Goal: Task Accomplishment & Management: Manage account settings

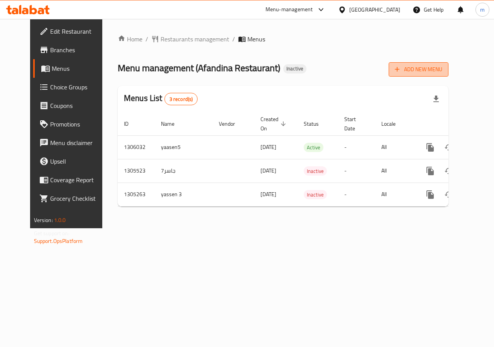
click at [438, 71] on span "Add New Menu" at bounding box center [419, 70] width 48 height 10
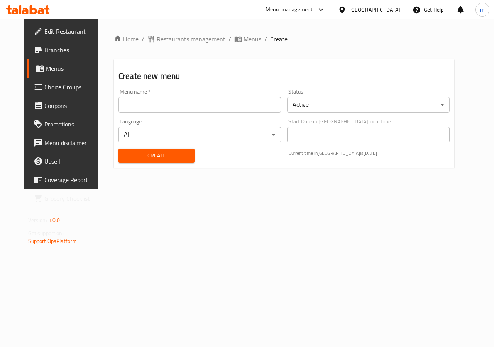
click at [222, 104] on input "text" at bounding box center [200, 104] width 163 height 15
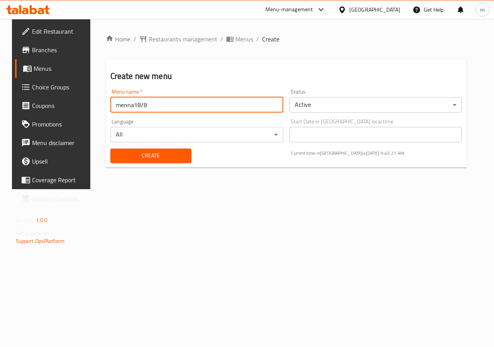
type input "menna18/8"
click at [110, 148] on button "Create" at bounding box center [150, 155] width 81 height 14
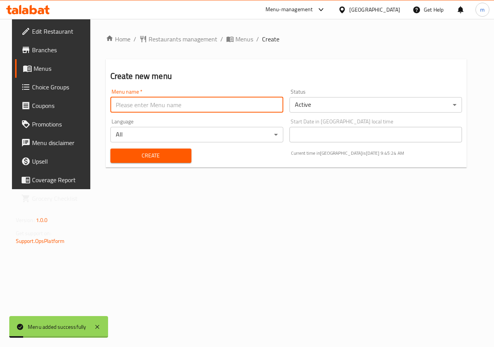
click at [38, 64] on span "Menus" at bounding box center [61, 68] width 55 height 9
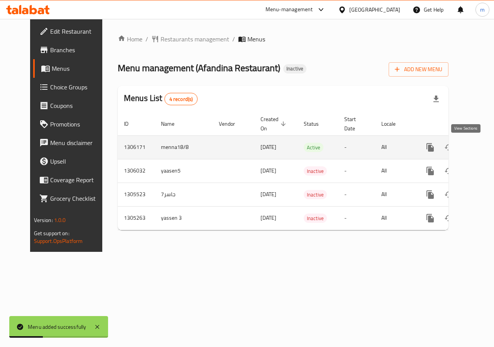
click at [482, 145] on icon "enhanced table" at bounding box center [486, 147] width 9 height 9
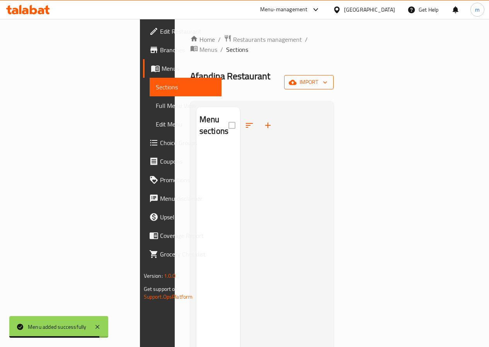
click at [327, 77] on span "import" at bounding box center [308, 82] width 37 height 10
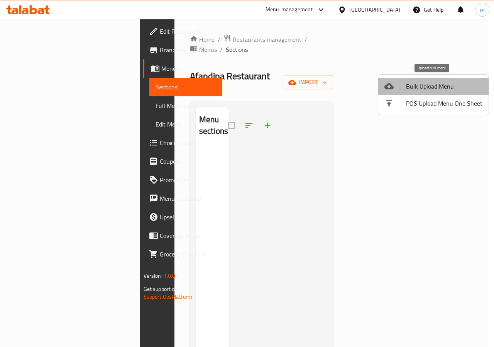
click at [447, 89] on span "Bulk Upload Menu" at bounding box center [444, 86] width 76 height 9
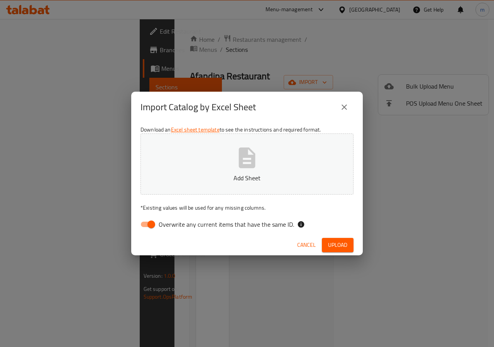
click at [142, 224] on input "Overwrite any current items that have the same ID." at bounding box center [151, 224] width 44 height 15
checkbox input "false"
click at [224, 172] on button "Add Sheet" at bounding box center [247, 163] width 213 height 61
click at [339, 241] on span "Upload" at bounding box center [337, 245] width 19 height 10
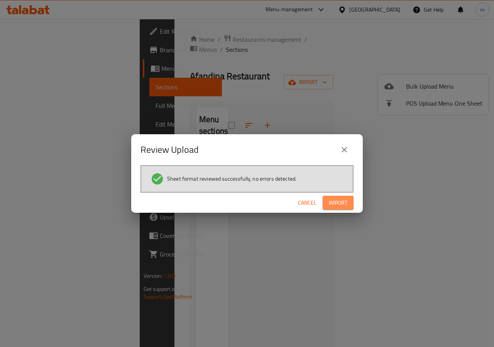
click at [333, 204] on span "Import" at bounding box center [338, 203] width 19 height 10
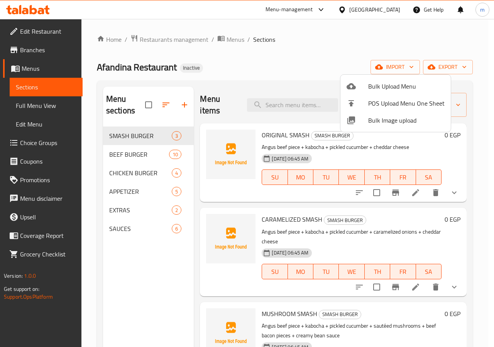
click at [40, 103] on div at bounding box center [247, 173] width 494 height 347
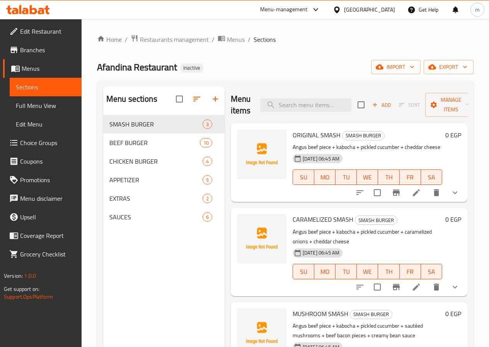
click at [47, 104] on span "Full Menu View" at bounding box center [45, 105] width 59 height 9
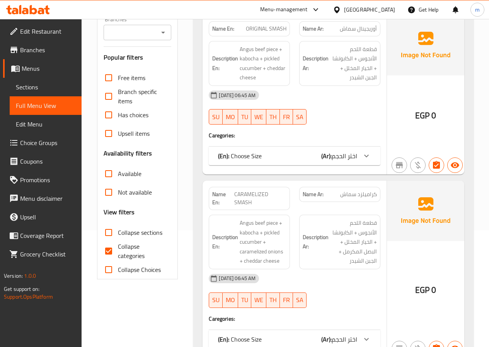
scroll to position [116, 0]
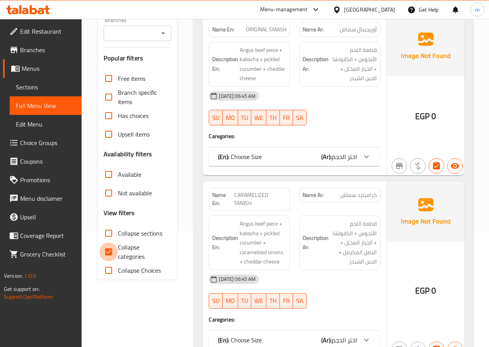
click at [115, 249] on input "Collapse categories" at bounding box center [108, 251] width 19 height 19
checkbox input "false"
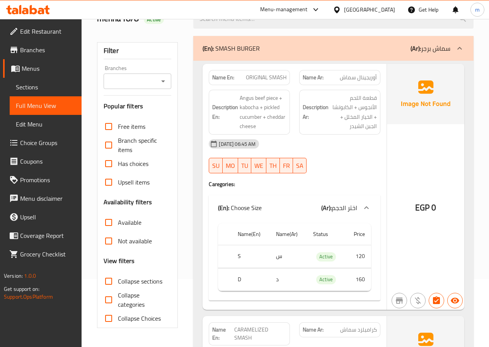
scroll to position [0, 0]
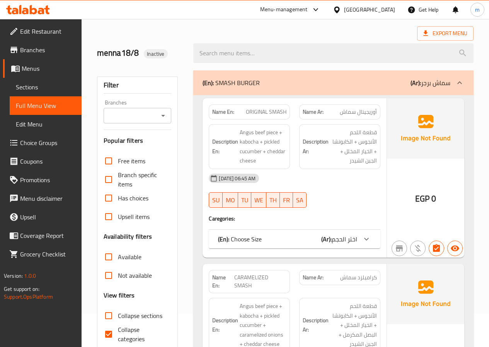
scroll to position [77, 0]
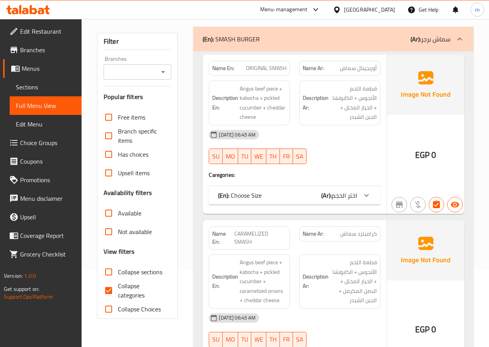
click at [36, 85] on span "Sections" at bounding box center [45, 86] width 59 height 9
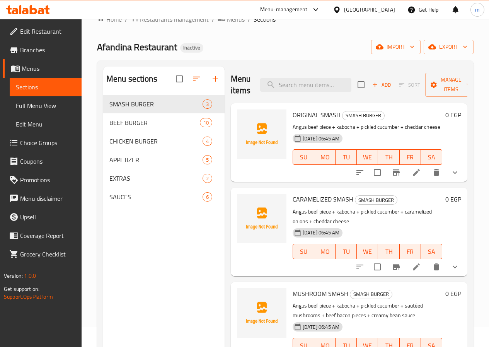
scroll to position [39, 0]
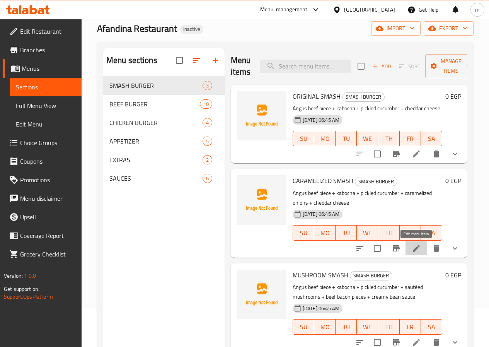
click at [415, 250] on icon at bounding box center [416, 248] width 7 height 7
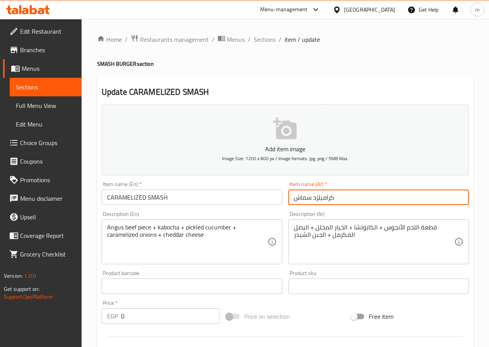
drag, startPoint x: 314, startPoint y: 195, endPoint x: 350, endPoint y: 193, distance: 36.0
click at [346, 195] on input "كراميلزد سماش" at bounding box center [378, 196] width 180 height 15
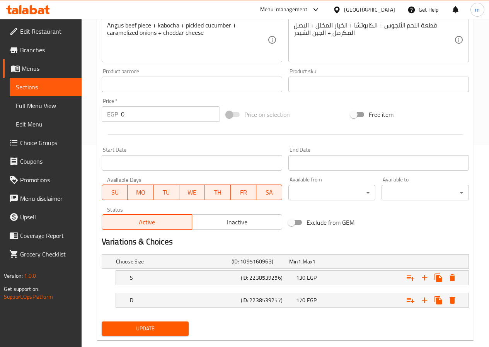
scroll to position [217, 0]
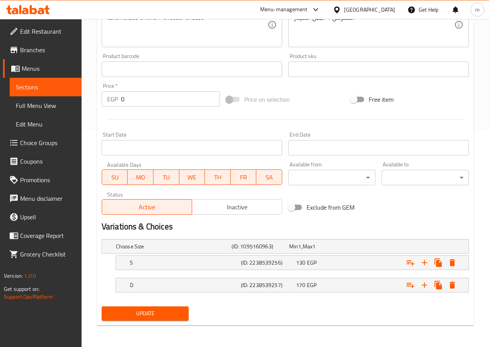
type input "مكرمل سماش"
click at [151, 313] on span "Update" at bounding box center [145, 313] width 75 height 10
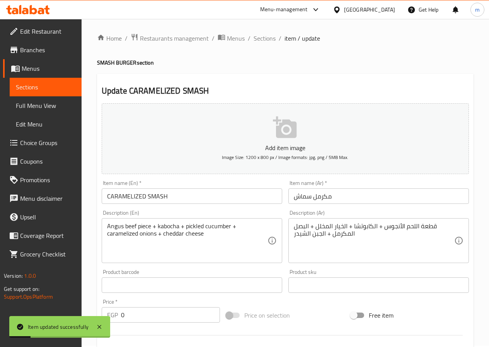
scroll to position [0, 0]
click at [268, 37] on span "Sections" at bounding box center [264, 39] width 22 height 9
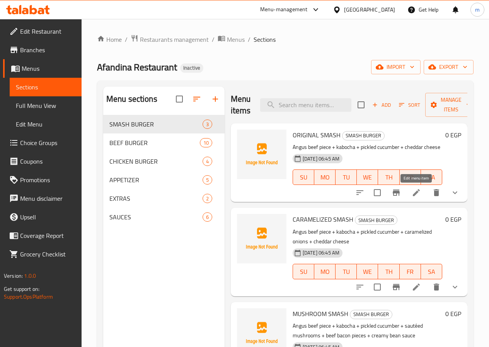
click at [420, 192] on icon at bounding box center [415, 192] width 9 height 9
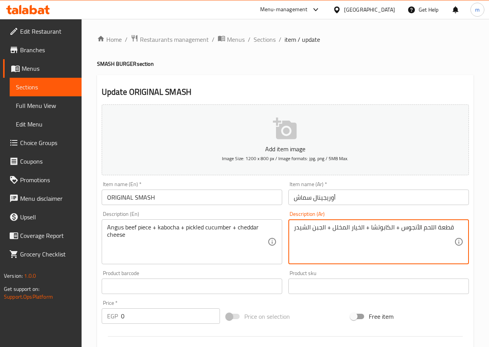
drag, startPoint x: 398, startPoint y: 228, endPoint x: 434, endPoint y: 228, distance: 35.9
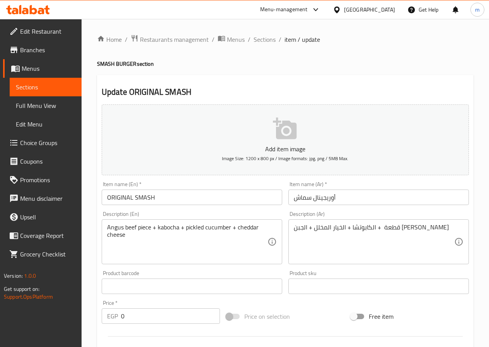
click at [399, 229] on textarea "قطعة + الكابوتشا + الخيار المخلل + الجبن الشيدر" at bounding box center [374, 241] width 160 height 37
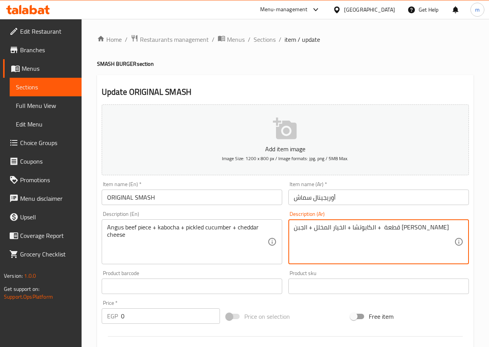
paste textarea "لحم بقري أنجوس"
type textarea "قطعة لحم بقري أنجوس + الكابوتشا + الخيار المخلل + الجبن الشيدر"
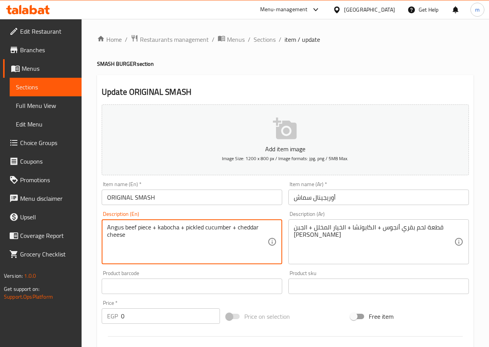
drag, startPoint x: 236, startPoint y: 228, endPoint x: 257, endPoint y: 229, distance: 20.5
click at [257, 229] on textarea "Angus beef piece + kabocha + pickled cucumber + cheddar cheese" at bounding box center [187, 241] width 160 height 37
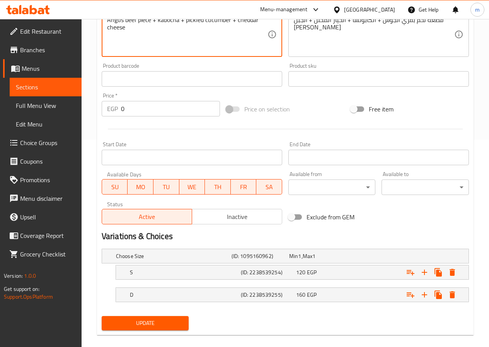
scroll to position [217, 0]
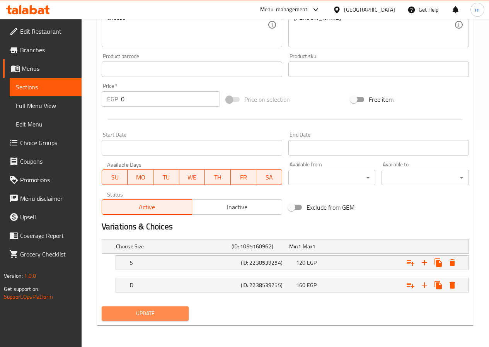
click at [162, 311] on span "Update" at bounding box center [145, 313] width 75 height 10
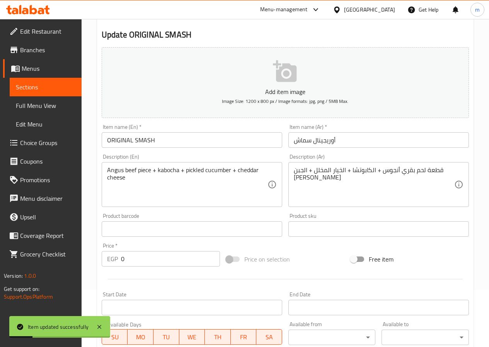
scroll to position [0, 0]
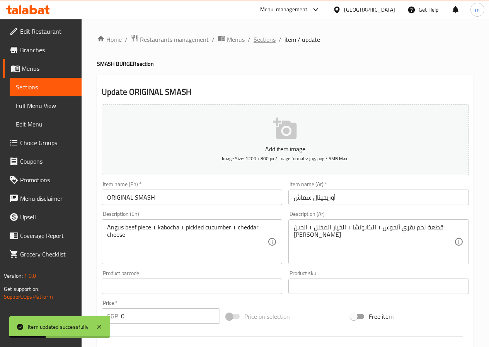
click at [263, 40] on span "Sections" at bounding box center [264, 39] width 22 height 9
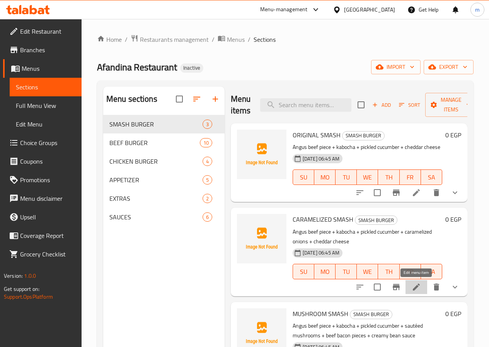
click at [420, 289] on icon at bounding box center [415, 286] width 9 height 9
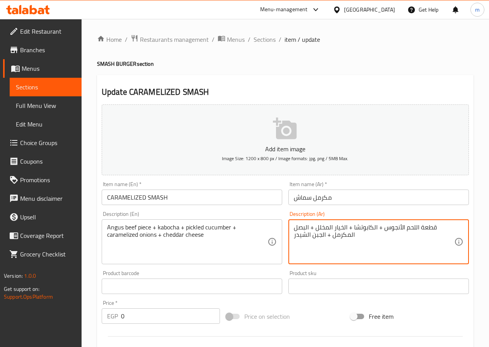
drag, startPoint x: 383, startPoint y: 229, endPoint x: 418, endPoint y: 228, distance: 35.2
paste textarea "cheddar"
click at [426, 230] on textarea "قطعة + الكابوتشا + الخيار المخلل + البصل المكرمل + الجبن الشيدر" at bounding box center [374, 241] width 160 height 37
paste textarea "لحم بقري أنجوس"
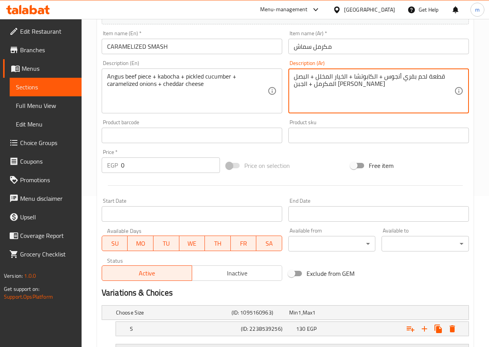
scroll to position [217, 0]
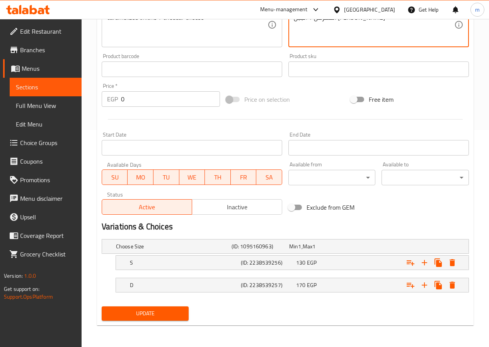
type textarea "قطعة لحم بقري أنجوس + الكابوتشا + الخيار المخلل + البصل المكرمل + الجبن الشيدر"
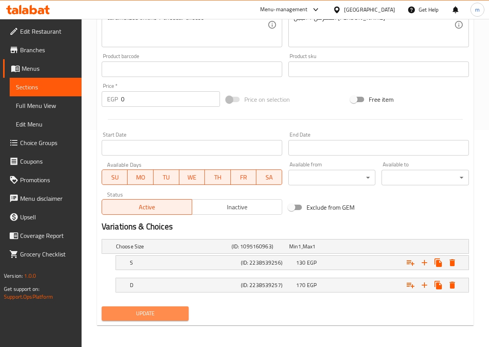
click at [165, 312] on span "Update" at bounding box center [145, 313] width 75 height 10
click at [166, 313] on span "Update" at bounding box center [145, 313] width 75 height 10
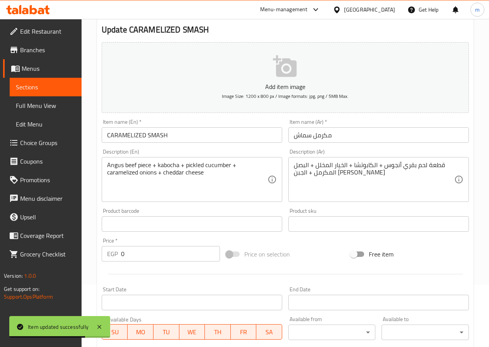
scroll to position [0, 0]
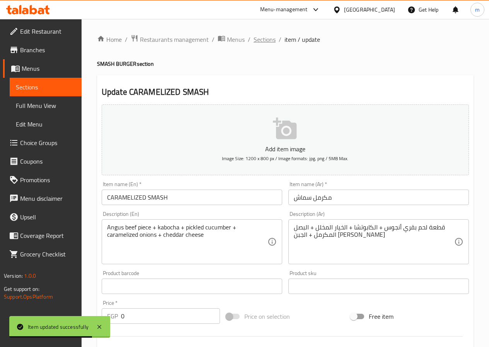
click at [256, 40] on span "Sections" at bounding box center [264, 39] width 22 height 9
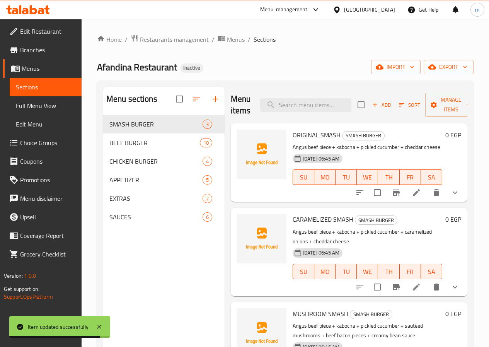
scroll to position [108, 0]
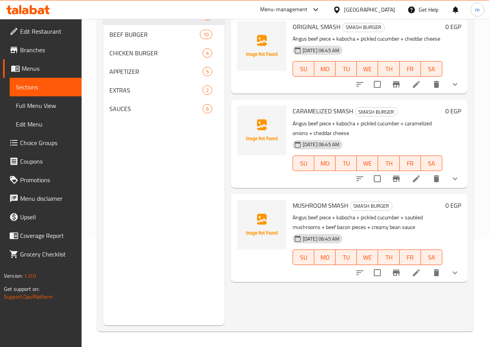
click at [420, 271] on icon at bounding box center [415, 272] width 9 height 9
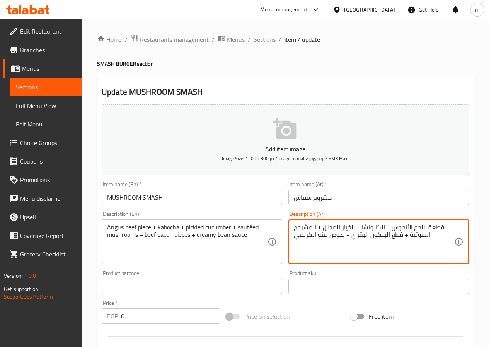
drag, startPoint x: 391, startPoint y: 227, endPoint x: 426, endPoint y: 227, distance: 34.8
paste textarea "لحم بقري أنجوس"
type textarea "قطعة لحم بقري أنجوس + الكابوتشا + الخيار المخلل + المشروم السوتية + قطع البيكون…"
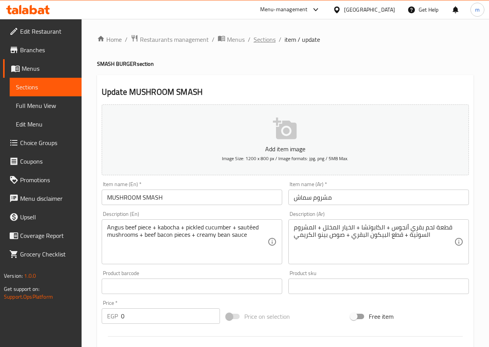
click at [255, 41] on span "Sections" at bounding box center [264, 39] width 22 height 9
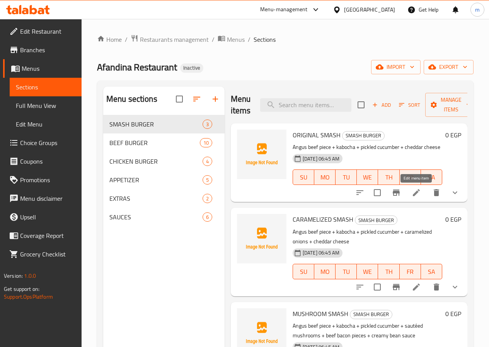
click at [414, 193] on icon at bounding box center [415, 192] width 9 height 9
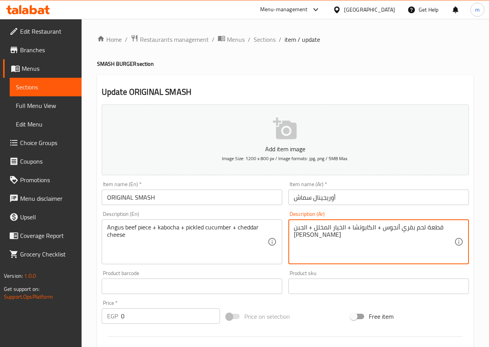
drag, startPoint x: 382, startPoint y: 228, endPoint x: 423, endPoint y: 229, distance: 41.0
click at [423, 229] on textarea "قطعة لحم بقري أنجوس + الكابوتشا + الخيار المخلل + الجبن الشيدر" at bounding box center [374, 241] width 160 height 37
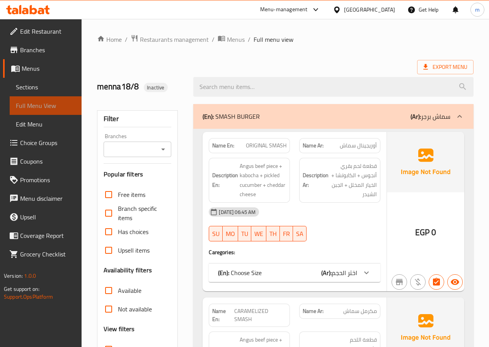
click at [32, 105] on span "Full Menu View" at bounding box center [45, 105] width 59 height 9
click at [33, 68] on span "Menus" at bounding box center [49, 68] width 54 height 9
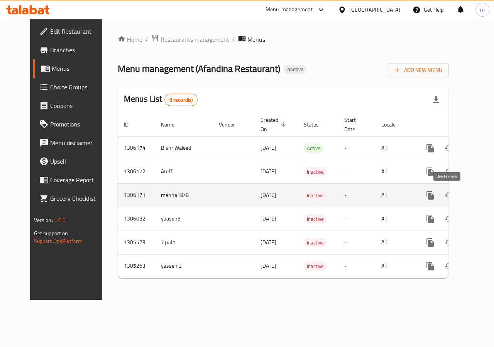
click at [465, 194] on icon "enhanced table" at bounding box center [467, 195] width 5 height 7
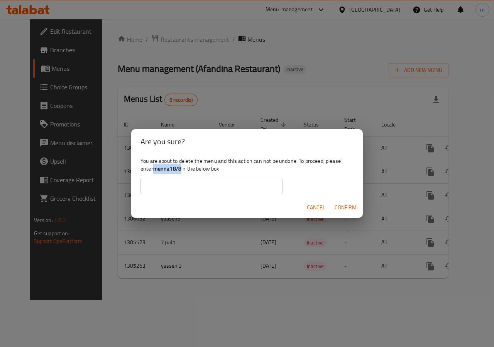
drag, startPoint x: 155, startPoint y: 169, endPoint x: 181, endPoint y: 172, distance: 26.4
click at [181, 172] on b "menna18/8" at bounding box center [167, 168] width 28 height 10
copy b "menna18/8"
click at [202, 192] on input "text" at bounding box center [212, 185] width 142 height 15
paste input "menna18/8"
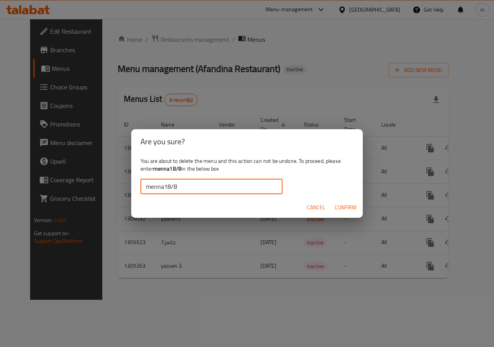
type input "menna18/8"
click at [344, 208] on span "Confirm" at bounding box center [346, 207] width 22 height 10
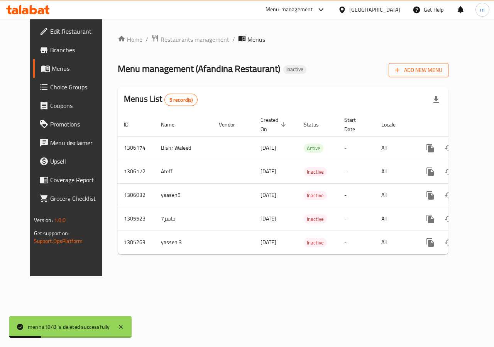
click at [443, 71] on span "Add New Menu" at bounding box center [419, 70] width 48 height 10
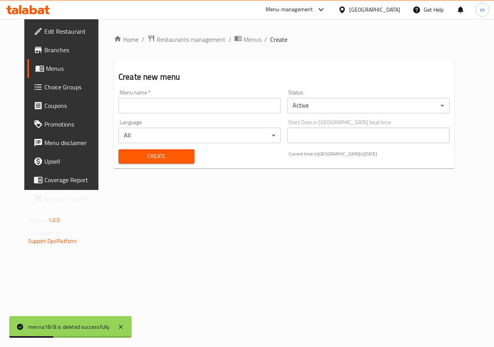
click at [253, 104] on input "text" at bounding box center [200, 105] width 163 height 15
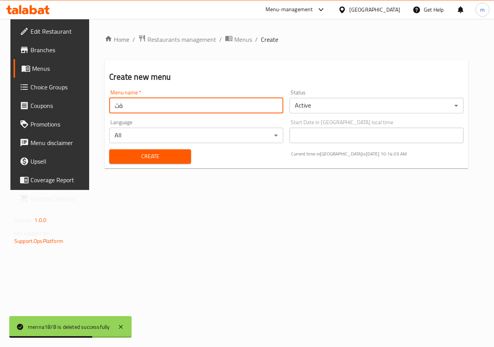
type input "ة"
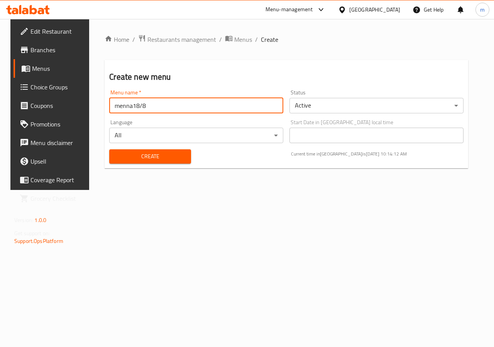
type input "menna18/8"
click at [109, 149] on button "Create" at bounding box center [150, 156] width 82 height 14
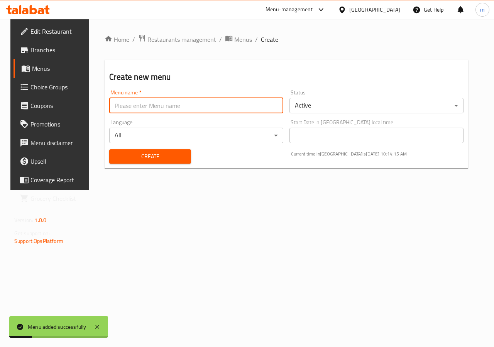
click at [48, 69] on span "Menus" at bounding box center [59, 68] width 55 height 9
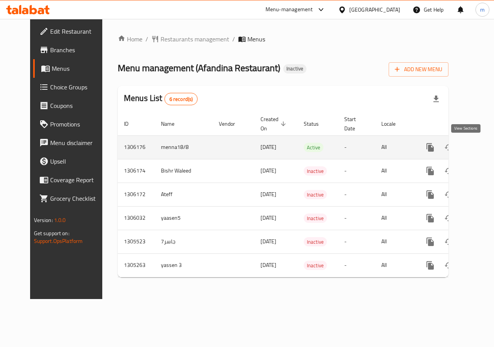
click at [482, 149] on icon "enhanced table" at bounding box center [486, 147] width 9 height 9
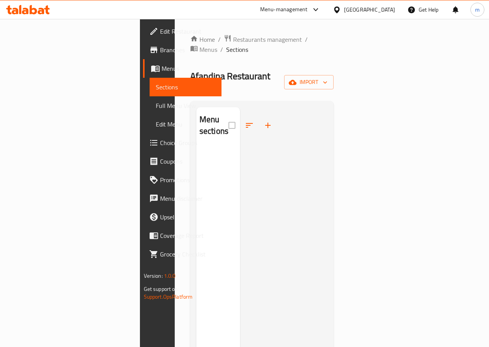
click at [156, 83] on span "Sections" at bounding box center [185, 86] width 59 height 9
click at [161, 66] on span "Menus" at bounding box center [188, 68] width 54 height 9
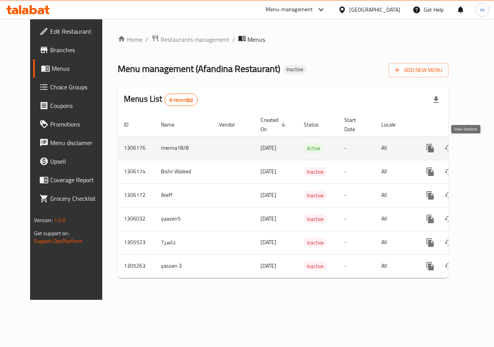
click at [482, 144] on icon "enhanced table" at bounding box center [486, 147] width 9 height 9
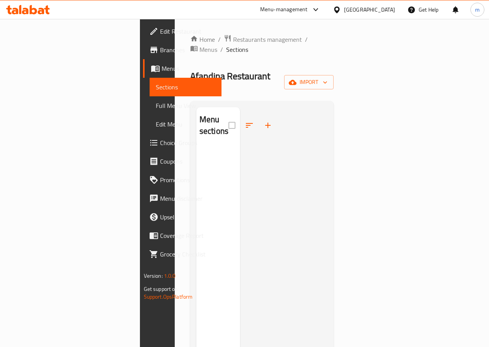
click at [150, 81] on link "Sections" at bounding box center [186, 87] width 72 height 19
click at [161, 70] on span "Menus" at bounding box center [188, 68] width 54 height 9
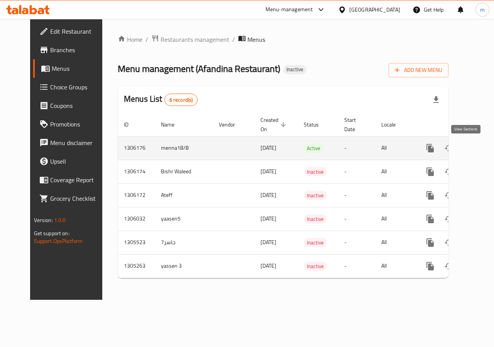
click at [482, 149] on icon "enhanced table" at bounding box center [486, 147] width 9 height 9
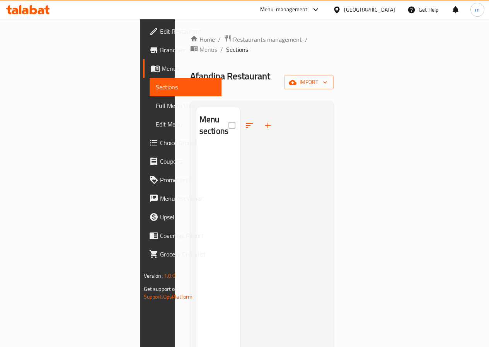
click at [334, 43] on ol "Home / Restaurants management / Menus / Sections" at bounding box center [262, 44] width 144 height 20
click at [327, 77] on span "import" at bounding box center [308, 82] width 37 height 10
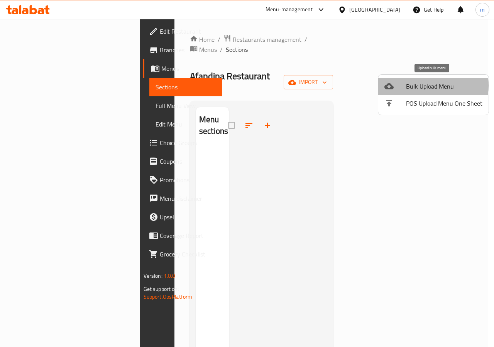
click at [427, 85] on span "Bulk Upload Menu" at bounding box center [444, 86] width 76 height 9
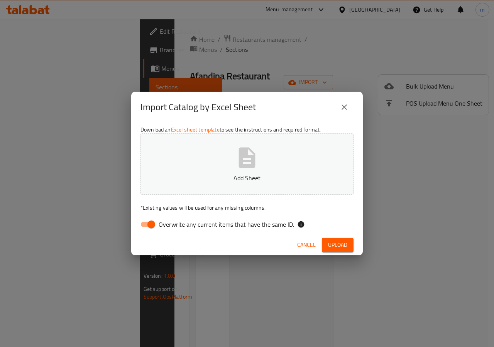
click at [147, 226] on input "Overwrite any current items that have the same ID." at bounding box center [151, 224] width 44 height 15
checkbox input "false"
click at [229, 176] on p "Add Sheet" at bounding box center [247, 177] width 189 height 9
click at [339, 245] on span "Upload" at bounding box center [337, 245] width 19 height 10
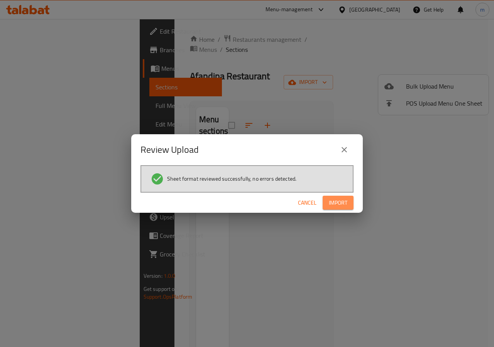
click at [347, 200] on span "Import" at bounding box center [338, 203] width 19 height 10
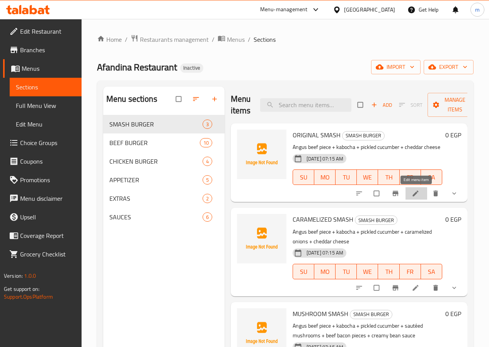
click at [416, 195] on icon at bounding box center [415, 193] width 8 height 8
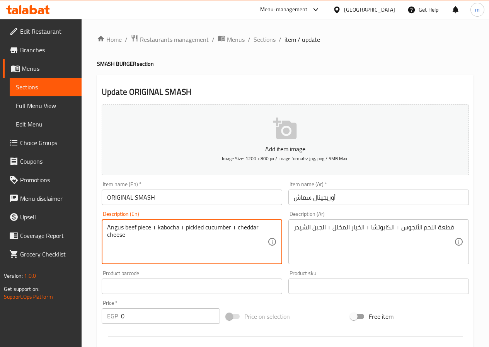
drag, startPoint x: 126, startPoint y: 226, endPoint x: 136, endPoint y: 227, distance: 10.2
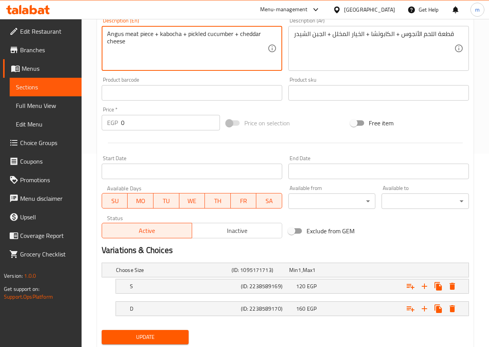
scroll to position [217, 0]
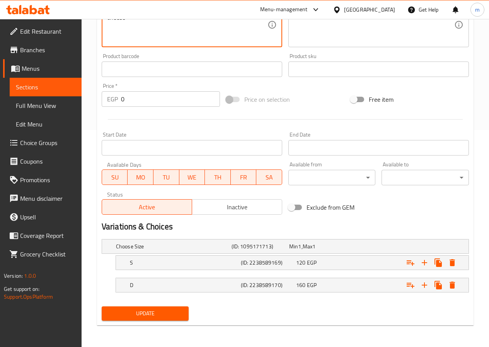
type textarea "Angus meat piece + kabocha + pickled cucumber + cheddar cheese"
click at [167, 314] on span "Update" at bounding box center [145, 313] width 75 height 10
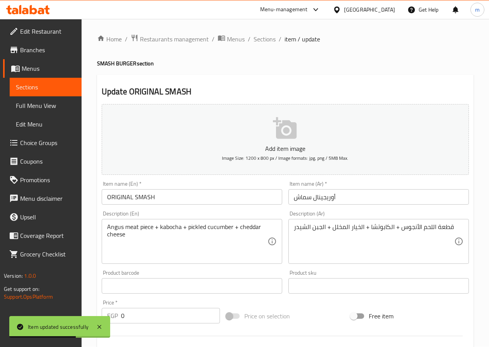
scroll to position [0, 0]
click at [255, 41] on span "Sections" at bounding box center [264, 39] width 22 height 9
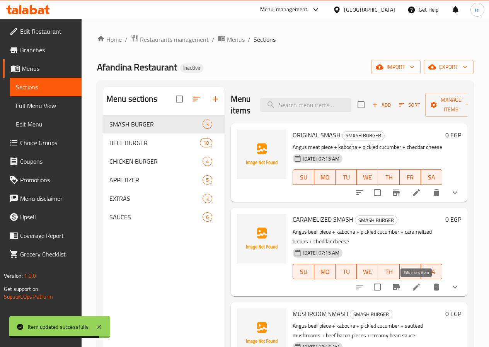
click at [417, 285] on icon at bounding box center [416, 286] width 7 height 7
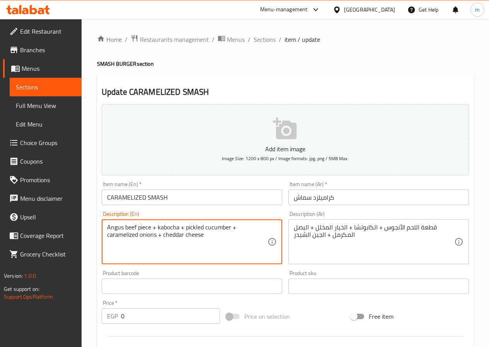
drag, startPoint x: 126, startPoint y: 227, endPoint x: 136, endPoint y: 226, distance: 9.7
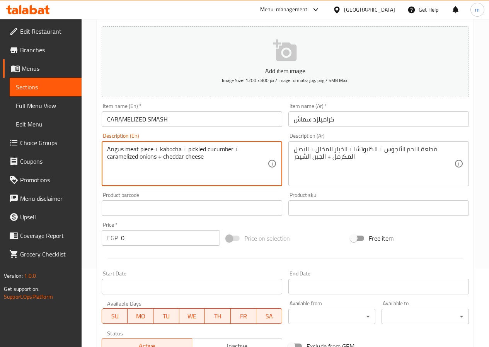
scroll to position [77, 0]
type textarea "Angus meat piece + kabocha + pickled cucumber + caramelized onions + cheddar ch…"
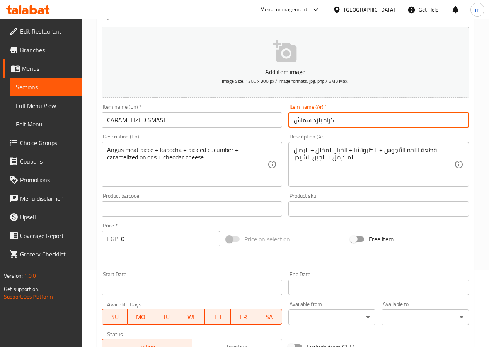
drag, startPoint x: 313, startPoint y: 116, endPoint x: 336, endPoint y: 120, distance: 23.9
click at [336, 120] on input "كراميلزد سماش" at bounding box center [378, 119] width 180 height 15
drag, startPoint x: 311, startPoint y: 120, endPoint x: 289, endPoint y: 121, distance: 22.0
click at [289, 121] on input "مكرمل سماش" at bounding box center [378, 119] width 180 height 15
click at [314, 120] on input "مكرمل" at bounding box center [378, 119] width 180 height 15
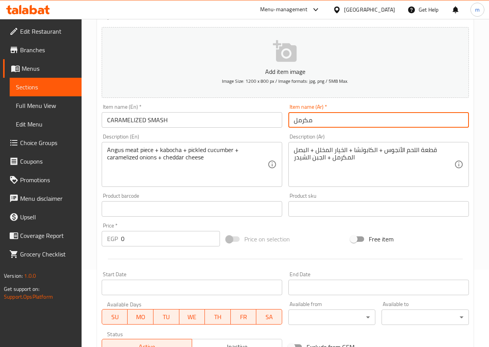
click at [292, 120] on input "مكرمل" at bounding box center [378, 119] width 180 height 15
paste input "سماش"
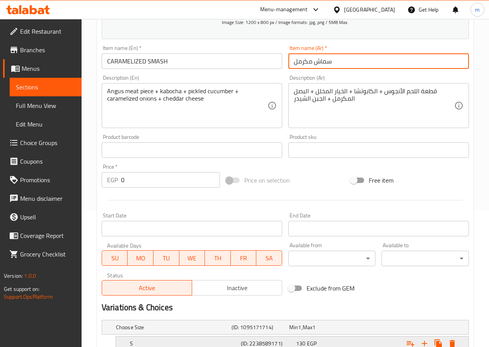
scroll to position [217, 0]
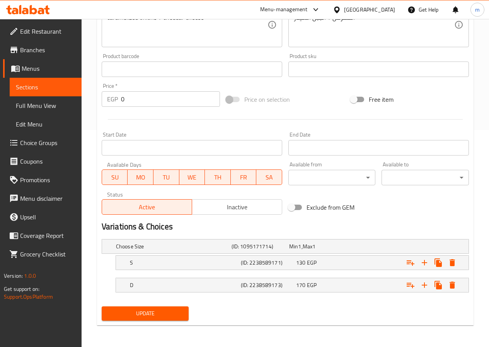
type input "سماش مكرمل"
click at [170, 312] on span "Update" at bounding box center [145, 313] width 75 height 10
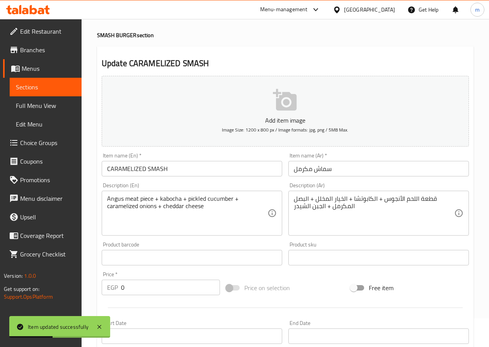
scroll to position [0, 0]
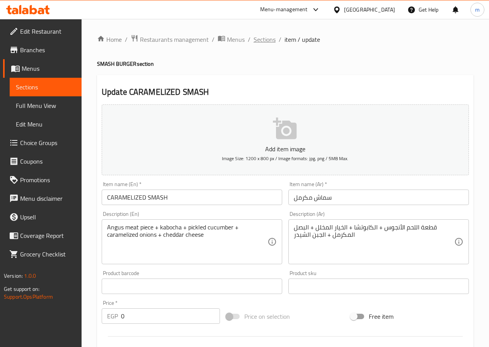
click at [263, 42] on span "Sections" at bounding box center [264, 39] width 22 height 9
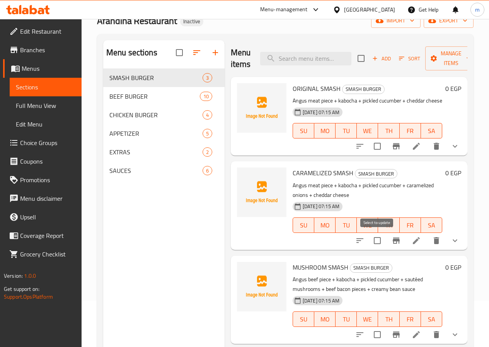
scroll to position [77, 0]
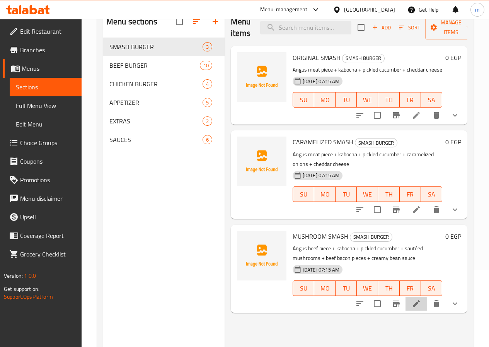
click at [421, 302] on li at bounding box center [416, 303] width 22 height 14
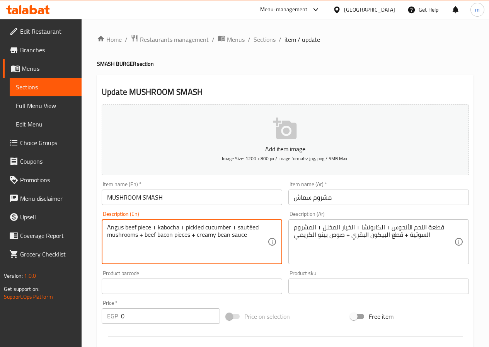
drag, startPoint x: 124, startPoint y: 225, endPoint x: 137, endPoint y: 225, distance: 12.4
click at [253, 227] on textarea "Angus meat piece + kabocha + pickled cucumber + sautéed mushrooms + beef bacon …" at bounding box center [187, 241] width 160 height 37
drag, startPoint x: 219, startPoint y: 234, endPoint x: 224, endPoint y: 234, distance: 4.6
click at [224, 234] on textarea "Angus meat piece + kabocha + pickled cucumber + sauteed mushrooms + beef bacon …" at bounding box center [187, 241] width 160 height 37
drag, startPoint x: 219, startPoint y: 235, endPoint x: 231, endPoint y: 235, distance: 12.0
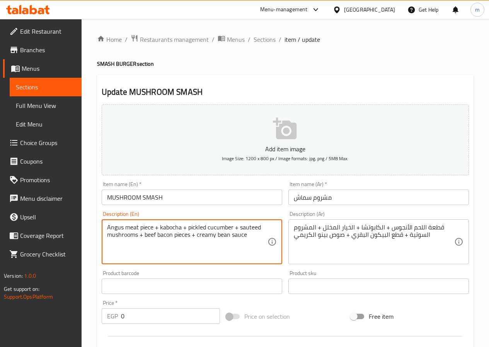
click at [231, 235] on textarea "Angus meat piece + kabocha + pickled cucumber + sauteed mushrooms + beef bacon …" at bounding box center [187, 241] width 160 height 37
drag, startPoint x: 239, startPoint y: 225, endPoint x: 260, endPoint y: 225, distance: 20.9
click at [260, 225] on textarea "Angus meat piece + kabocha + pickled cucumber + sauteed mushrooms + beef bacon …" at bounding box center [187, 241] width 160 height 37
click at [411, 52] on div "Home / Restaurants management / Menus / Sections / item / update SMASH BURGER s…" at bounding box center [285, 290] width 376 height 513
drag, startPoint x: 230, startPoint y: 235, endPoint x: 217, endPoint y: 234, distance: 13.2
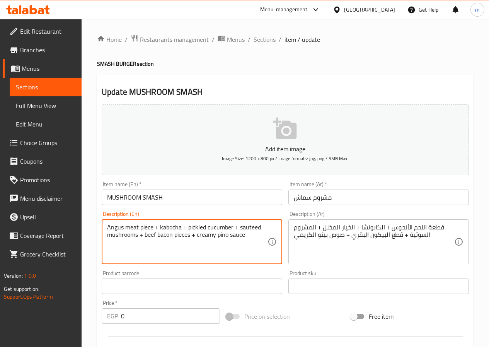
type textarea "Angus meat piece + kabocha + pickled cucumber + sauteed mushrooms + beef bacon …"
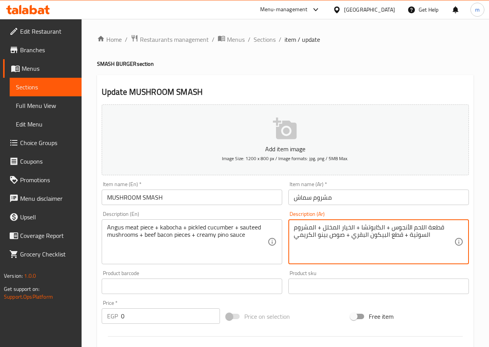
drag, startPoint x: 352, startPoint y: 236, endPoint x: 364, endPoint y: 235, distance: 12.4
click at [343, 70] on div "Home / Restaurants management / Menus / Sections / item / update SMASH BURGER s…" at bounding box center [285, 290] width 376 height 513
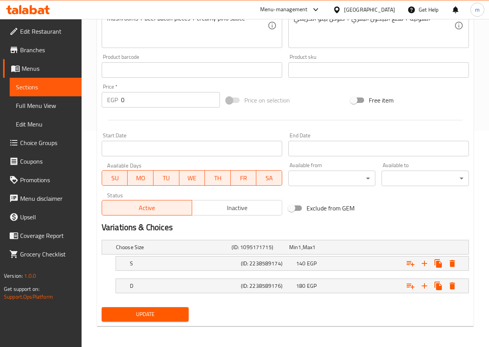
scroll to position [217, 0]
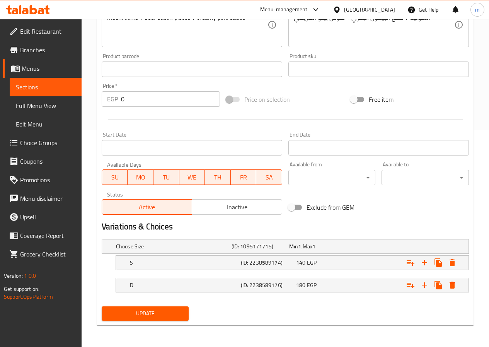
click at [168, 310] on span "Update" at bounding box center [145, 313] width 75 height 10
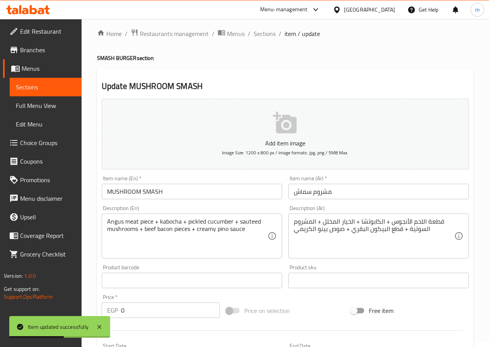
scroll to position [0, 0]
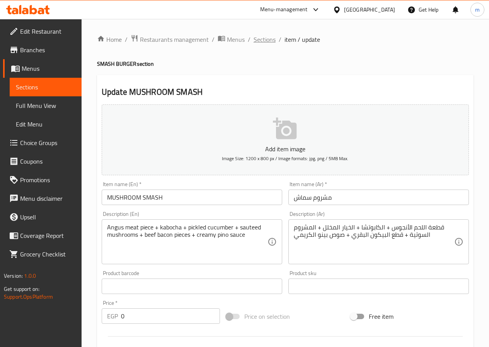
click at [267, 41] on span "Sections" at bounding box center [264, 39] width 22 height 9
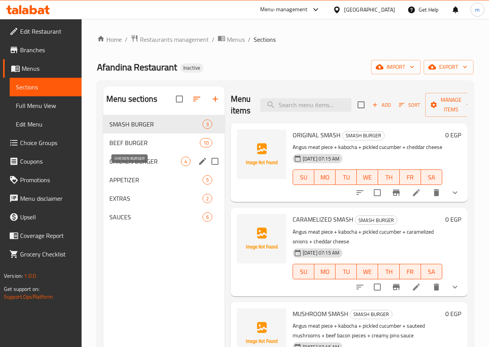
click at [133, 166] on span "CHICKEN BURGER" at bounding box center [144, 160] width 71 height 9
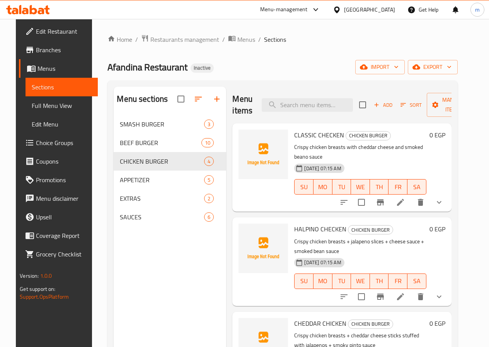
click at [405, 197] on icon at bounding box center [400, 201] width 9 height 9
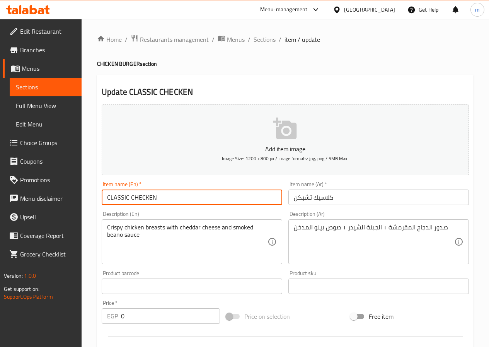
drag, startPoint x: 105, startPoint y: 199, endPoint x: 127, endPoint y: 197, distance: 22.8
click at [127, 197] on input "CLASSIC CHECKEN" at bounding box center [192, 196] width 180 height 15
click at [274, 78] on div "Update CLASSIC CHECKEN Add item image Image Size: 1200 x 800 px / Image formats…" at bounding box center [285, 308] width 376 height 467
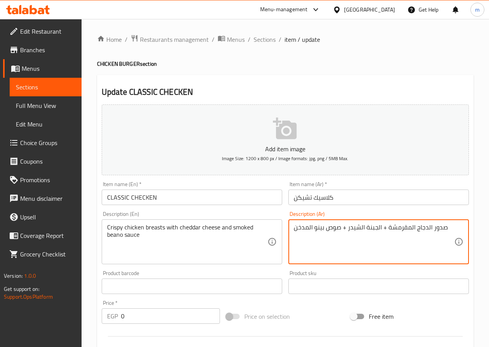
drag, startPoint x: 431, startPoint y: 229, endPoint x: 443, endPoint y: 226, distance: 12.7
drag, startPoint x: 347, startPoint y: 229, endPoint x: 362, endPoint y: 227, distance: 16.0
click at [362, 227] on textarea "صدور الدجاج المقرمشة + الجبنة الشيدر + صوص بينو المدخن" at bounding box center [374, 241] width 160 height 37
drag, startPoint x: 295, startPoint y: 228, endPoint x: 310, endPoint y: 224, distance: 16.0
click at [310, 224] on textarea "صدور الدجاج المقرمشة + الجبنة الشيدر + صوص بينو المدخن" at bounding box center [374, 241] width 160 height 37
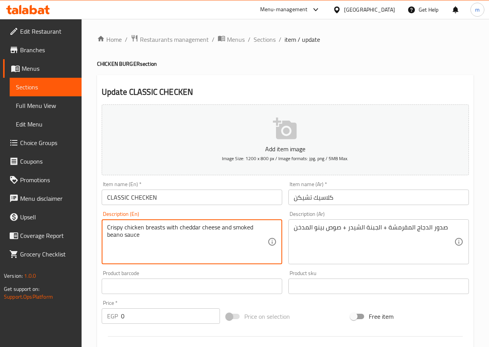
drag, startPoint x: 123, startPoint y: 234, endPoint x: 106, endPoint y: 234, distance: 16.6
click at [106, 234] on div "Crispy chicken breasts with cheddar cheese and smoked beano sauce Description (…" at bounding box center [192, 241] width 180 height 45
type textarea "Crispy chicken breasts with cheddar cheese and smoked pino sauce"
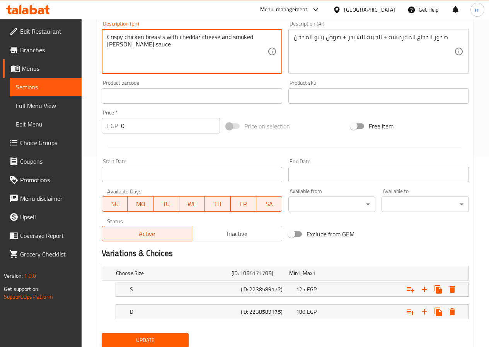
scroll to position [194, 0]
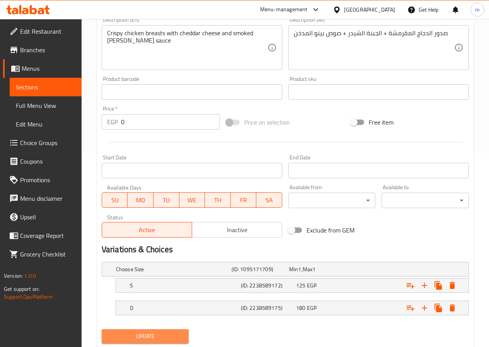
click at [168, 335] on span "Update" at bounding box center [145, 336] width 75 height 10
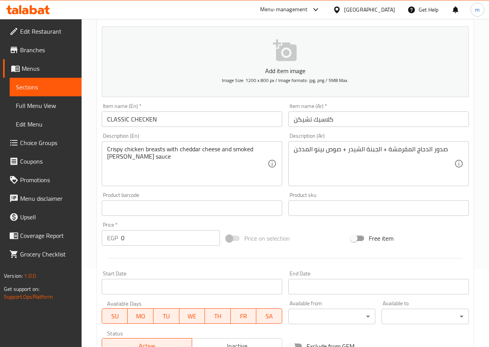
scroll to position [0, 0]
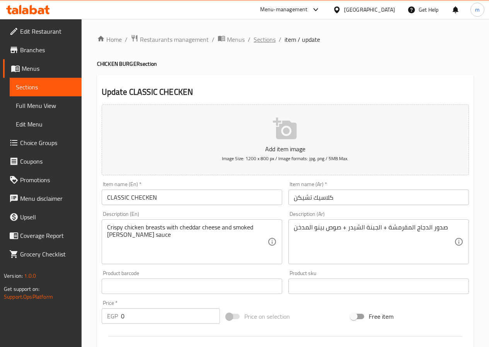
click at [267, 37] on span "Sections" at bounding box center [264, 39] width 22 height 9
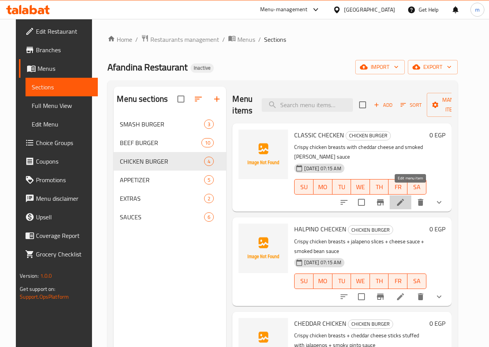
click at [405, 197] on icon at bounding box center [400, 201] width 9 height 9
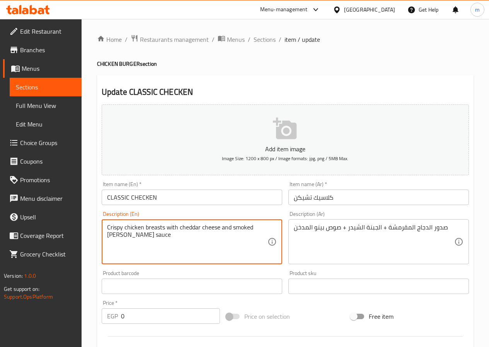
drag, startPoint x: 254, startPoint y: 228, endPoint x: 265, endPoint y: 226, distance: 10.9
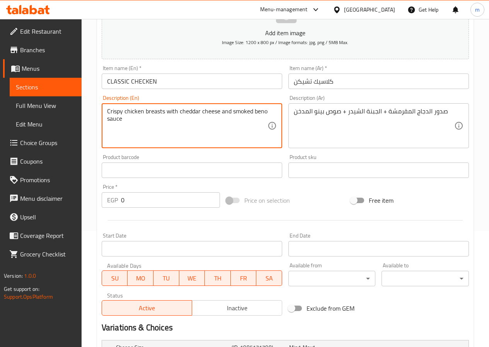
scroll to position [217, 0]
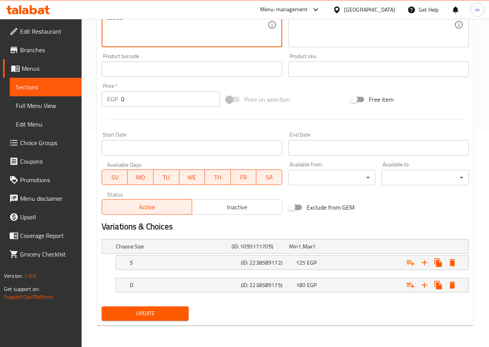
type textarea "Crispy chicken breasts with cheddar cheese and smoked beno sauce"
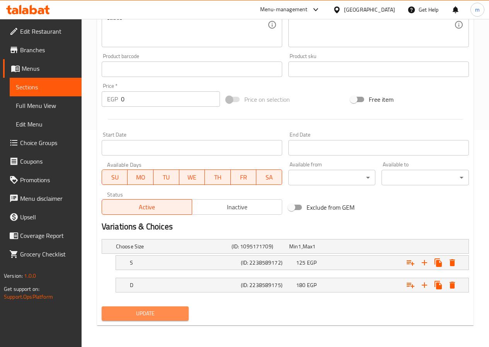
click at [129, 318] on span "Update" at bounding box center [145, 313] width 75 height 10
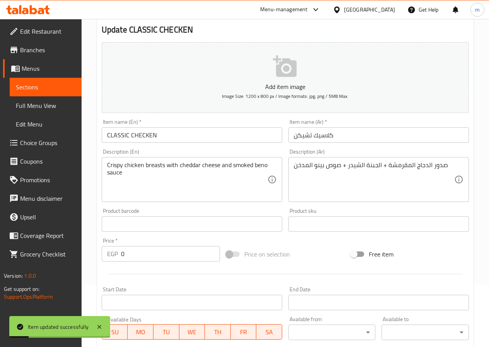
scroll to position [0, 0]
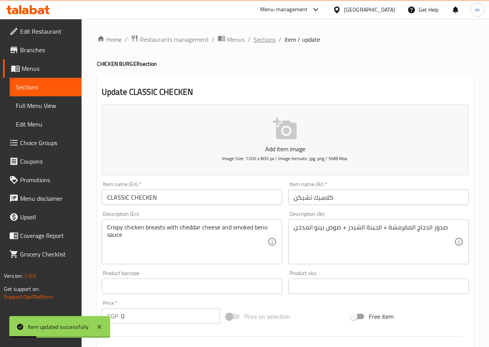
click at [267, 39] on span "Sections" at bounding box center [264, 39] width 22 height 9
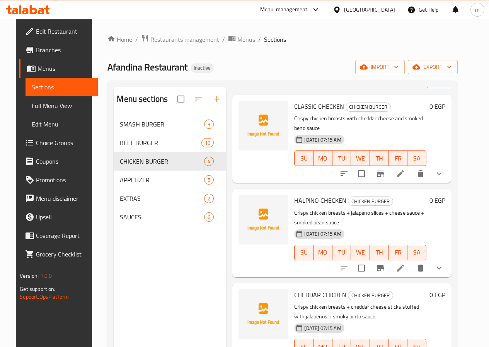
scroll to position [51, 0]
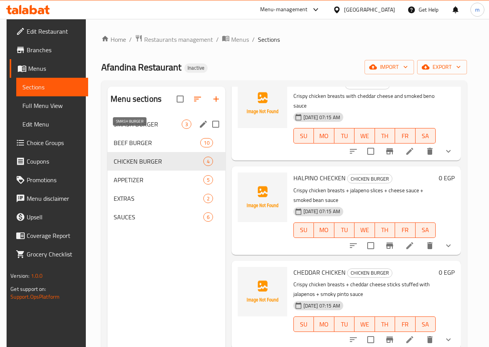
click at [119, 129] on span "SMASH BURGER" at bounding box center [148, 123] width 68 height 9
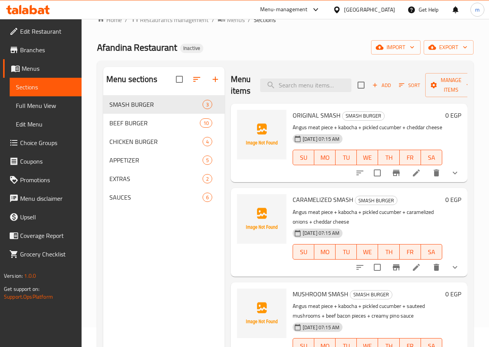
scroll to position [39, 0]
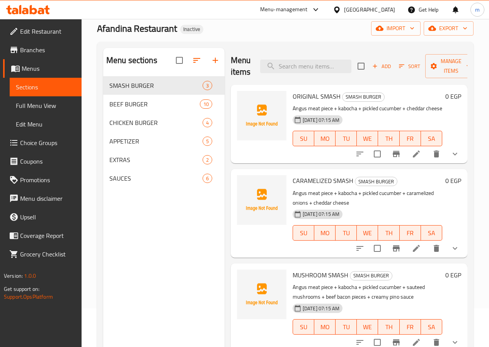
click at [415, 342] on icon at bounding box center [415, 341] width 9 height 9
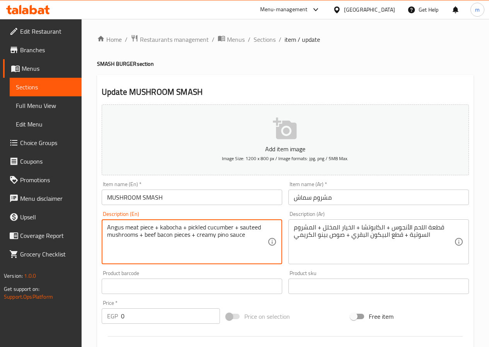
drag, startPoint x: 219, startPoint y: 235, endPoint x: 227, endPoint y: 234, distance: 8.5
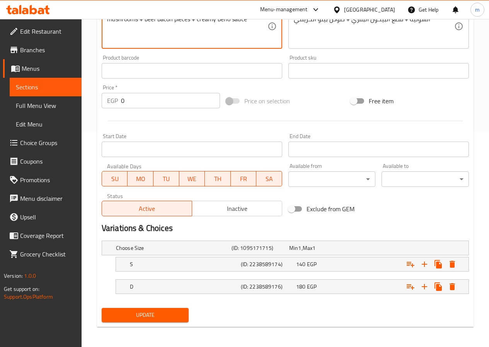
scroll to position [217, 0]
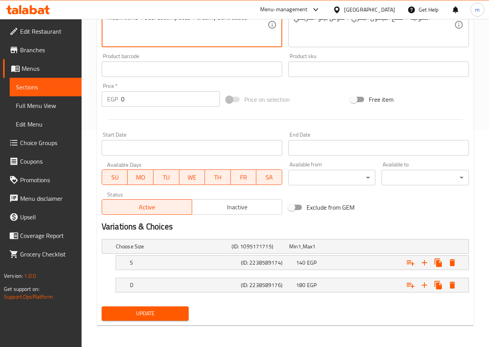
type textarea "Angus meat piece + kabocha + pickled cucumber + sauteed mushrooms + beef bacon …"
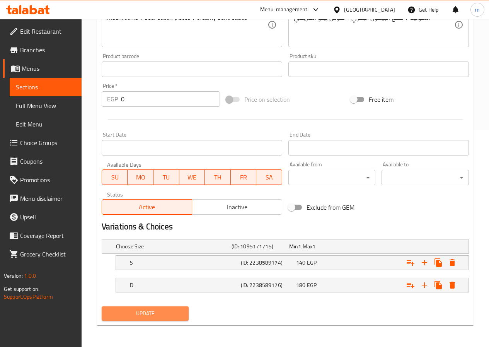
click at [164, 311] on span "Update" at bounding box center [145, 313] width 75 height 10
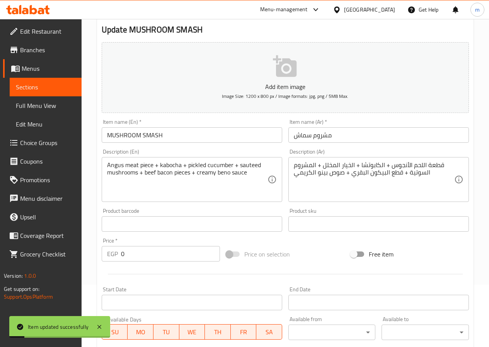
scroll to position [0, 0]
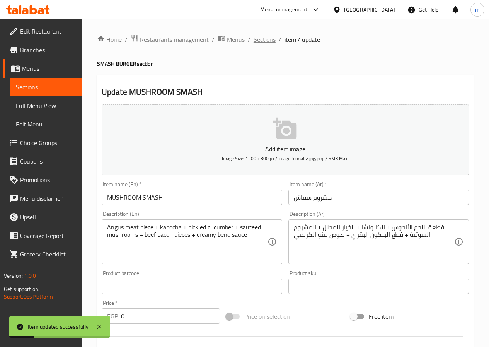
click at [267, 40] on span "Sections" at bounding box center [264, 39] width 22 height 9
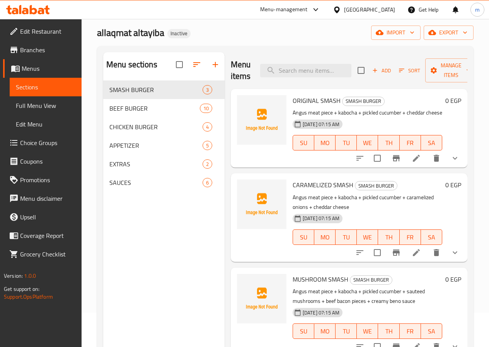
scroll to position [77, 0]
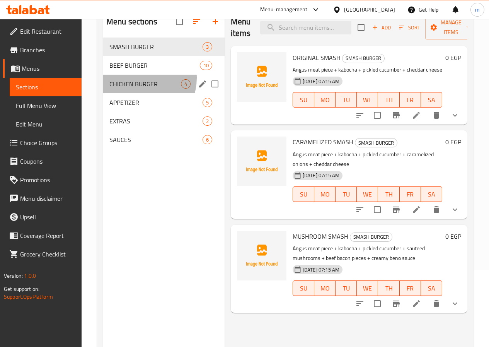
click at [138, 90] on div "CHICKEN BURGER 4" at bounding box center [163, 84] width 121 height 19
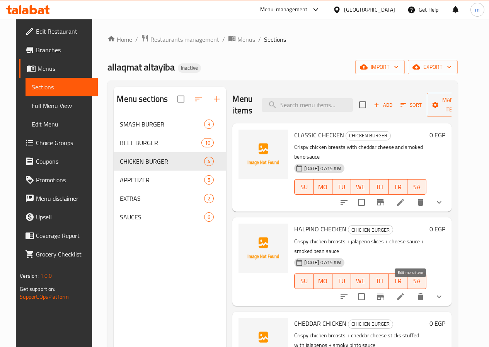
click at [404, 293] on icon at bounding box center [400, 296] width 7 height 7
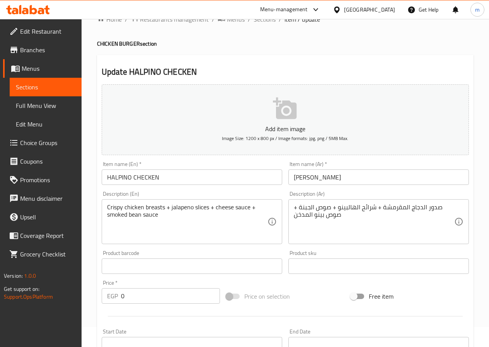
scroll to position [39, 0]
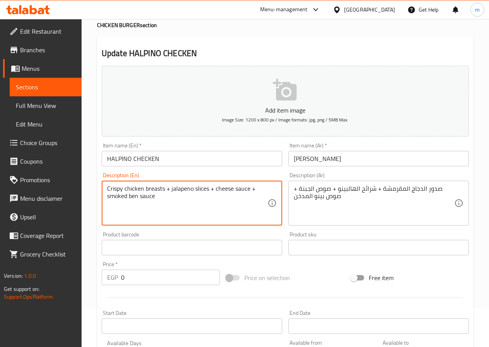
click at [139, 195] on textarea "Crispy chicken breasts + jalapeno slices + cheese sauce + smoked ben sauce" at bounding box center [187, 203] width 160 height 37
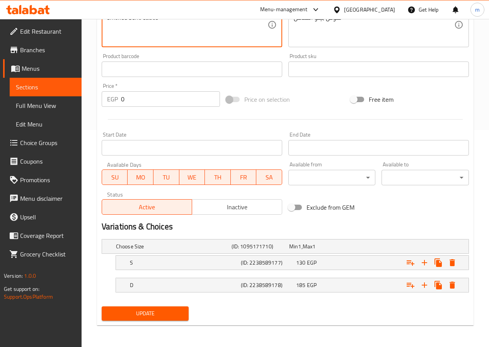
scroll to position [62, 0]
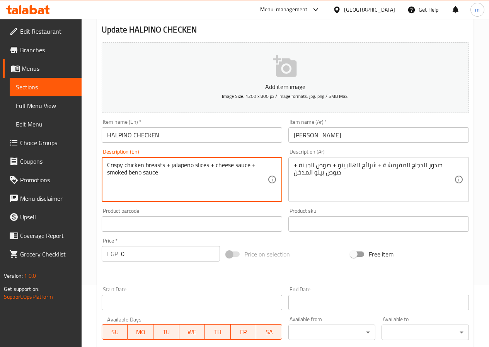
drag, startPoint x: 171, startPoint y: 165, endPoint x: 192, endPoint y: 166, distance: 21.3
click at [192, 166] on textarea "Crispy chicken breasts + jalapeno slices + cheese sauce + smoked beno sauce" at bounding box center [187, 179] width 160 height 37
type textarea "Crispy chicken breasts + jalapeno slices + cheese sauce + smoked beno sauce"
click at [201, 136] on input "HALPINO CHECKEN" at bounding box center [192, 134] width 180 height 15
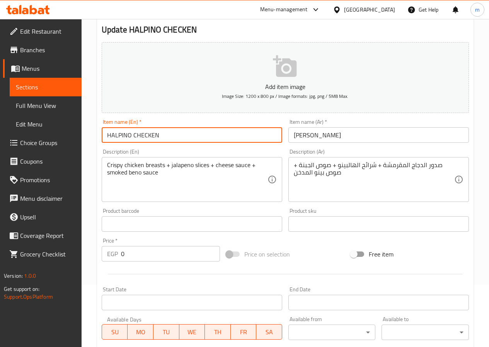
drag, startPoint x: 107, startPoint y: 134, endPoint x: 131, endPoint y: 136, distance: 24.0
click at [131, 136] on input "HALPINO CHECKEN" at bounding box center [192, 134] width 180 height 15
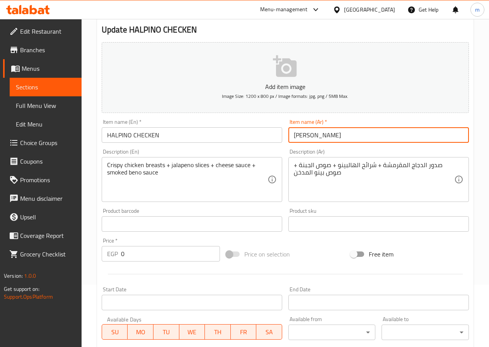
click at [319, 139] on input "[PERSON_NAME]" at bounding box center [378, 134] width 180 height 15
drag, startPoint x: 315, startPoint y: 136, endPoint x: 323, endPoint y: 137, distance: 7.8
click at [323, 137] on input "[PERSON_NAME]" at bounding box center [378, 134] width 180 height 15
drag, startPoint x: 314, startPoint y: 136, endPoint x: 335, endPoint y: 136, distance: 21.3
click at [334, 136] on input "[PERSON_NAME]" at bounding box center [378, 134] width 180 height 15
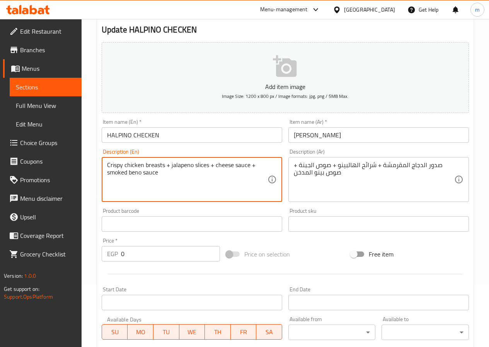
drag, startPoint x: 170, startPoint y: 166, endPoint x: 190, endPoint y: 168, distance: 20.1
click at [191, 168] on textarea "Crispy chicken breasts + jalapeno slices + cheese sauce + smoked beno sauce" at bounding box center [187, 179] width 160 height 37
drag, startPoint x: 171, startPoint y: 165, endPoint x: 191, endPoint y: 167, distance: 19.8
click at [191, 167] on textarea "Crispy chicken breasts + jalapeno slices + cheese sauce + smoked beno sauce" at bounding box center [187, 179] width 160 height 37
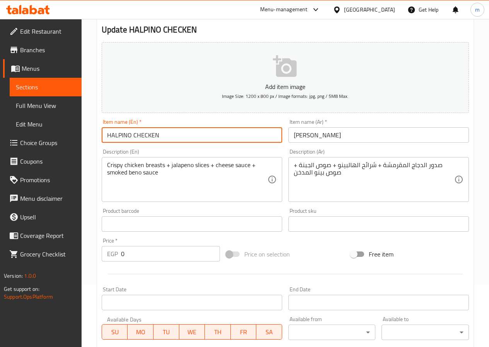
drag, startPoint x: 132, startPoint y: 136, endPoint x: 103, endPoint y: 140, distance: 29.2
click at [103, 140] on input "HALPINO CHECKEN" at bounding box center [192, 134] width 180 height 15
paste input "jalapeno"
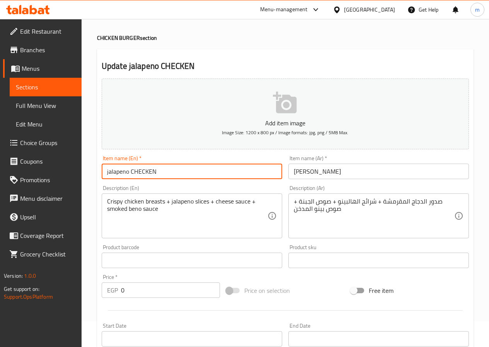
scroll to position [0, 0]
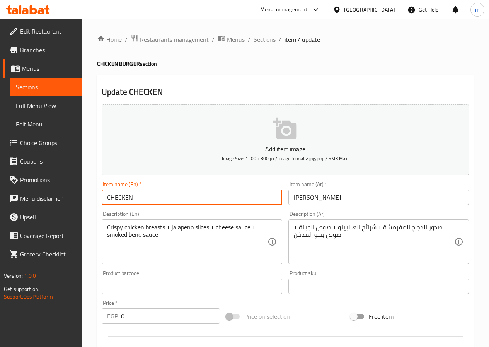
type input "HALPINO CHECKEN"
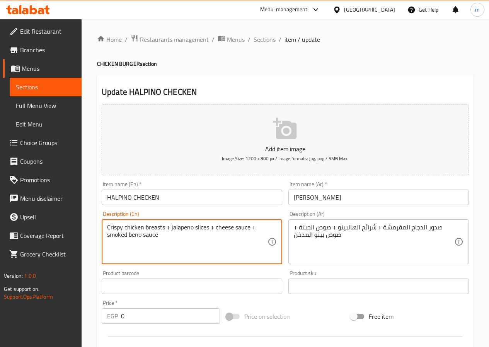
drag, startPoint x: 171, startPoint y: 226, endPoint x: 191, endPoint y: 228, distance: 19.7
paste textarea "HALPINO"
drag, startPoint x: 170, startPoint y: 227, endPoint x: 176, endPoint y: 228, distance: 5.5
click at [176, 228] on textarea "Crispy chicken breasts + HALPINO slices + cheese sauce + smoked beno sauce" at bounding box center [187, 241] width 160 height 37
type textarea "Crispy chicken breasts + jalapeno slices + cheese sauce + smoked beno sauce"
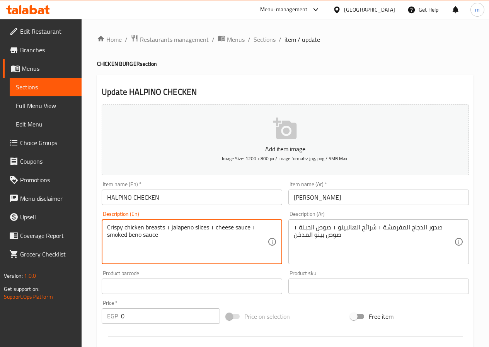
click at [366, 74] on div "Home / Restaurants management / Menus / Sections / item / update CHICKEN BURGER…" at bounding box center [285, 290] width 376 height 513
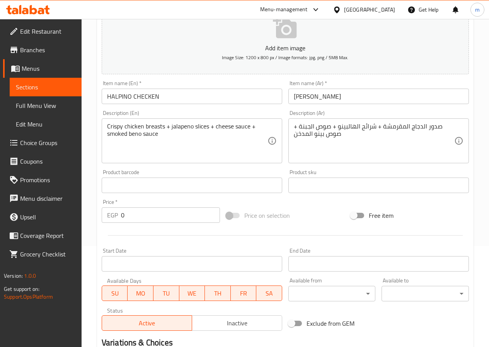
scroll to position [217, 0]
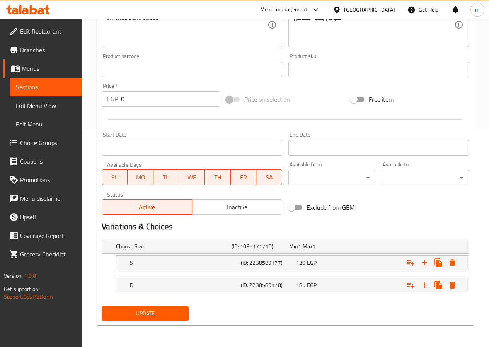
click at [138, 314] on span "Update" at bounding box center [145, 313] width 75 height 10
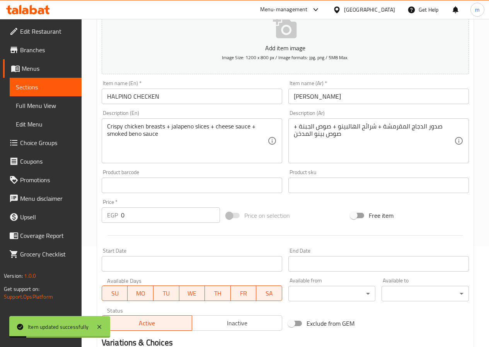
scroll to position [0, 0]
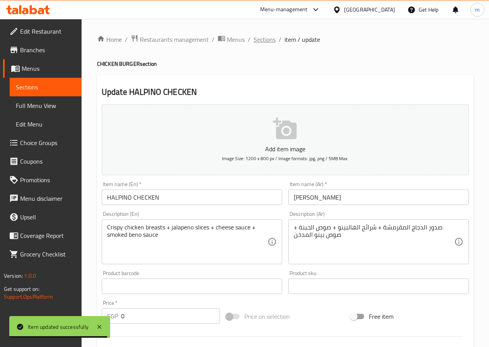
click at [262, 38] on span "Sections" at bounding box center [264, 39] width 22 height 9
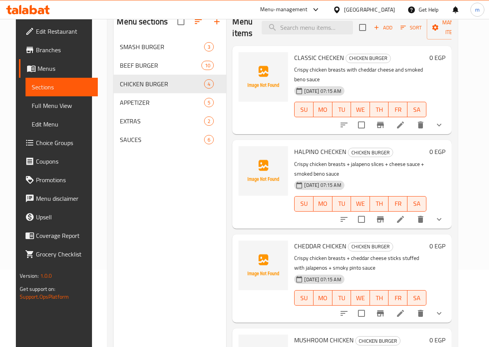
click at [405, 120] on icon at bounding box center [400, 124] width 9 height 9
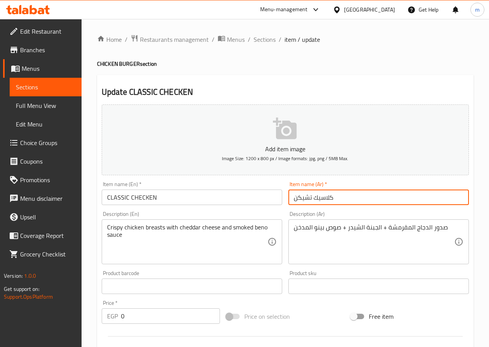
drag, startPoint x: 311, startPoint y: 196, endPoint x: 290, endPoint y: 197, distance: 21.6
click at [290, 197] on input "كلاسيك تشيكن" at bounding box center [378, 196] width 180 height 15
click at [293, 199] on input "كلاسيك" at bounding box center [378, 196] width 180 height 15
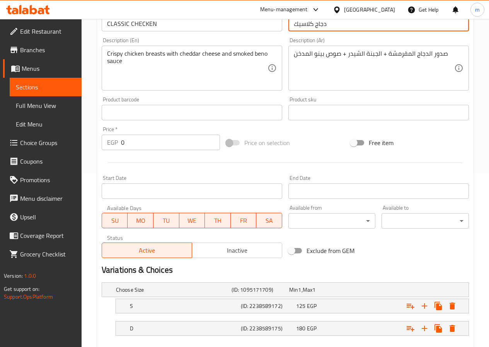
scroll to position [217, 0]
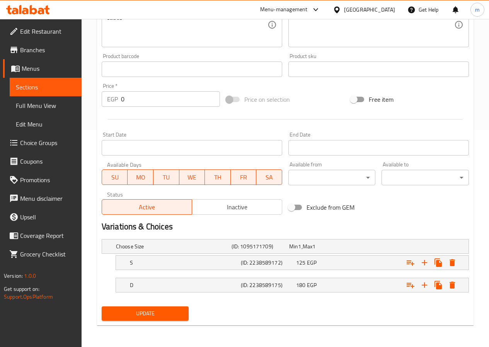
type input "دجاج كلاسيك"
click at [139, 309] on span "Update" at bounding box center [145, 313] width 75 height 10
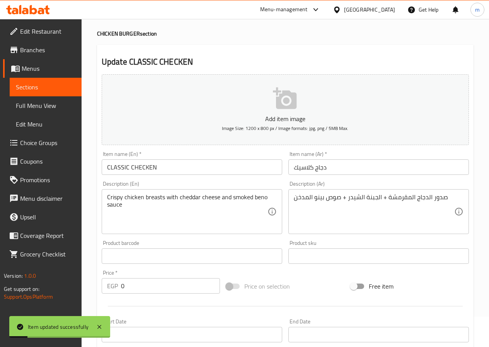
scroll to position [0, 0]
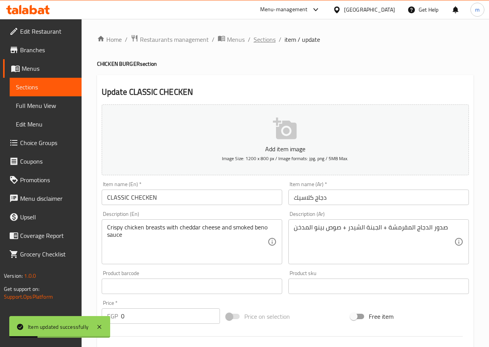
click at [263, 39] on span "Sections" at bounding box center [264, 39] width 22 height 9
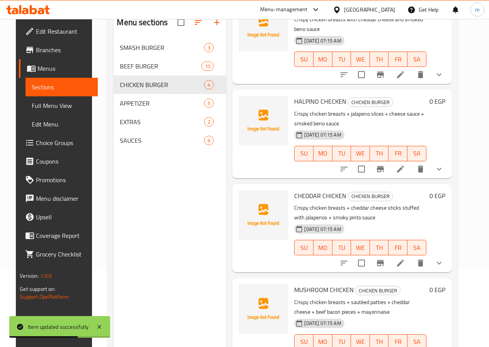
scroll to position [77, 0]
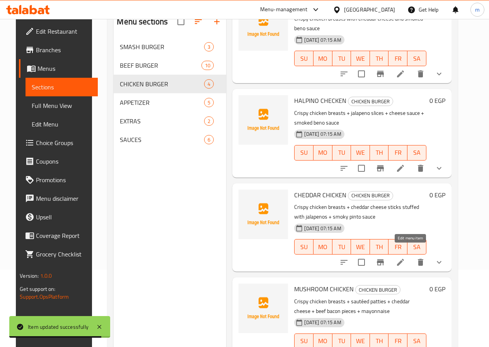
click at [405, 257] on icon at bounding box center [400, 261] width 9 height 9
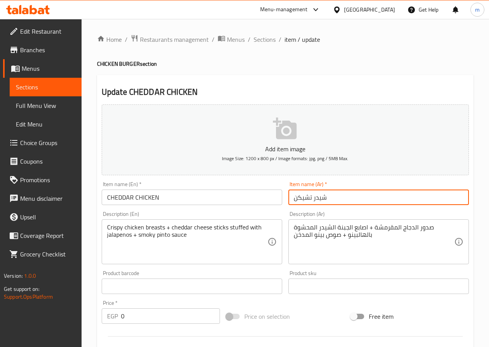
drag, startPoint x: 294, startPoint y: 198, endPoint x: 311, endPoint y: 195, distance: 17.2
click at [311, 195] on input "شيدر تشيكن" at bounding box center [378, 196] width 180 height 15
click at [295, 197] on input "شيدر" at bounding box center [378, 196] width 180 height 15
click at [294, 199] on input "شيدر" at bounding box center [378, 196] width 180 height 15
type input "دجاج شيدر"
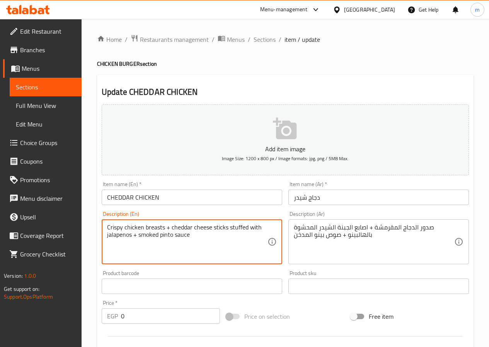
drag, startPoint x: 173, startPoint y: 234, endPoint x: 161, endPoint y: 237, distance: 12.4
click at [161, 237] on textarea "Crispy chicken breasts + cheddar cheese sticks stuffed with jalapenos + smoked …" at bounding box center [187, 241] width 160 height 37
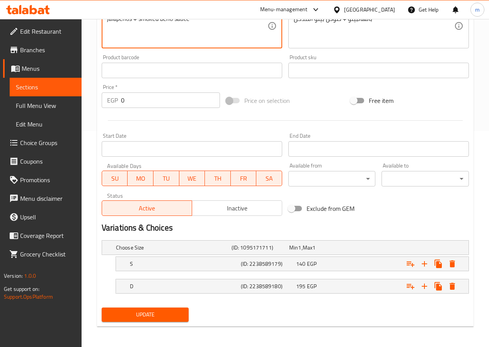
scroll to position [217, 0]
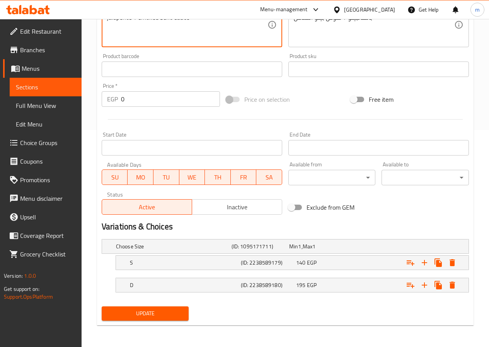
type textarea "Crispy chicken breasts + cheddar cheese sticks stuffed with jalapenos + smoked …"
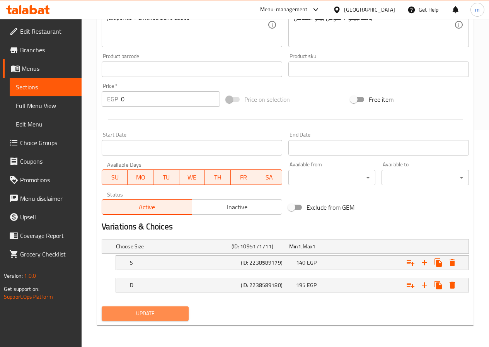
click at [151, 312] on span "Update" at bounding box center [145, 313] width 75 height 10
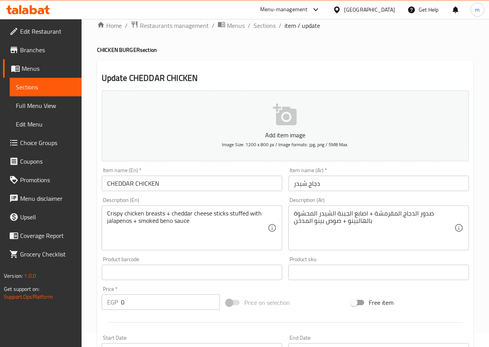
scroll to position [0, 0]
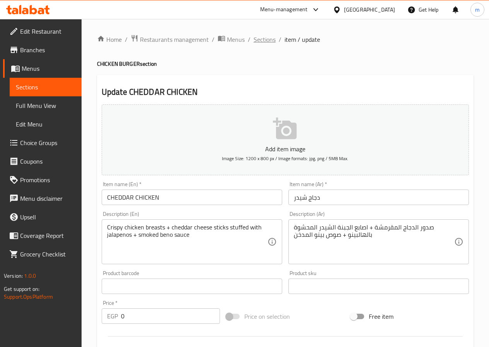
click at [259, 39] on span "Sections" at bounding box center [264, 39] width 22 height 9
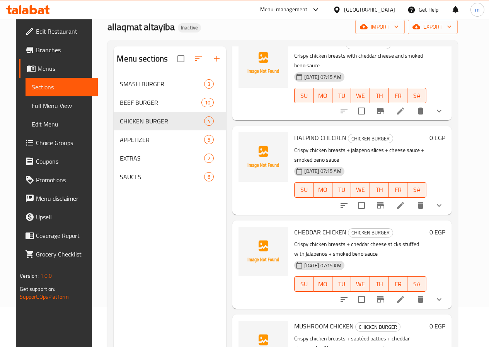
scroll to position [108, 0]
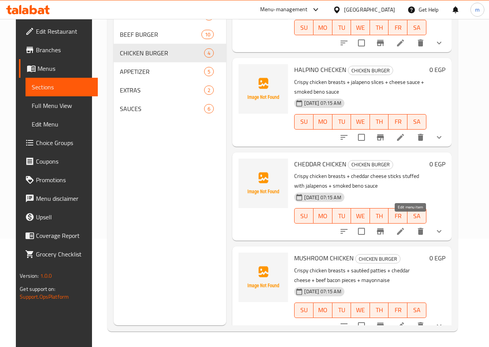
click at [405, 226] on icon at bounding box center [400, 230] width 9 height 9
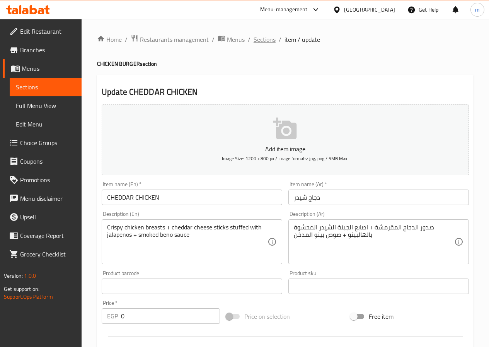
click at [255, 41] on span "Sections" at bounding box center [264, 39] width 22 height 9
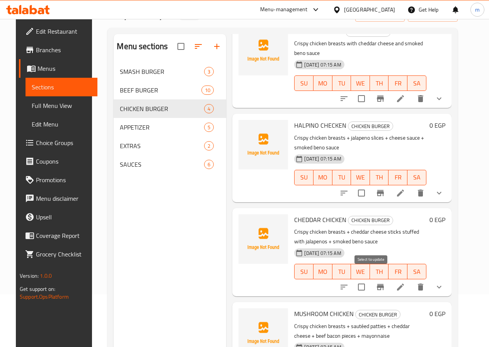
scroll to position [108, 0]
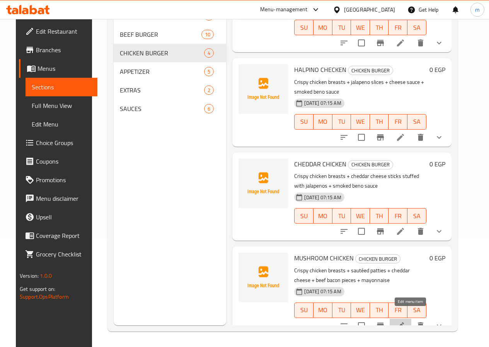
click at [405, 321] on icon at bounding box center [400, 325] width 9 height 9
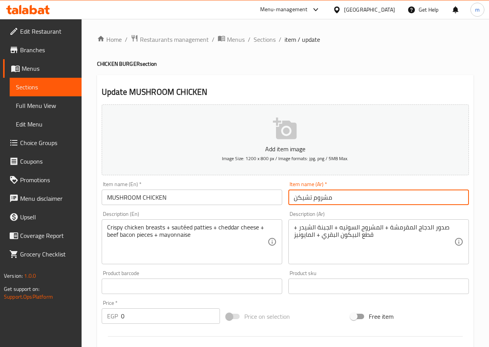
drag, startPoint x: 294, startPoint y: 200, endPoint x: 311, endPoint y: 199, distance: 17.0
click at [311, 199] on input "مشروم تشيكن" at bounding box center [378, 196] width 180 height 15
click at [292, 201] on input "مشروم" at bounding box center [378, 196] width 180 height 15
type input "دجاج مشروم"
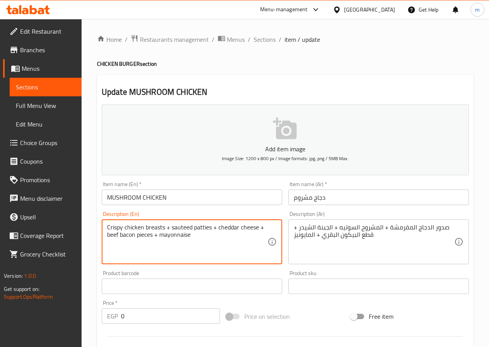
type textarea "Crispy chicken breasts + sauteed patties + cheddar cheese + beef bacon pieces +…"
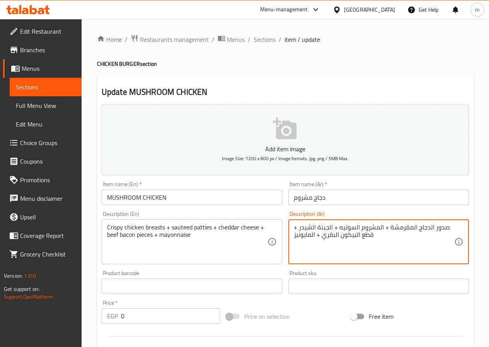
type textarea "صدور الدجاج المقرمشة + المشروم السوتيه + الجبنة الشيدر + قطع البيكون البقري + ا…"
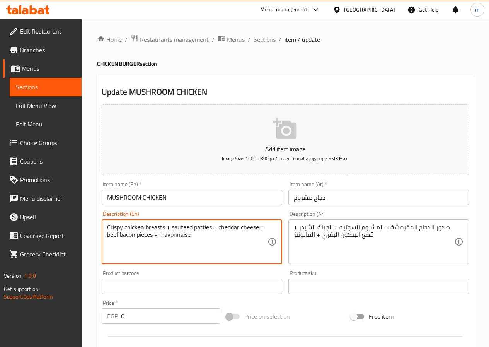
drag, startPoint x: 194, startPoint y: 228, endPoint x: 212, endPoint y: 225, distance: 17.5
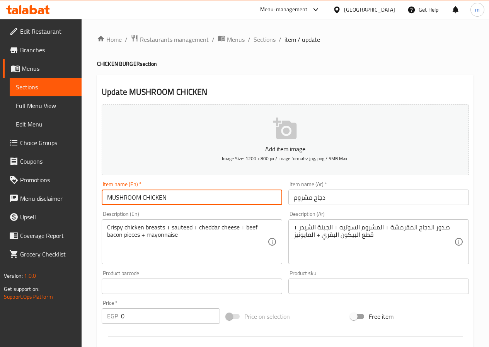
drag, startPoint x: 108, startPoint y: 196, endPoint x: 138, endPoint y: 198, distance: 29.8
click at [139, 196] on input "MUSHROOM CHICKEN" at bounding box center [192, 196] width 180 height 15
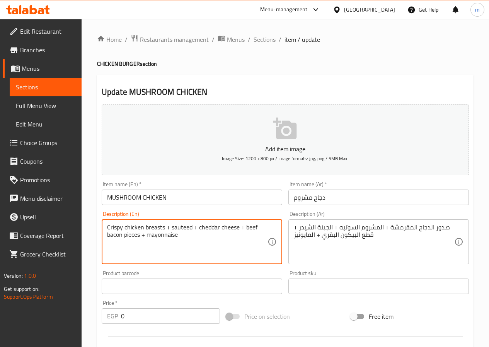
paste textarea "MUSHROOM"
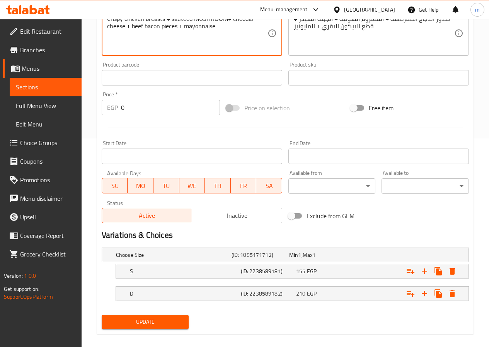
scroll to position [217, 0]
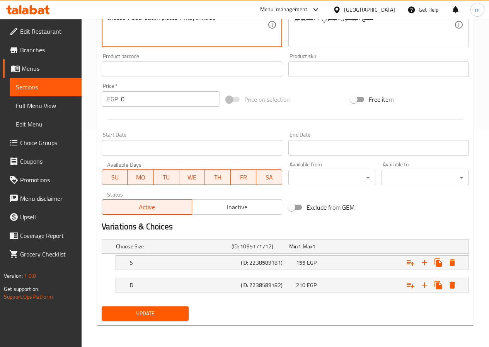
type textarea "Crispy chicken breasts + sauteed MUSHROOM+ cheddar cheese + beef bacon pieces +…"
click at [141, 311] on span "Update" at bounding box center [145, 313] width 75 height 10
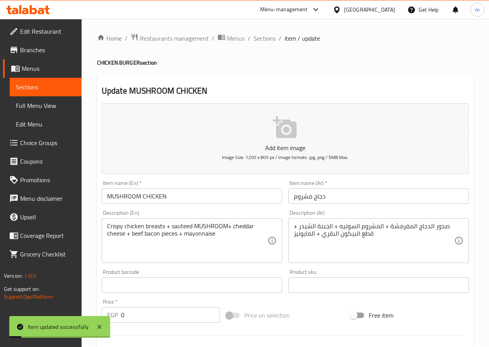
scroll to position [0, 0]
click at [267, 40] on span "Sections" at bounding box center [264, 39] width 22 height 9
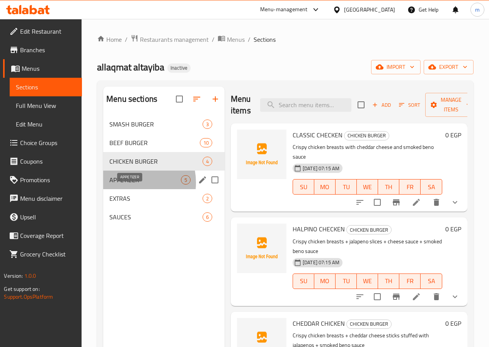
click at [128, 184] on span "APPETIZER" at bounding box center [144, 179] width 71 height 9
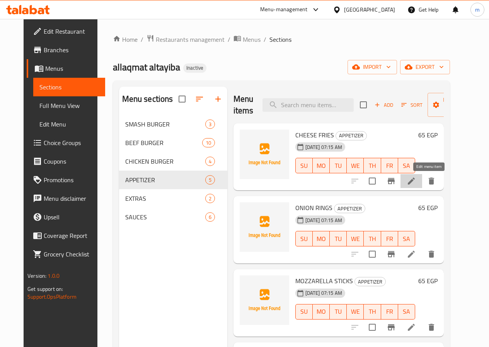
click at [415, 183] on icon at bounding box center [411, 180] width 7 height 7
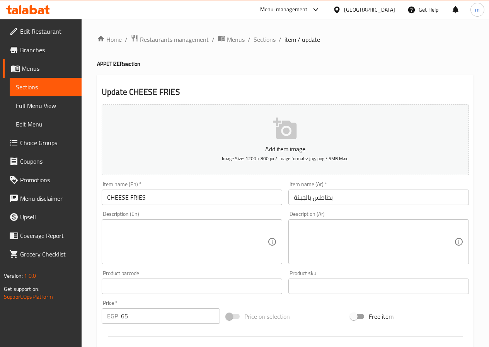
click at [311, 197] on input "بطاطس بالجبنة" at bounding box center [378, 196] width 180 height 15
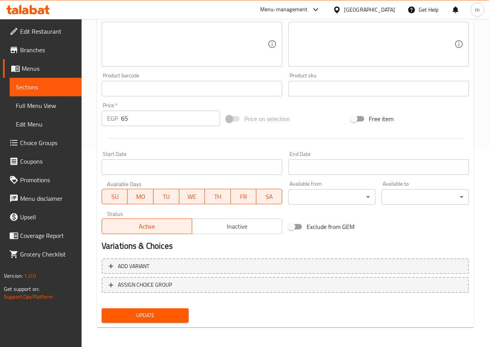
scroll to position [199, 0]
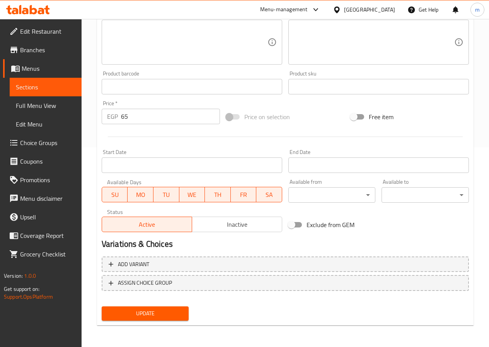
type input "بطاطس مقلية بالجبنة"
click at [172, 312] on span "Update" at bounding box center [145, 313] width 75 height 10
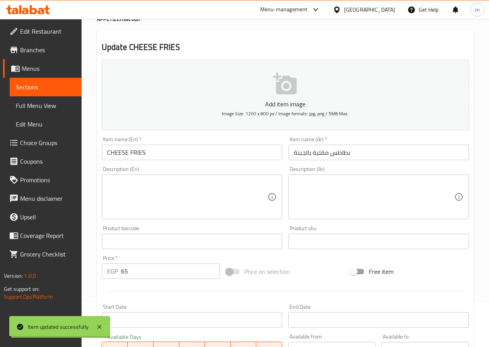
scroll to position [0, 0]
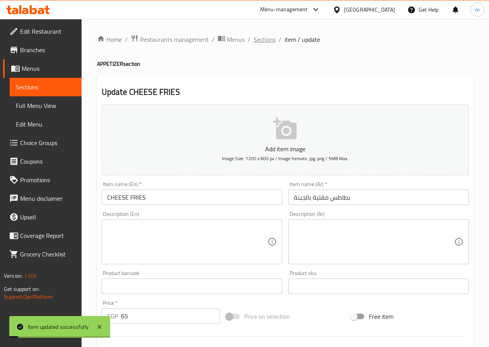
click at [260, 40] on span "Sections" at bounding box center [264, 39] width 22 height 9
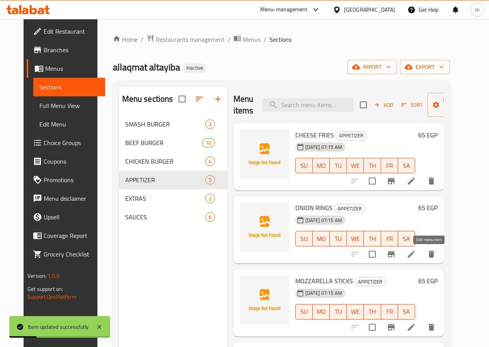
click at [416, 255] on icon at bounding box center [410, 253] width 9 height 9
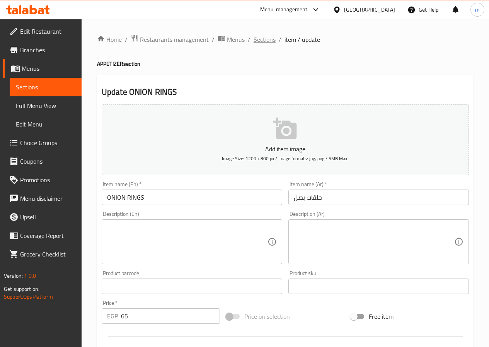
click at [263, 35] on span "Sections" at bounding box center [264, 39] width 22 height 9
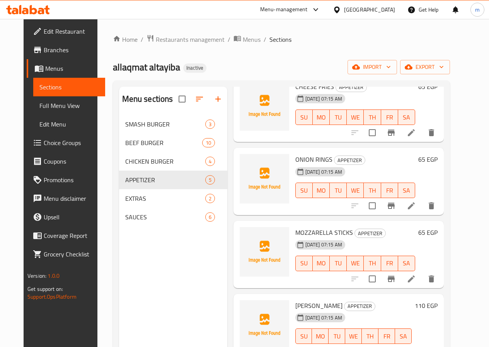
scroll to position [49, 0]
click at [416, 278] on icon at bounding box center [410, 278] width 9 height 9
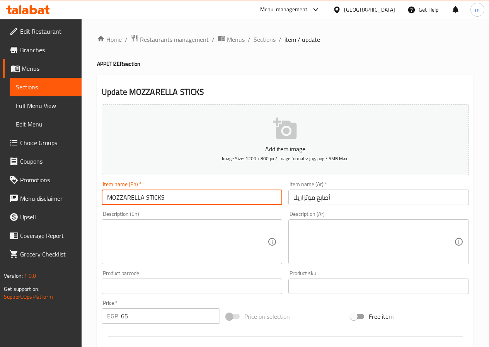
drag, startPoint x: 106, startPoint y: 194, endPoint x: 142, endPoint y: 198, distance: 36.1
click at [142, 198] on input "MOZZARELLA STICKS" at bounding box center [192, 196] width 180 height 15
click at [350, 73] on div "Home / Restaurants management / Menus / Sections / item / update APPETIZER sect…" at bounding box center [285, 282] width 376 height 496
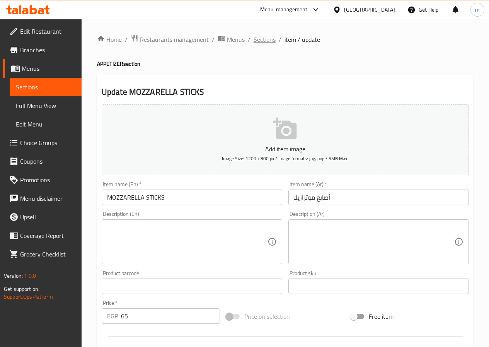
click at [259, 43] on span "Sections" at bounding box center [264, 39] width 22 height 9
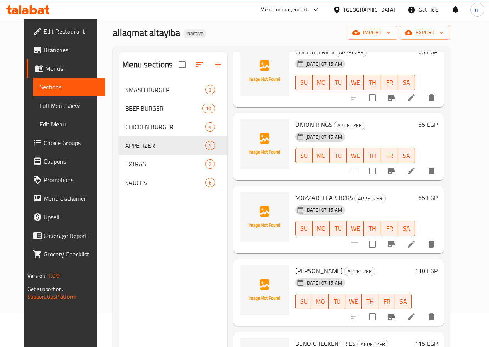
scroll to position [77, 0]
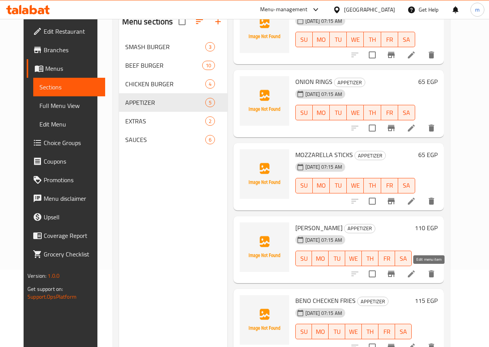
click at [416, 270] on icon at bounding box center [410, 273] width 9 height 9
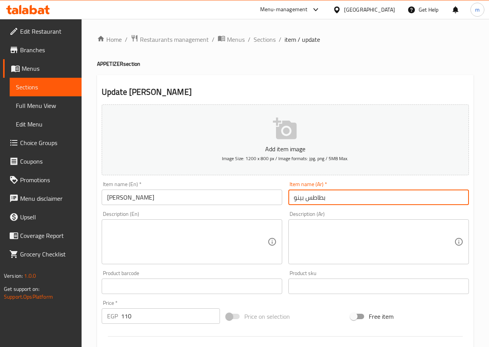
click at [305, 199] on input "بطاطس بينو" at bounding box center [378, 196] width 180 height 15
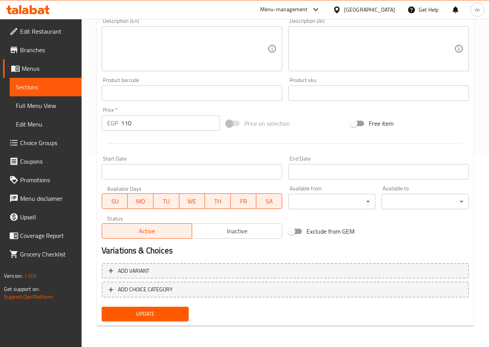
scroll to position [193, 0]
type input "بطاطس مقلية بينو"
click at [166, 311] on span "Update" at bounding box center [145, 313] width 75 height 10
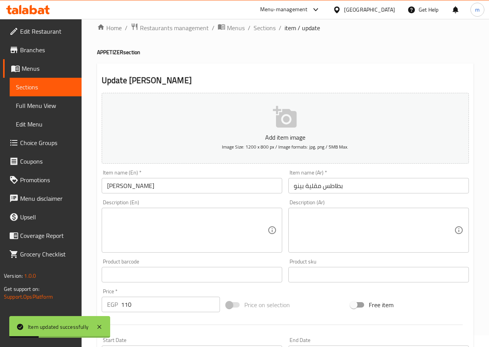
scroll to position [0, 0]
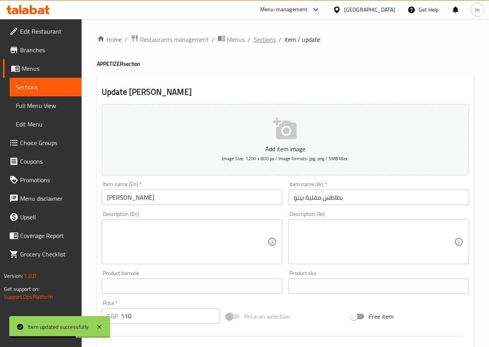
click at [260, 39] on span "Sections" at bounding box center [264, 39] width 22 height 9
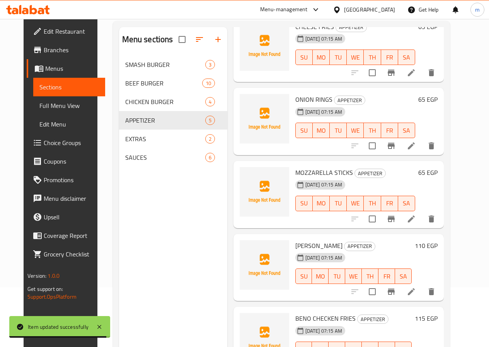
scroll to position [108, 0]
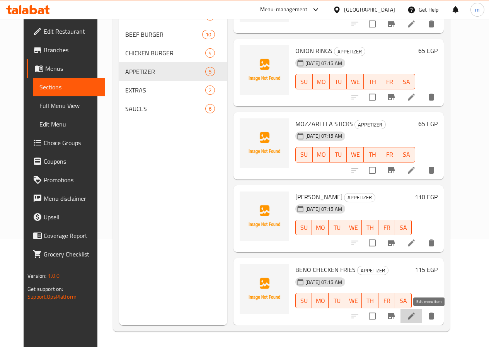
click at [416, 314] on icon at bounding box center [410, 315] width 9 height 9
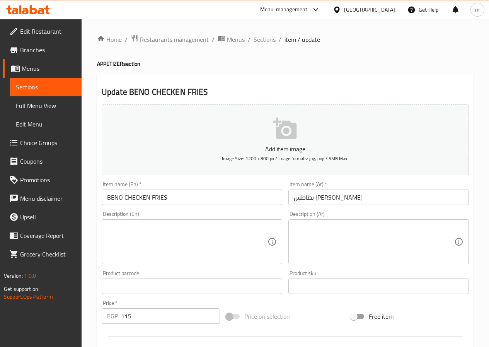
click at [323, 196] on input "بطاطس بينو تشيكن" at bounding box center [378, 196] width 180 height 15
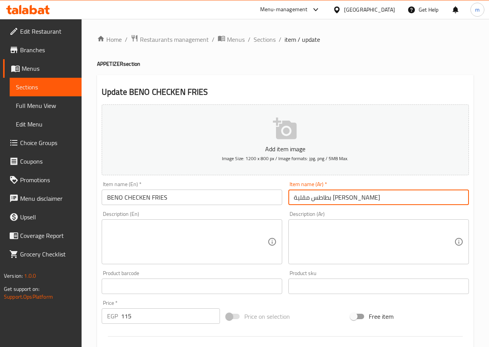
drag, startPoint x: 312, startPoint y: 197, endPoint x: 296, endPoint y: 198, distance: 16.2
click at [296, 198] on input "بطاطس مقلية بينو تشيكن" at bounding box center [378, 196] width 180 height 15
drag, startPoint x: 307, startPoint y: 198, endPoint x: 285, endPoint y: 202, distance: 21.6
click at [285, 202] on div "Item name (Ar)   * بطاطس مقلية بينو دجاج Item name (Ar) *" at bounding box center [378, 193] width 187 height 30
click at [304, 199] on input "بطاطس مقلية بينو" at bounding box center [378, 196] width 180 height 15
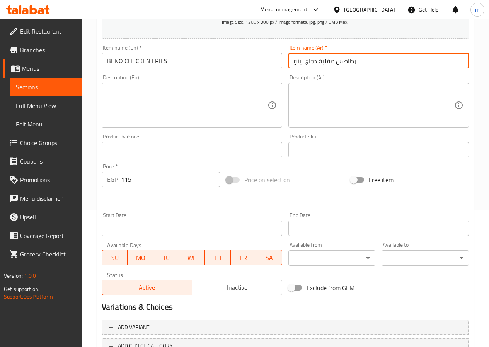
scroll to position [193, 0]
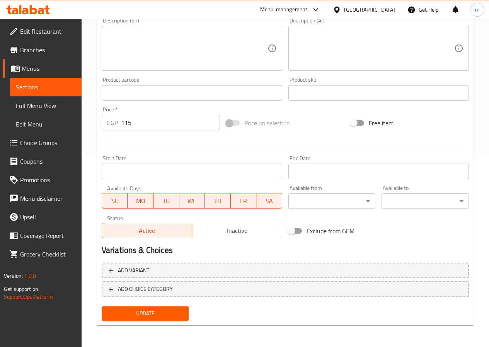
type input "بطاطس مقلية دجاج بينو"
click at [153, 317] on span "Update" at bounding box center [145, 313] width 75 height 10
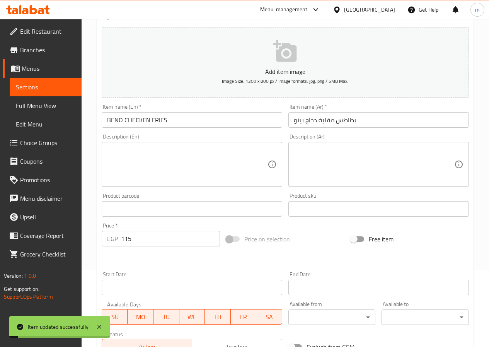
scroll to position [0, 0]
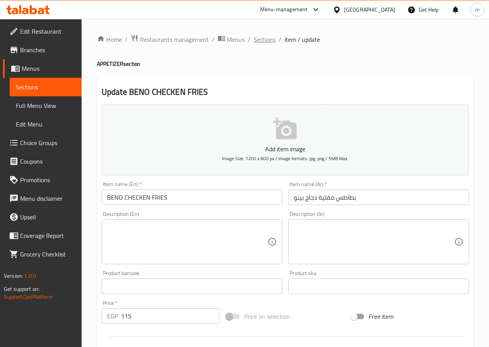
click at [264, 37] on span "Sections" at bounding box center [264, 39] width 22 height 9
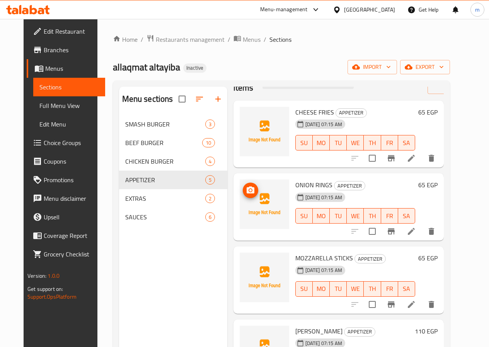
scroll to position [49, 0]
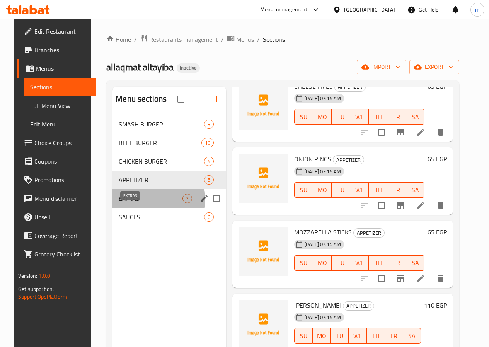
click at [134, 203] on span "EXTRAS" at bounding box center [151, 198] width 64 height 9
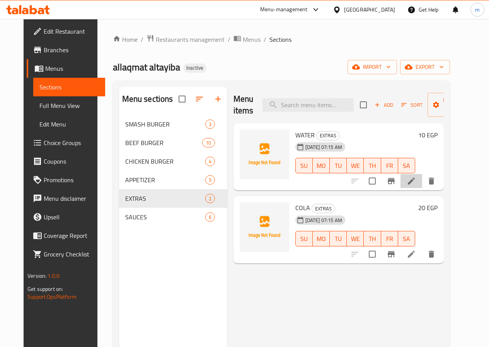
click at [422, 179] on li at bounding box center [411, 181] width 22 height 14
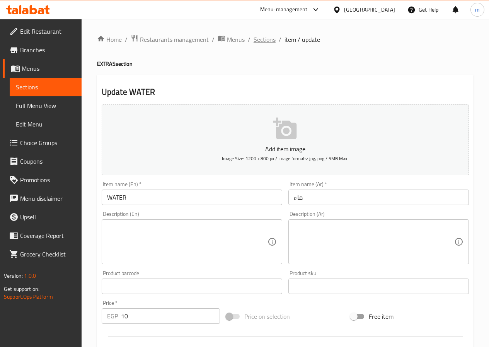
click at [258, 39] on span "Sections" at bounding box center [264, 39] width 22 height 9
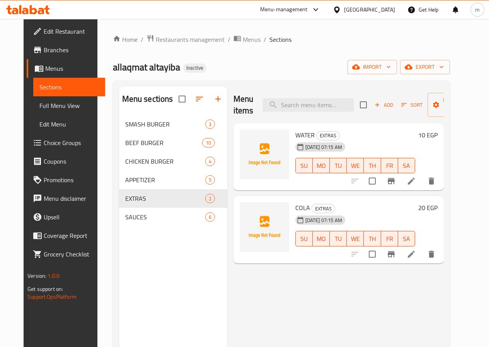
scroll to position [39, 0]
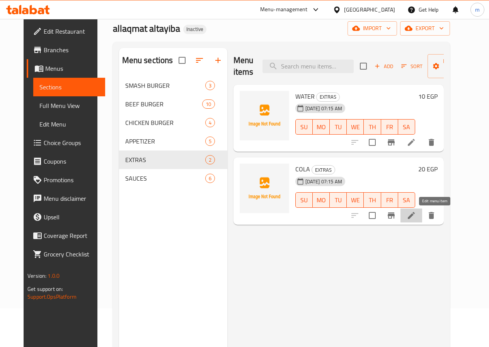
click at [416, 217] on icon at bounding box center [410, 215] width 9 height 9
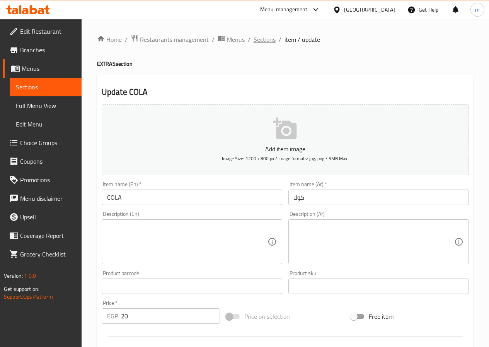
click at [263, 39] on span "Sections" at bounding box center [264, 39] width 22 height 9
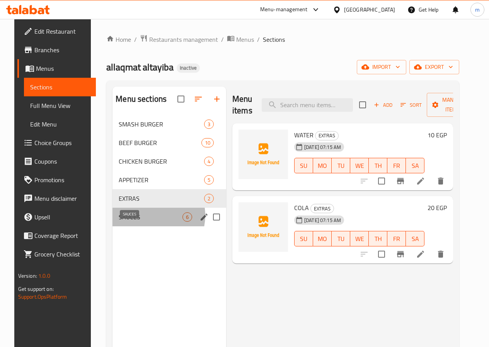
click at [139, 221] on span "SAUCES" at bounding box center [151, 216] width 64 height 9
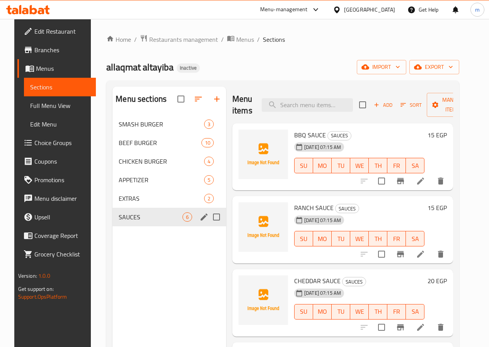
click at [166, 226] on div "SAUCES 6" at bounding box center [169, 216] width 114 height 19
click at [200, 220] on icon "edit" at bounding box center [203, 216] width 7 height 7
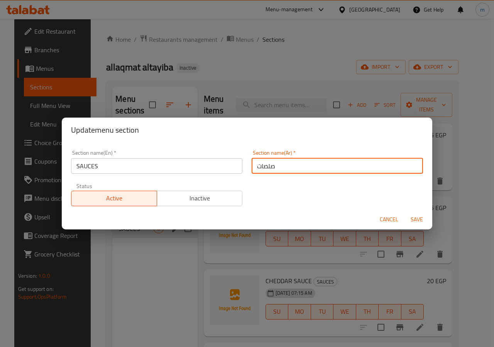
drag, startPoint x: 277, startPoint y: 164, endPoint x: 255, endPoint y: 167, distance: 22.2
click at [255, 167] on input "صلصات" at bounding box center [338, 165] width 172 height 15
type input "صوصات"
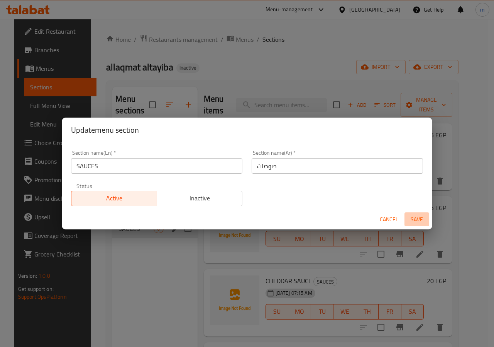
click at [413, 221] on span "Save" at bounding box center [417, 219] width 19 height 10
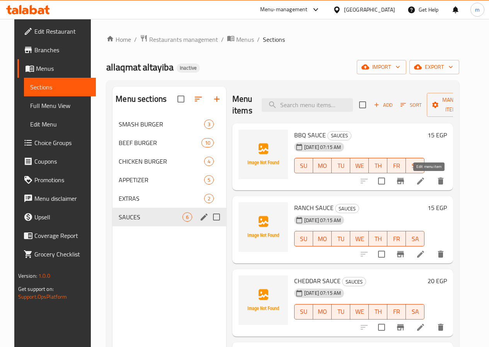
click at [425, 177] on icon at bounding box center [420, 180] width 9 height 9
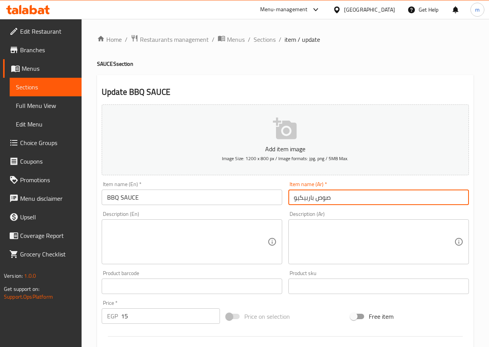
drag, startPoint x: 292, startPoint y: 196, endPoint x: 313, endPoint y: 196, distance: 20.5
click at [313, 196] on input "صوص باربيكيو" at bounding box center [378, 196] width 180 height 15
paste input "باربيكيو"
type input "صوص باربيكيو"
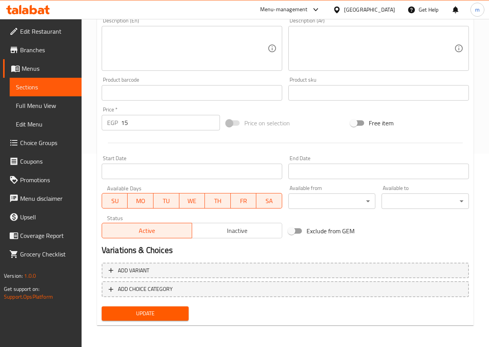
click at [162, 314] on span "Update" at bounding box center [145, 313] width 75 height 10
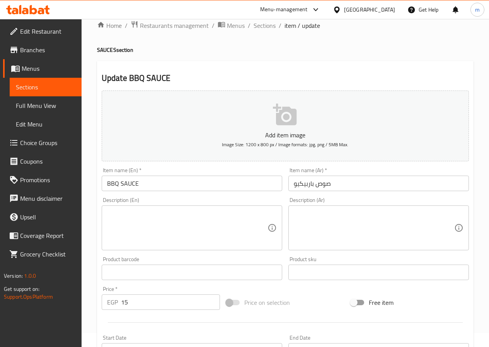
scroll to position [0, 0]
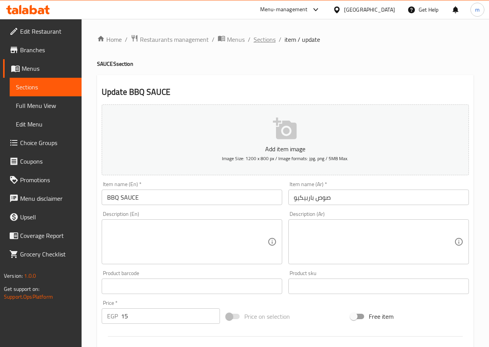
click at [258, 38] on span "Sections" at bounding box center [264, 39] width 22 height 9
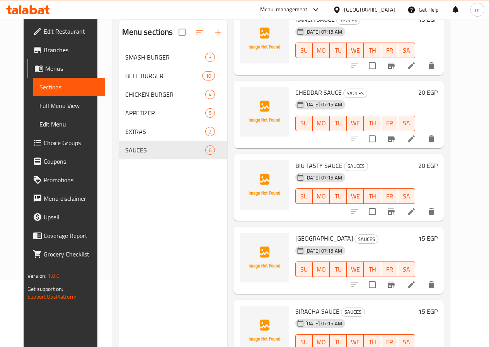
scroll to position [77, 0]
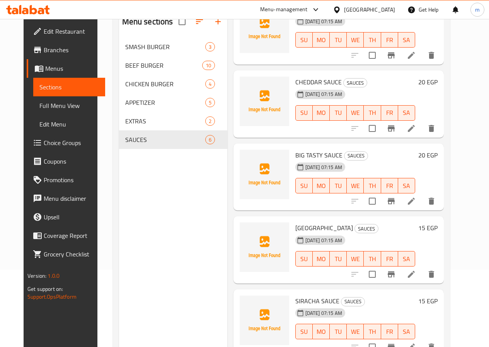
click at [415, 274] on icon at bounding box center [411, 273] width 7 height 7
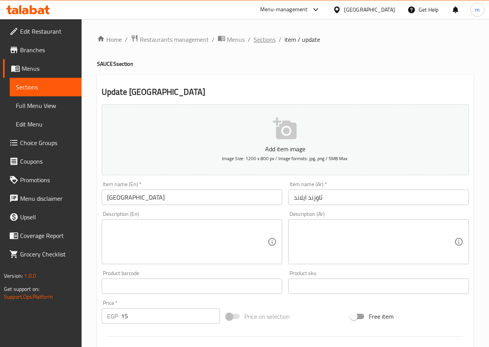
click at [267, 39] on span "Sections" at bounding box center [264, 39] width 22 height 9
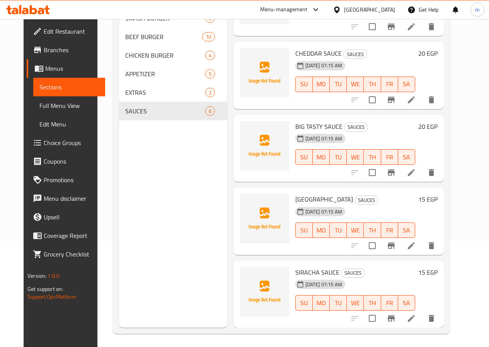
scroll to position [108, 0]
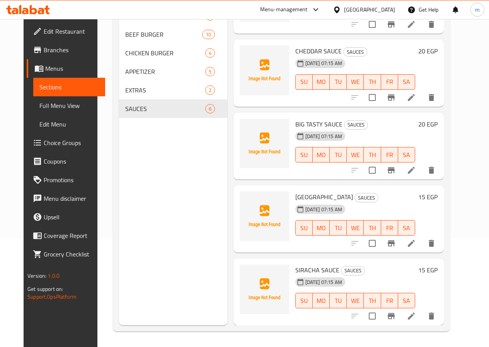
click at [416, 317] on icon at bounding box center [410, 315] width 9 height 9
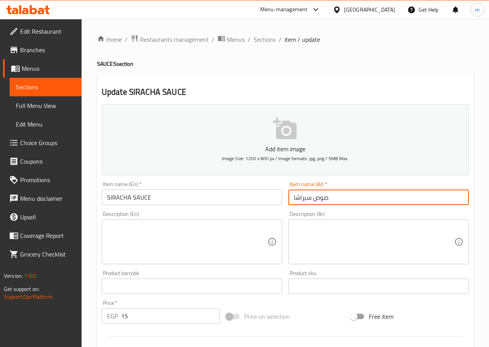
click at [299, 199] on input "صوص سيراشا" at bounding box center [378, 196] width 180 height 15
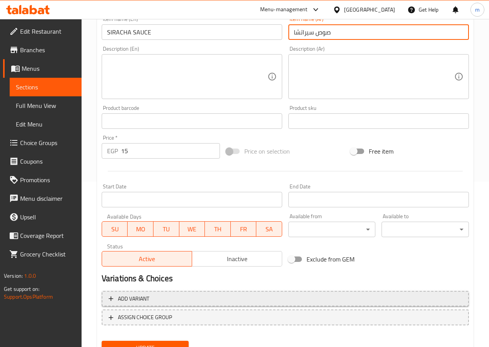
scroll to position [199, 0]
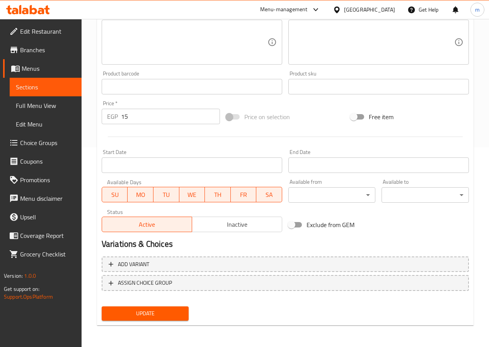
type input "صوص سيراتشا"
click at [154, 320] on button "Update" at bounding box center [145, 313] width 87 height 14
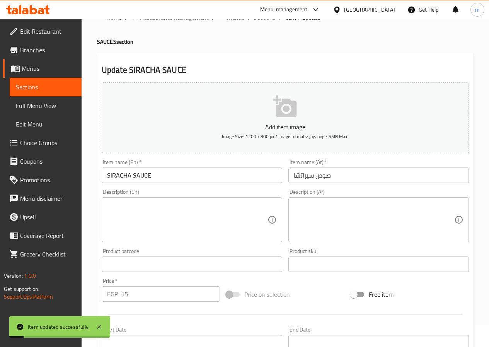
scroll to position [0, 0]
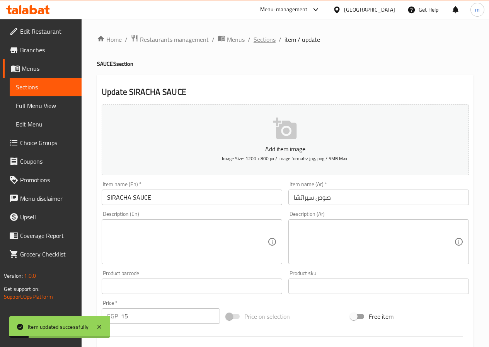
click at [258, 38] on span "Sections" at bounding box center [264, 39] width 22 height 9
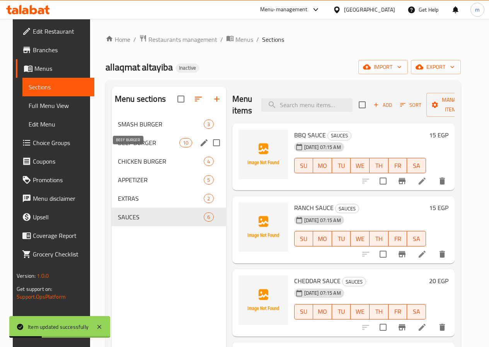
click at [116, 149] on div "BEEF BURGER 10" at bounding box center [169, 142] width 114 height 19
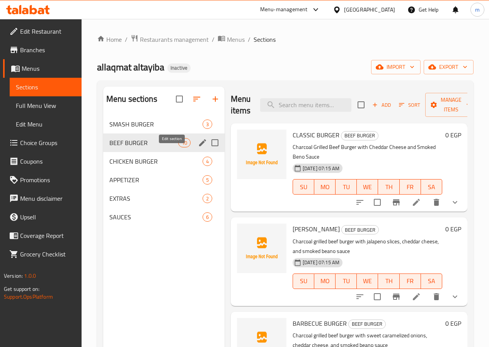
click at [199, 146] on icon "edit" at bounding box center [202, 142] width 7 height 7
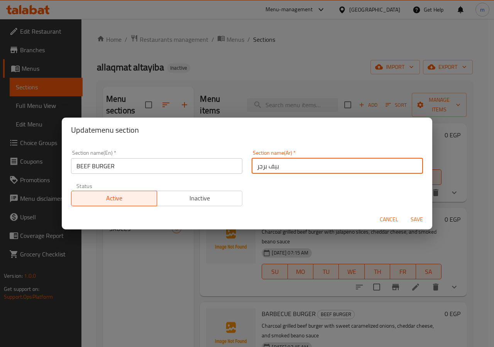
drag, startPoint x: 268, startPoint y: 170, endPoint x: 277, endPoint y: 166, distance: 9.9
click at [277, 166] on input "بيف برجر" at bounding box center [338, 165] width 172 height 15
type input "لحم بقرى برجر"
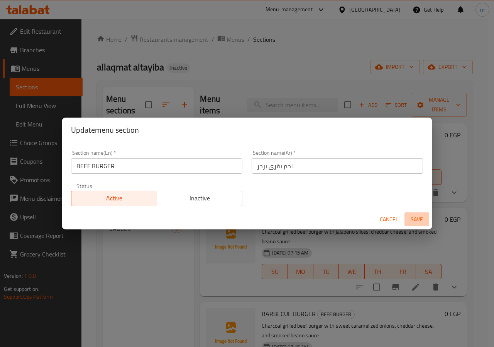
click at [419, 217] on span "Save" at bounding box center [417, 219] width 19 height 10
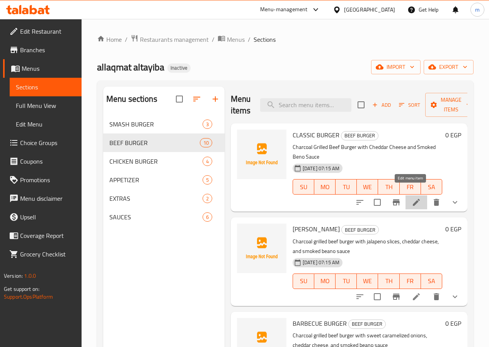
click at [413, 199] on icon at bounding box center [416, 202] width 7 height 7
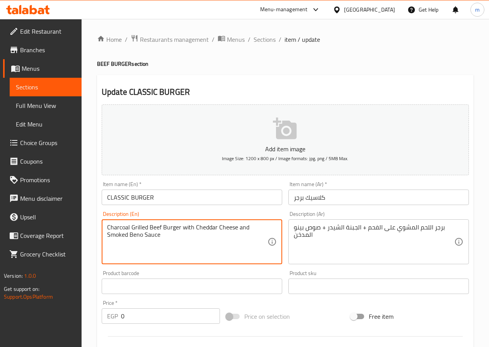
drag, startPoint x: 129, startPoint y: 227, endPoint x: 102, endPoint y: 228, distance: 26.7
click at [412, 65] on h4 "BEEF BURGER section" at bounding box center [285, 64] width 376 height 8
drag, startPoint x: 149, startPoint y: 226, endPoint x: 160, endPoint y: 227, distance: 10.4
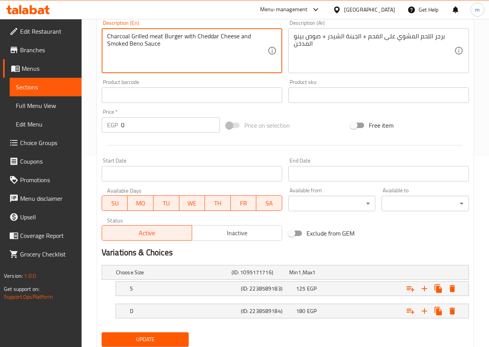
scroll to position [217, 0]
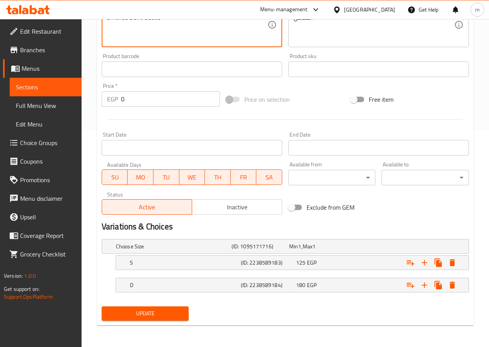
type textarea "Charcoal Grilled meat Burger with Cheddar Cheese and Smoked Beno Sauce"
click at [179, 311] on span "Update" at bounding box center [145, 313] width 75 height 10
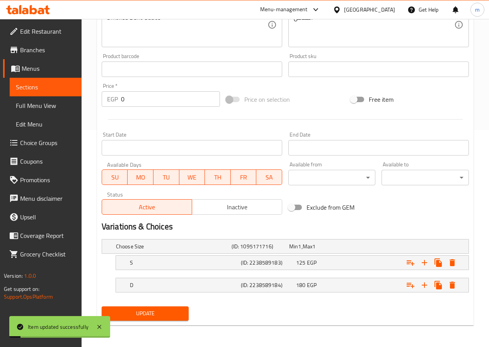
scroll to position [0, 0]
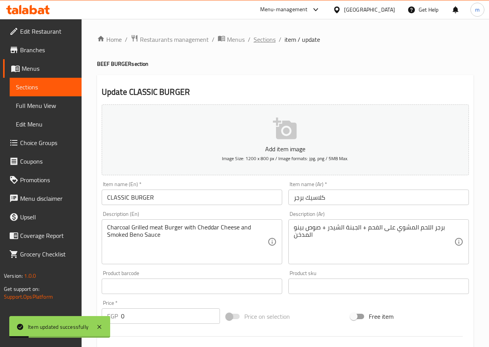
click at [268, 35] on span "Sections" at bounding box center [264, 39] width 22 height 9
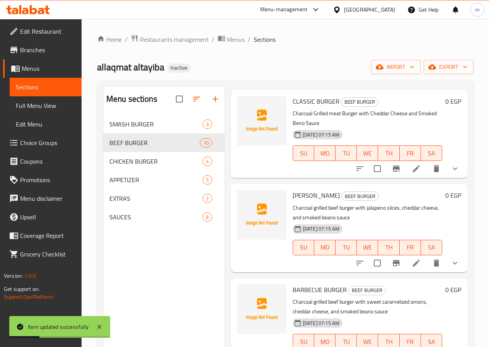
scroll to position [77, 0]
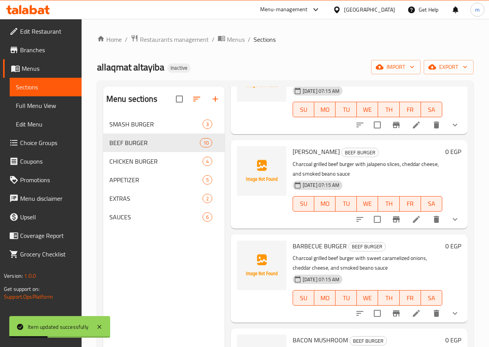
click at [413, 216] on icon at bounding box center [416, 219] width 7 height 7
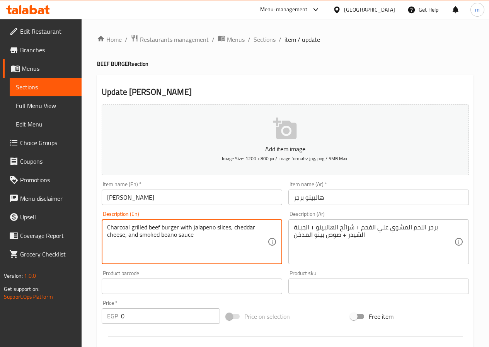
drag, startPoint x: 149, startPoint y: 228, endPoint x: 160, endPoint y: 228, distance: 10.8
drag, startPoint x: 193, startPoint y: 228, endPoint x: 215, endPoint y: 228, distance: 21.6
click at [215, 228] on textarea "Charcoal grilled meat burger with jalapeno slices, cheddar cheese, and smoked b…" at bounding box center [187, 241] width 160 height 37
type textarea "Charcoal grilled meat burger with jalapeno slices, cheddar cheese, and smoked b…"
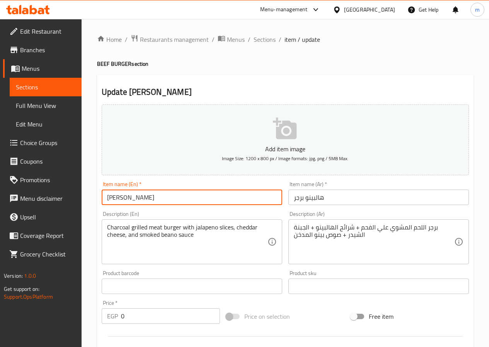
drag, startPoint x: 131, startPoint y: 198, endPoint x: 96, endPoint y: 195, distance: 34.9
click at [96, 197] on div "Home / Restaurants management / Menus / Sections / item / update BEEF BURGER se…" at bounding box center [285, 291] width 407 height 544
paste input "jalapeno"
type input "jalapeno BURGER"
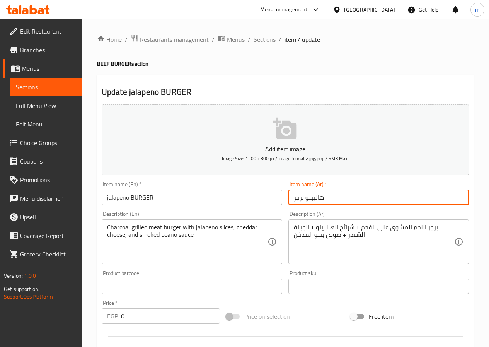
click at [329, 196] on input "هالبينو برجر" at bounding box center [378, 196] width 180 height 15
drag, startPoint x: 308, startPoint y: 198, endPoint x: 278, endPoint y: 195, distance: 29.9
click at [277, 196] on div "Add item image Image Size: 1200 x 800 px / Image formats: jpg, png / 5MB Max. I…" at bounding box center [285, 267] width 373 height 333
click at [292, 194] on input "هالبينو برجر" at bounding box center [378, 196] width 180 height 15
type input "فلفل هالبينو برجر"
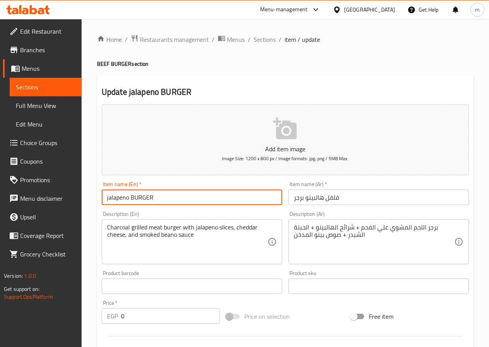
drag, startPoint x: 129, startPoint y: 197, endPoint x: 91, endPoint y: 197, distance: 38.2
click at [91, 197] on div "Home / Restaurants management / Menus / Sections / item / update BEEF BURGER se…" at bounding box center [285, 291] width 407 height 544
paste input "Jalapeno Sauce"
drag, startPoint x: 129, startPoint y: 197, endPoint x: 107, endPoint y: 196, distance: 22.8
click at [107, 196] on input "Jalapeno BURGER" at bounding box center [192, 196] width 180 height 15
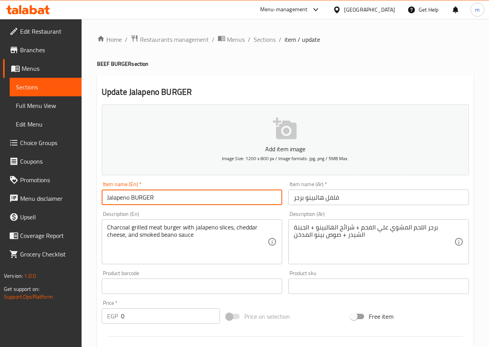
drag, startPoint x: 132, startPoint y: 207, endPoint x: 385, endPoint y: 80, distance: 283.5
click at [385, 80] on div "Update Jalapeno BURGER Add item image Image Size: 1200 x 800 px / Image formats…" at bounding box center [285, 308] width 376 height 467
drag, startPoint x: 128, startPoint y: 198, endPoint x: 97, endPoint y: 197, distance: 30.5
click at [97, 197] on div "Update Jalapeno BURGER Add item image Image Size: 1200 x 800 px / Image formats…" at bounding box center [285, 308] width 376 height 467
paste input "HALPINO"
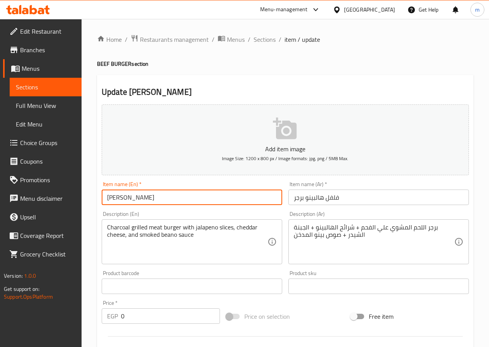
type input "[PERSON_NAME]"
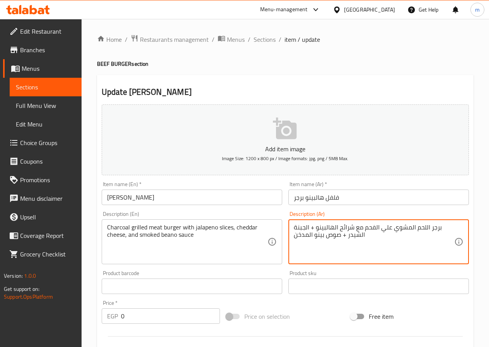
drag, startPoint x: 309, startPoint y: 228, endPoint x: 314, endPoint y: 229, distance: 4.3
click at [314, 229] on textarea "برجر اللحم المشوي علي الفحم مع شرائح الهالبينو + الجبنة الشيدر + صوص بينو المدخن" at bounding box center [374, 241] width 160 height 37
click at [345, 234] on textarea "برجر اللحم المشوي علي الفحم مع شرائح الهالبينو و الجبنة الشيدر + صوص بينو المدخن" at bounding box center [374, 241] width 160 height 37
click at [310, 228] on textarea "برجر اللحم المشوي علي الفحم مع شرائح الهالبينو و الجبنة الشيدر ، صوص بينو المدخن" at bounding box center [374, 241] width 160 height 37
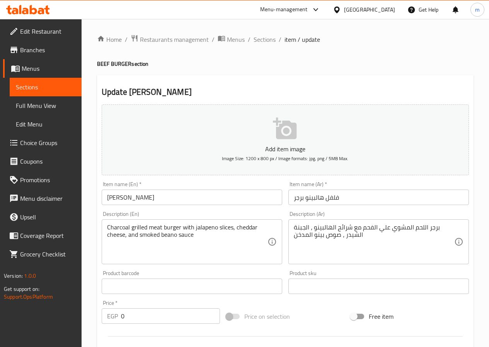
drag, startPoint x: 345, startPoint y: 236, endPoint x: 340, endPoint y: 236, distance: 5.0
click at [344, 236] on textarea "برجر اللحم المشوي علي الفحم مع شرائح الهالبينو ، الجبنة الشيدر ، صوص بينو المدخن" at bounding box center [374, 241] width 160 height 37
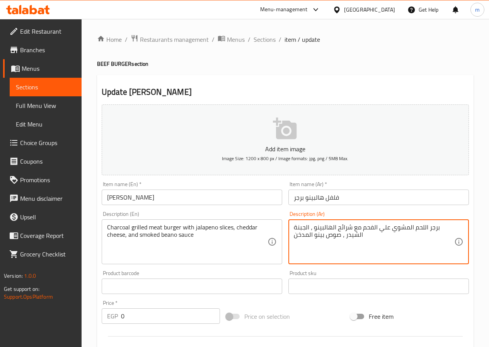
click at [340, 236] on textarea "برجر اللحم المشوي علي الفحم مع شرائح الهالبينو ، الجبنة الشيدر ، صوص بينو المدخن" at bounding box center [374, 241] width 160 height 37
click at [342, 236] on textarea "برجر اللحم المشوي علي الفحم مع شرائح الهالبينو ، الجبنة الشيدر ، صوص بينو المدخن" at bounding box center [374, 241] width 160 height 37
type textarea "برجر اللحم المشوي علي الفحم مع شرائح الهالبينو ، الجبنة الشيدر ،و صوص بينو المد…"
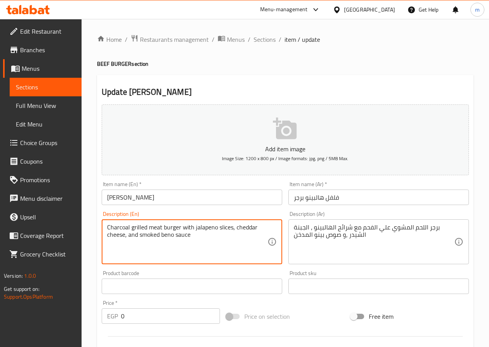
type textarea "Charcoal grilled meat burger with jalapeno slices, cheddar cheese, and smoked b…"
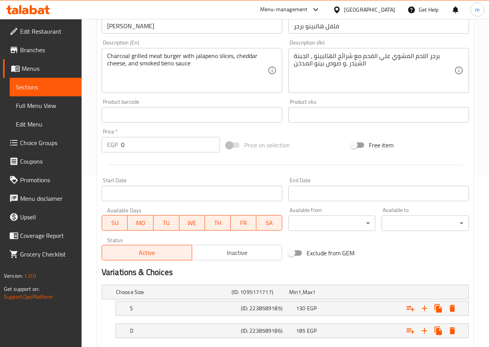
scroll to position [217, 0]
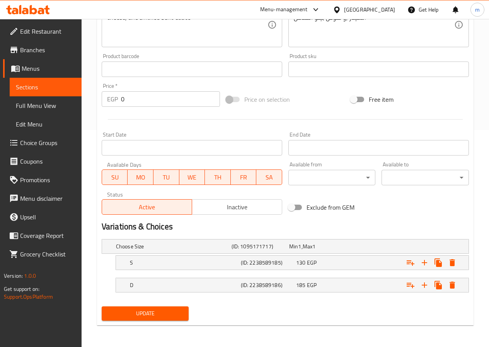
click at [146, 309] on span "Update" at bounding box center [145, 313] width 75 height 10
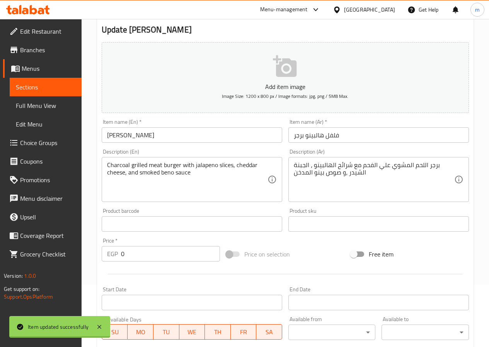
scroll to position [0, 0]
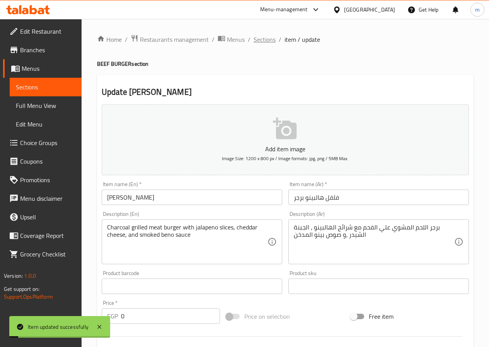
click at [259, 41] on span "Sections" at bounding box center [264, 39] width 22 height 9
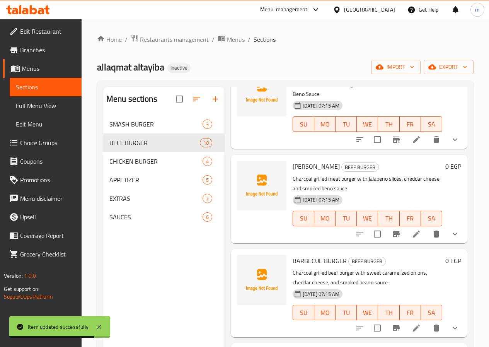
scroll to position [116, 0]
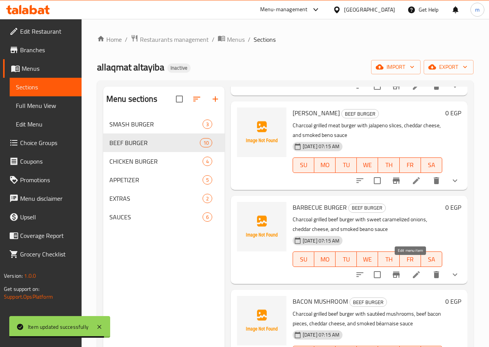
click at [413, 271] on icon at bounding box center [416, 274] width 7 height 7
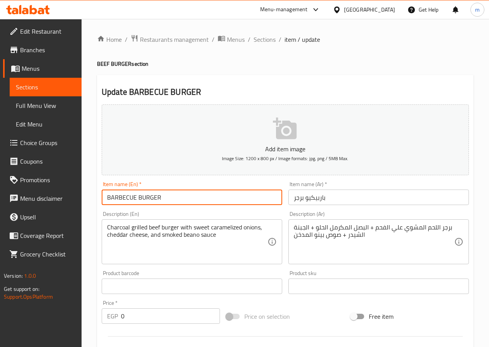
drag, startPoint x: 136, startPoint y: 198, endPoint x: 101, endPoint y: 199, distance: 34.8
click at [102, 199] on input "BARBECUE BURGER" at bounding box center [192, 196] width 180 height 15
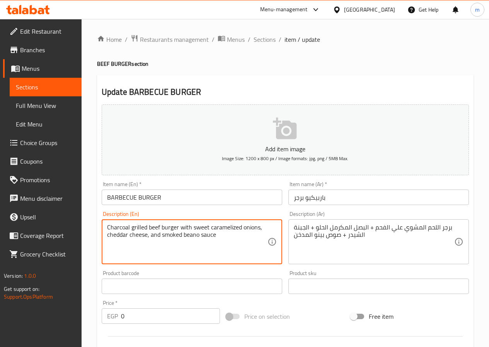
drag, startPoint x: 161, startPoint y: 227, endPoint x: 149, endPoint y: 226, distance: 12.1
click at [193, 234] on textarea "Charcoal grilled meat burger with sweet caramelized onions, cheddar cheese, and…" at bounding box center [187, 241] width 160 height 37
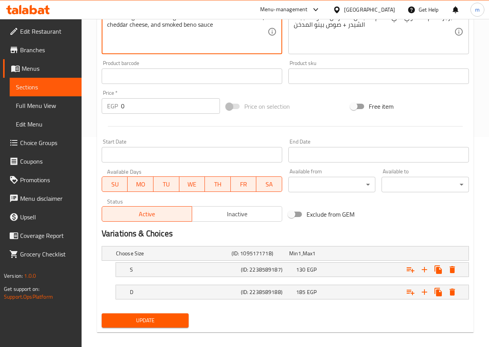
scroll to position [217, 0]
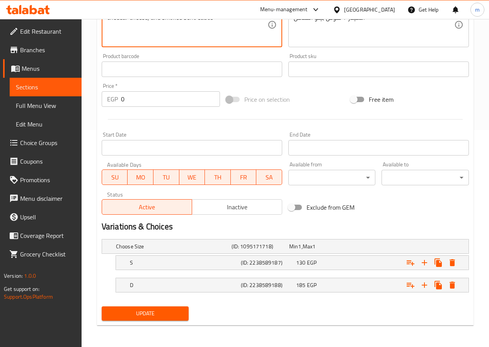
type textarea "Charcoal grilled meat burger with sweet caramelized onions, cheddar cheese, and…"
click at [168, 316] on span "Update" at bounding box center [145, 313] width 75 height 10
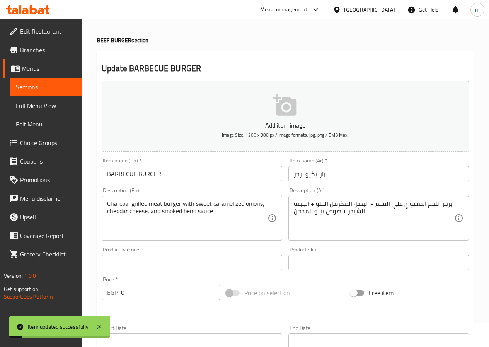
scroll to position [0, 0]
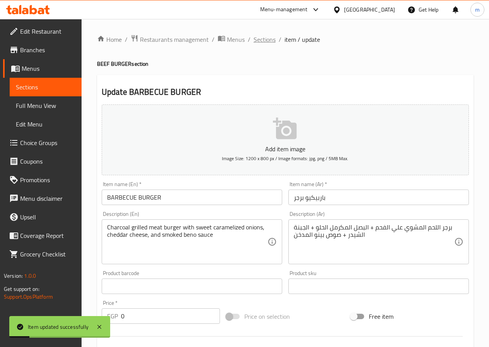
click at [258, 39] on span "Sections" at bounding box center [264, 39] width 22 height 9
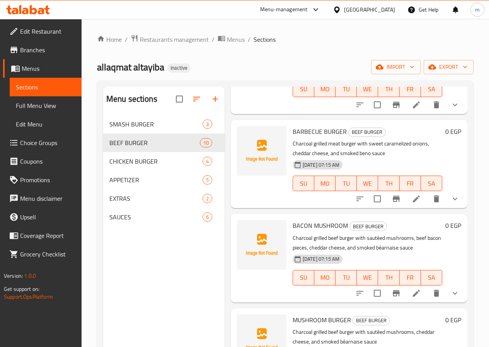
scroll to position [193, 0]
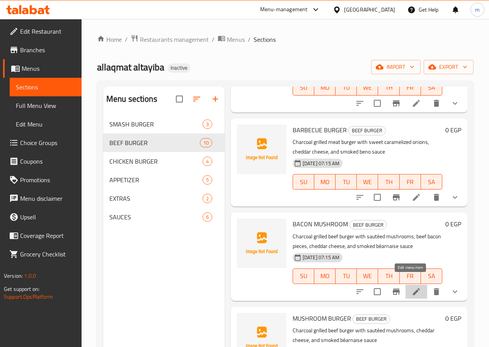
click at [413, 288] on icon at bounding box center [416, 291] width 7 height 7
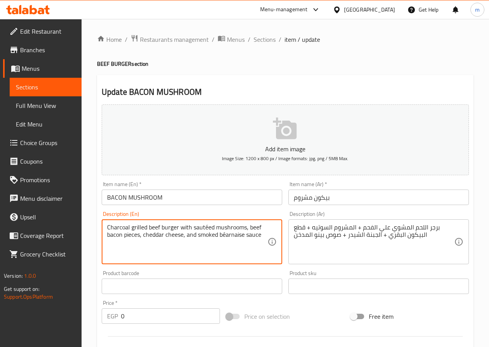
drag, startPoint x: 148, startPoint y: 228, endPoint x: 158, endPoint y: 227, distance: 10.1
click at [210, 226] on textarea "Charcoal grilled meat burger with sautéed mushrooms, beef bacon pieces, cheddar…" at bounding box center [187, 241] width 160 height 37
drag, startPoint x: 245, startPoint y: 233, endPoint x: 220, endPoint y: 238, distance: 25.2
click at [220, 238] on textarea "Charcoal grilled meat burger with sauteed mushrooms, beef bacon pieces, cheddar…" at bounding box center [187, 241] width 160 height 37
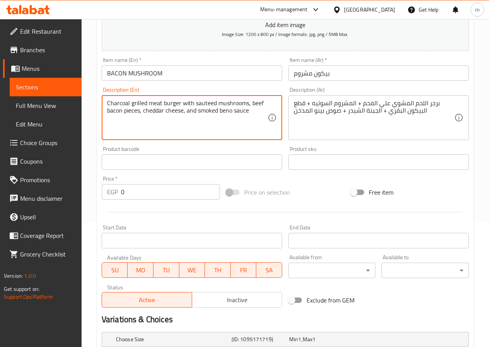
scroll to position [193, 0]
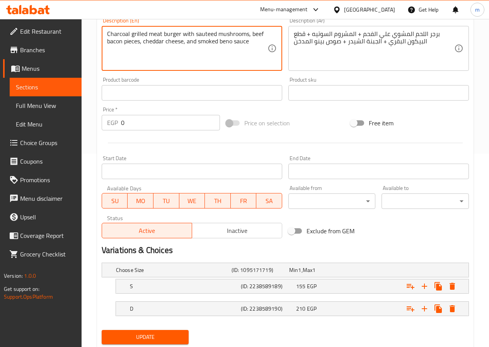
type textarea "Charcoal grilled meat burger with sauteed mushrooms, beef bacon pieces, cheddar…"
click at [161, 334] on span "Update" at bounding box center [145, 337] width 75 height 10
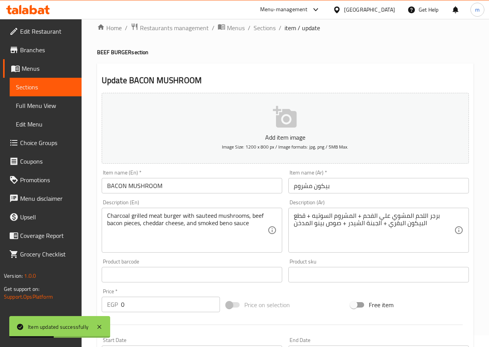
scroll to position [0, 0]
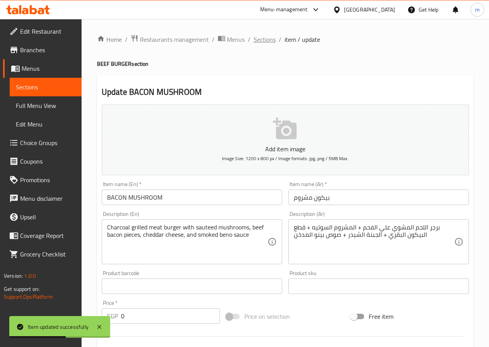
click at [265, 43] on span "Sections" at bounding box center [264, 39] width 22 height 9
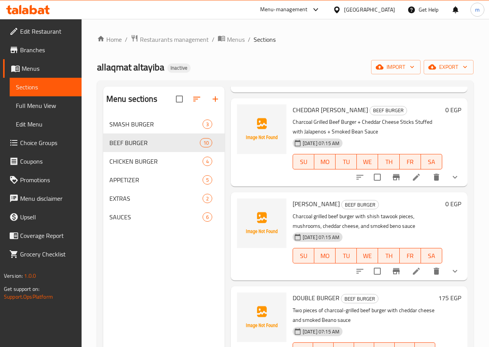
scroll to position [538, 0]
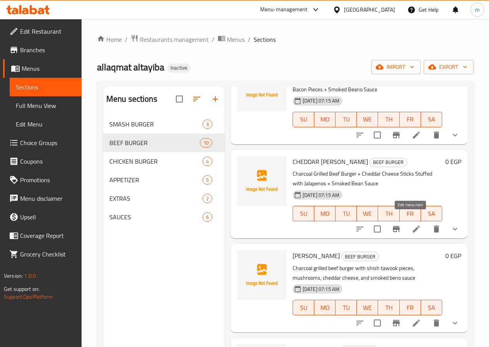
click at [411, 224] on icon at bounding box center [415, 228] width 9 height 9
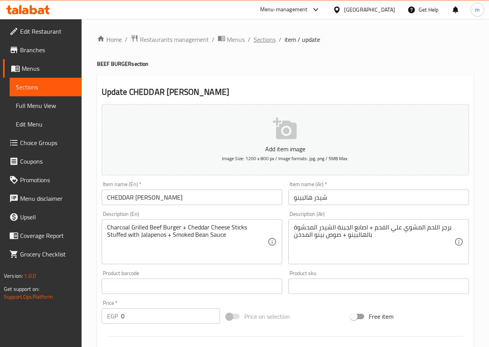
click at [265, 38] on span "Sections" at bounding box center [264, 39] width 22 height 9
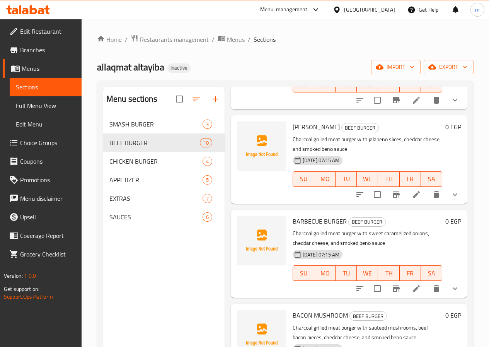
scroll to position [116, 0]
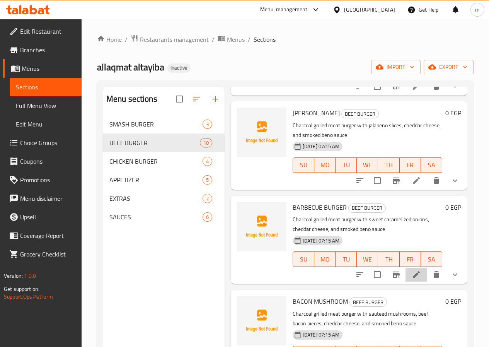
click at [419, 267] on li at bounding box center [416, 274] width 22 height 14
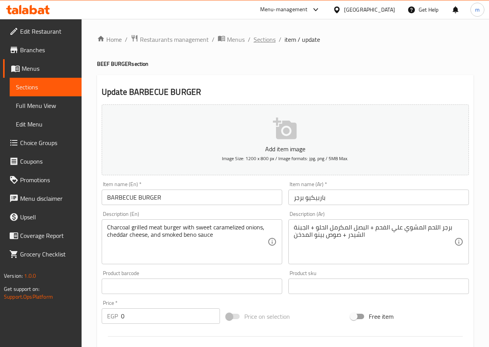
click at [258, 42] on span "Sections" at bounding box center [264, 39] width 22 height 9
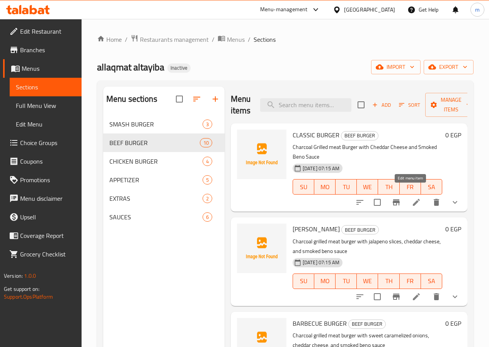
click at [413, 199] on icon at bounding box center [416, 202] width 7 height 7
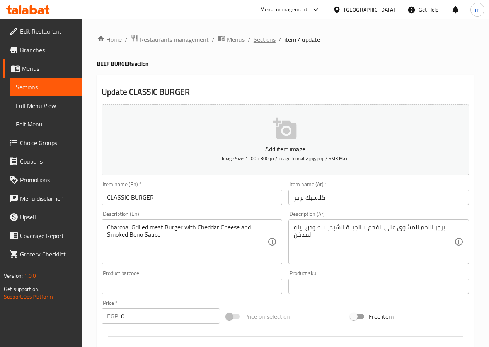
click at [269, 41] on span "Sections" at bounding box center [264, 39] width 22 height 9
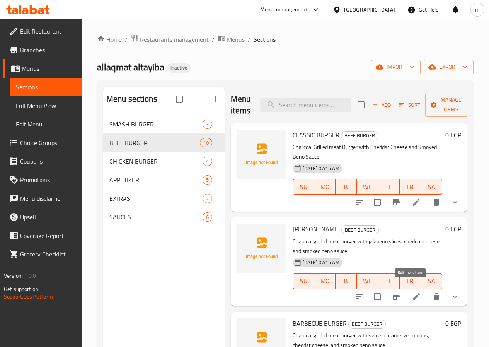
click at [413, 293] on icon at bounding box center [416, 296] width 7 height 7
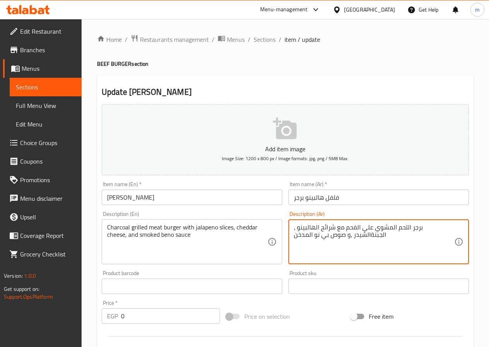
drag, startPoint x: 424, startPoint y: 227, endPoint x: 297, endPoint y: 245, distance: 128.3
click at [297, 245] on textarea "برجر اللحم المشوي علي الفحم مع شرائح الهالبينو ، الجبنةالشيدر ،و صوص بي نو المد…" at bounding box center [374, 241] width 160 height 37
type textarea "برجر اللحم المشوي علي الفحم مع شرائح الهالبينو ،ن"
drag, startPoint x: 295, startPoint y: 231, endPoint x: 433, endPoint y: 235, distance: 137.6
click at [433, 235] on textarea "برجر اللحم المشوي علي الفحم مع شرائح الهالبينو ،ن" at bounding box center [374, 241] width 160 height 37
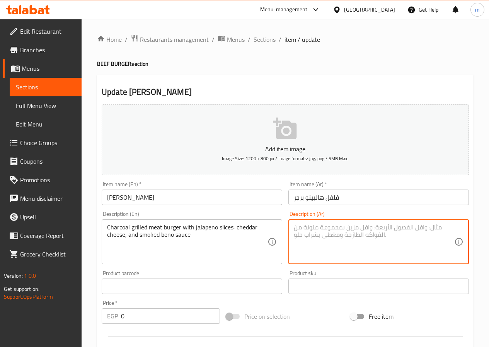
paste textarea "برجر اللحم المشوي علي الفحم + شرائح الهالبينو + الجبنة الشيدر + صوص بينو المدخن"
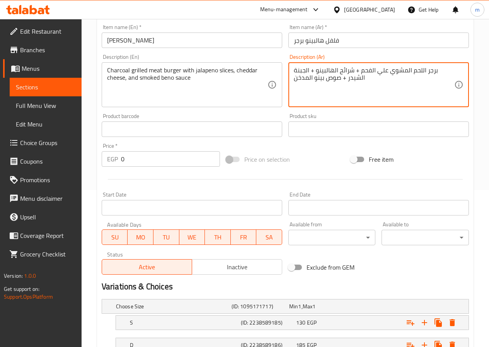
scroll to position [217, 0]
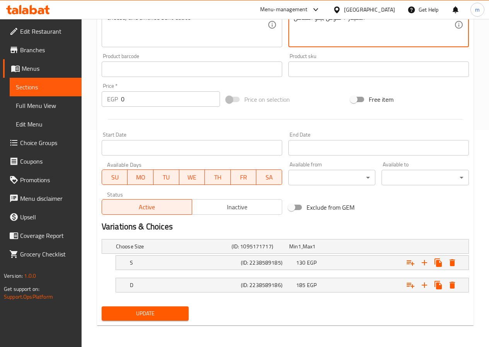
type textarea "برجر اللحم المشوي علي الفحم + شرائح الهالبينو + الجبنة الشيدر + صوص بينو المدخن"
click at [167, 311] on span "Update" at bounding box center [145, 313] width 75 height 10
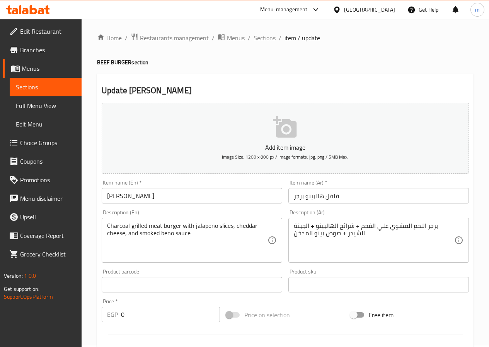
scroll to position [0, 0]
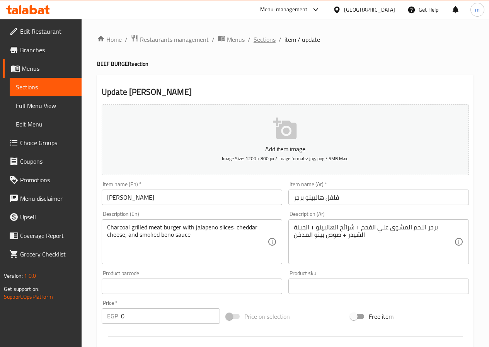
click at [257, 37] on span "Sections" at bounding box center [264, 39] width 22 height 9
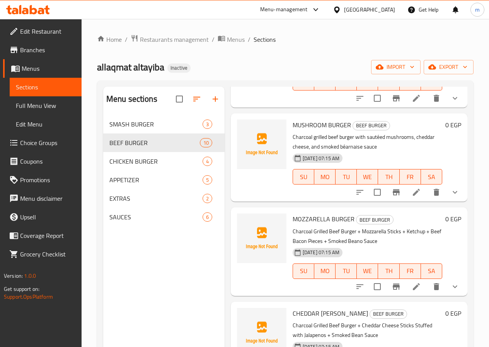
scroll to position [270, 0]
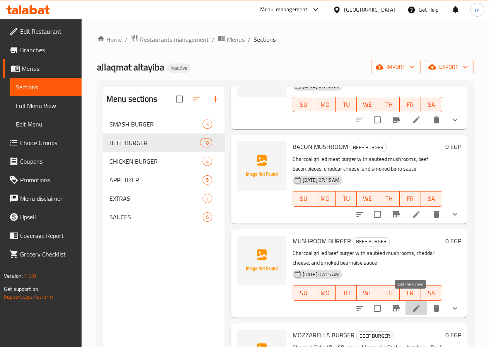
click at [413, 304] on icon at bounding box center [416, 307] width 7 height 7
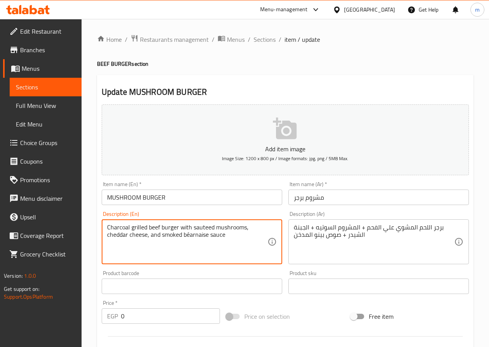
drag, startPoint x: 150, startPoint y: 228, endPoint x: 158, endPoint y: 227, distance: 8.2
click at [158, 227] on textarea "Charcoal grilled beef burger with sauteed mushrooms, cheddar cheese, and smoked…" at bounding box center [187, 241] width 160 height 37
click at [153, 226] on textarea "Charcoal grilled bf burger with sauteed mushrooms, cheddar cheese, and smoked b…" at bounding box center [187, 241] width 160 height 37
drag, startPoint x: 181, startPoint y: 236, endPoint x: 208, endPoint y: 234, distance: 26.7
click at [208, 234] on textarea "Charcoal grilled meat burger with sauteed mushrooms, cheddar cheese, and smoked…" at bounding box center [187, 241] width 160 height 37
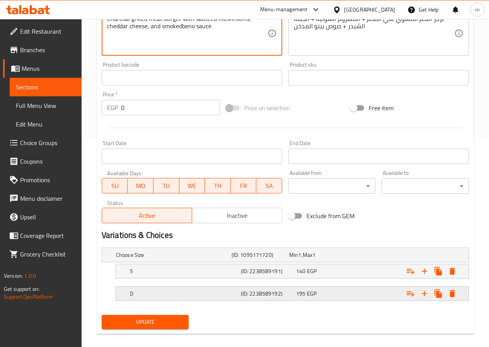
scroll to position [217, 0]
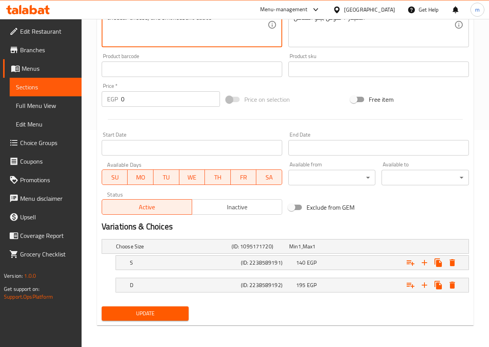
type textarea "Charcoal grilled meat burger with sauteed mushrooms, cheddar cheese, and smoked…"
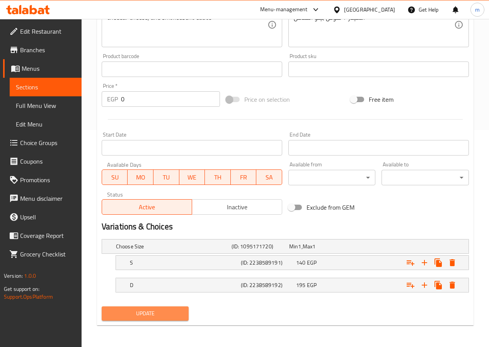
click at [164, 313] on span "Update" at bounding box center [145, 313] width 75 height 10
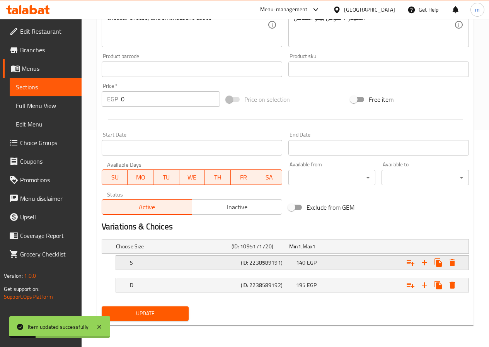
scroll to position [0, 0]
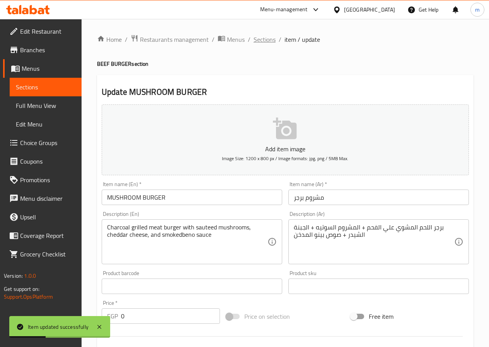
click at [266, 42] on span "Sections" at bounding box center [264, 39] width 22 height 9
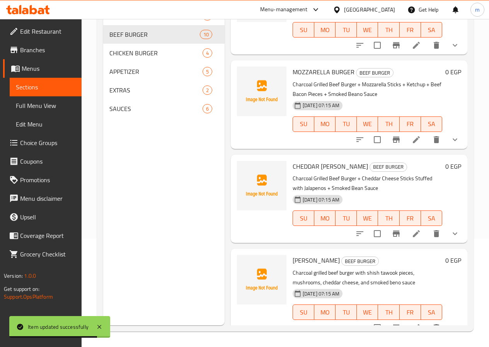
scroll to position [348, 0]
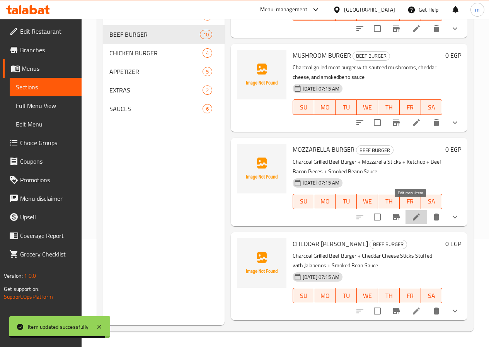
click at [413, 213] on icon at bounding box center [416, 216] width 7 height 7
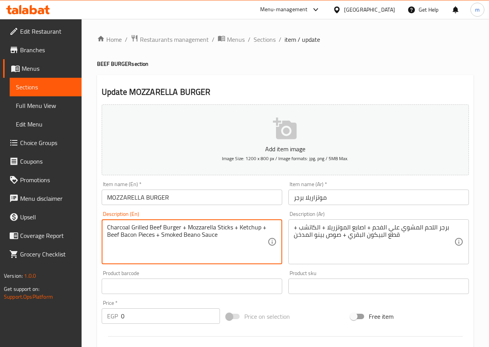
drag, startPoint x: 151, startPoint y: 227, endPoint x: 155, endPoint y: 228, distance: 4.8
drag, startPoint x: 149, startPoint y: 228, endPoint x: 160, endPoint y: 229, distance: 10.5
click at [160, 229] on textarea "Charcoal Grilled Beef Burger + Mozzarella Sticks + Ketchup + Beef Bacon Pieces …" at bounding box center [187, 241] width 160 height 37
click at [193, 236] on textarea "Charcoal Grilled meat Burger + Mozzarella Sticks + Ketchup + Beef Bacon Pieces …" at bounding box center [187, 241] width 160 height 37
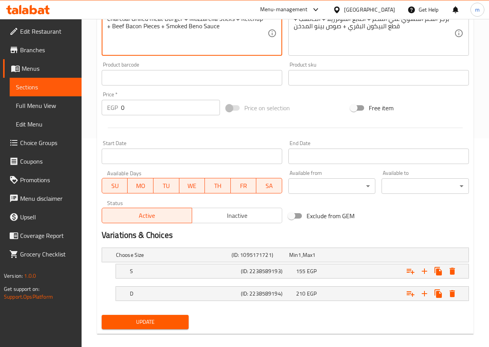
scroll to position [217, 0]
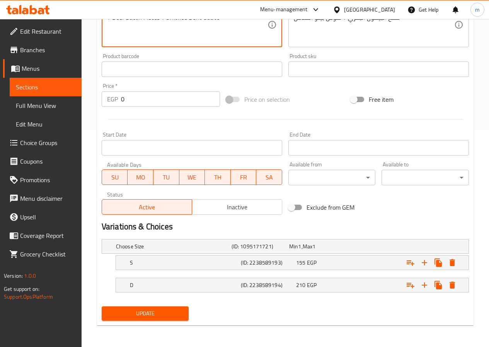
type textarea "Charcoal Grilled meat Burger + Mozzarella Sticks + Ketchup + Beef Bacon Pieces …"
click at [171, 315] on span "Update" at bounding box center [145, 313] width 75 height 10
click at [156, 308] on span "Update" at bounding box center [145, 313] width 75 height 10
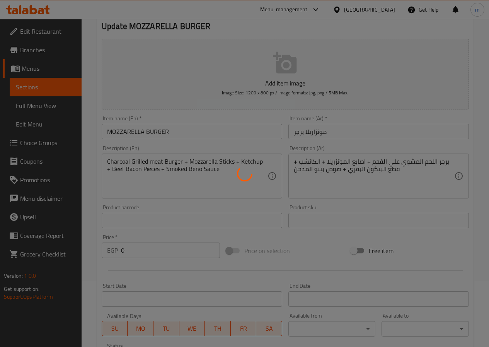
scroll to position [0, 0]
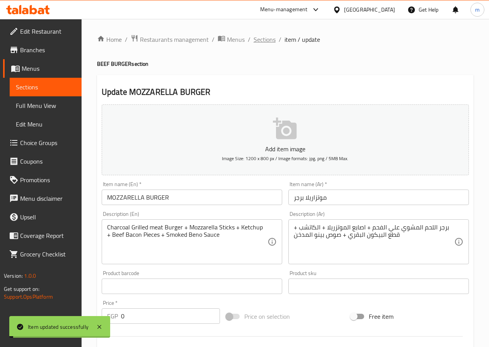
click at [258, 38] on span "Sections" at bounding box center [264, 39] width 22 height 9
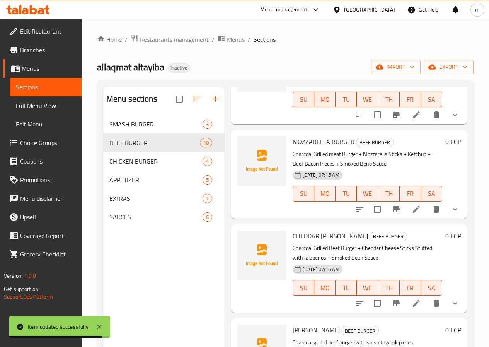
scroll to position [502, 0]
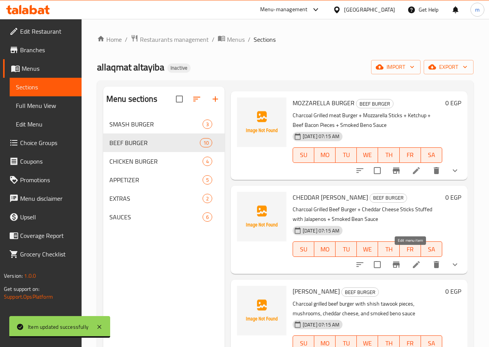
click at [413, 261] on icon at bounding box center [416, 264] width 7 height 7
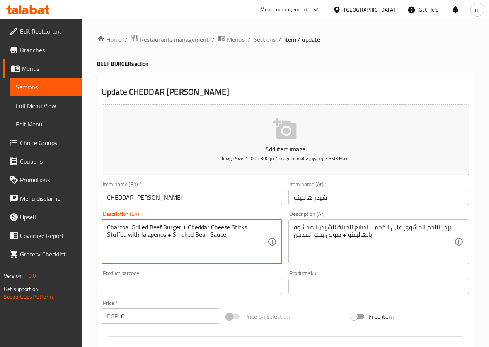
drag, startPoint x: 149, startPoint y: 227, endPoint x: 161, endPoint y: 227, distance: 11.6
click at [180, 236] on textarea "Charcoal Grilled meat Burger + Cheddar Cheese Sticks Stuffed with Jalapenos + S…" at bounding box center [187, 241] width 160 height 37
click at [183, 234] on textarea "Charcoal Grilled meat Burger + Cheddar Cheese Sticks Stuffed with Jalapenos + S…" at bounding box center [187, 241] width 160 height 37
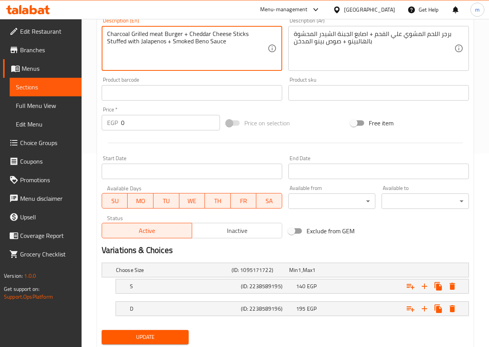
scroll to position [217, 0]
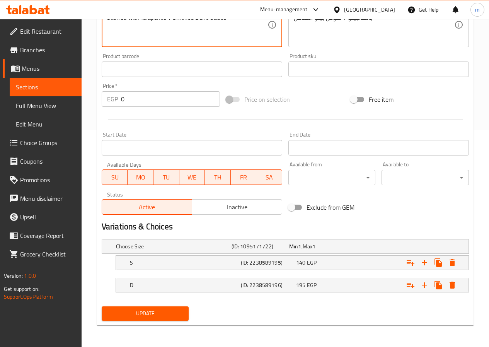
type textarea "Charcoal Grilled meat Burger + Cheddar Cheese Sticks Stuffed with Jalapenos + S…"
click at [151, 308] on button "Update" at bounding box center [145, 313] width 87 height 14
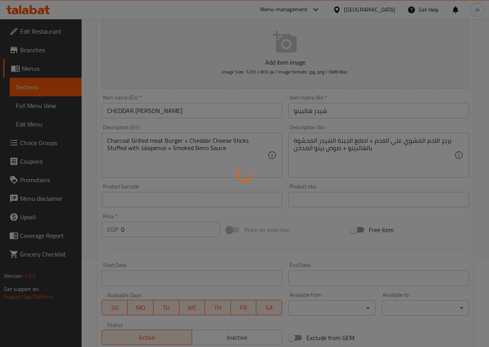
scroll to position [0, 0]
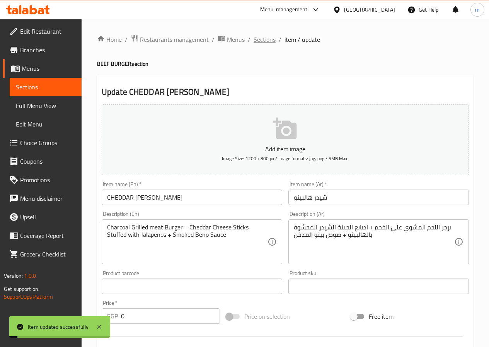
click at [262, 38] on span "Sections" at bounding box center [264, 39] width 22 height 9
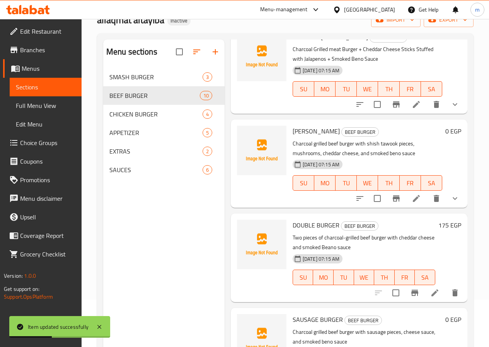
scroll to position [108, 0]
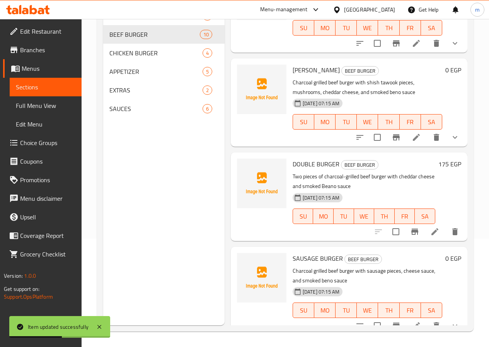
click at [416, 130] on li at bounding box center [416, 137] width 22 height 14
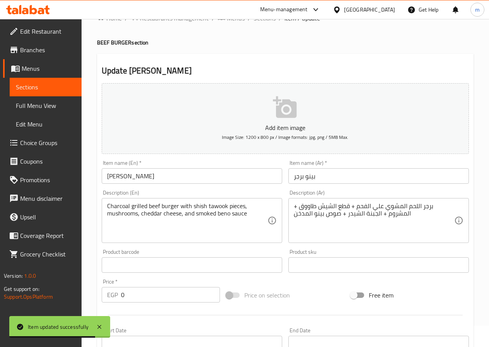
scroll to position [39, 0]
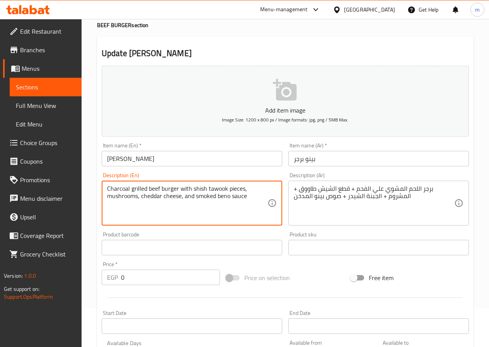
drag, startPoint x: 160, startPoint y: 188, endPoint x: 149, endPoint y: 187, distance: 10.8
type textarea "Charcoal grilled meat burger with shish tawook pieces, mushrooms, cheddar chees…"
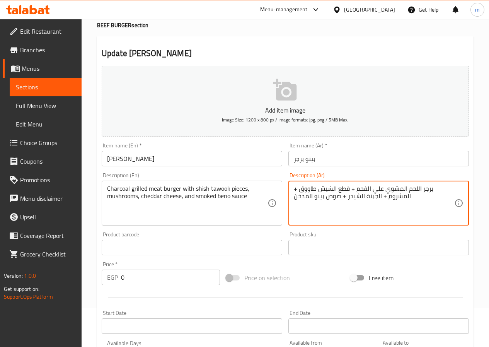
drag, startPoint x: 335, startPoint y: 188, endPoint x: 300, endPoint y: 185, distance: 34.9
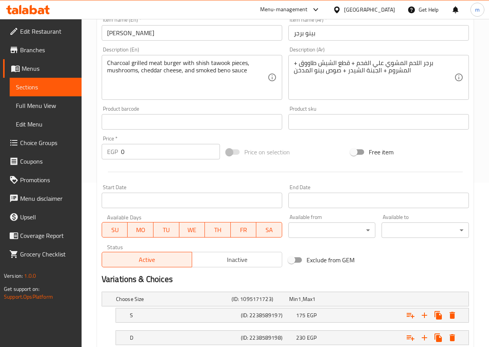
scroll to position [217, 0]
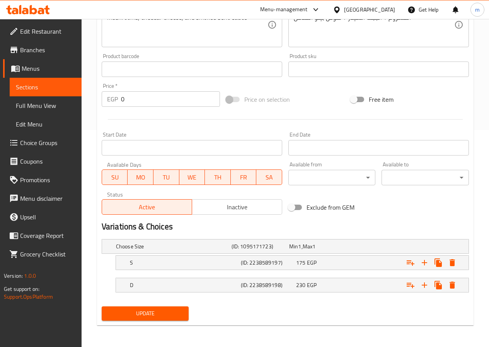
click at [167, 321] on div "Update" at bounding box center [145, 313] width 93 height 20
click at [167, 316] on span "Update" at bounding box center [145, 313] width 75 height 10
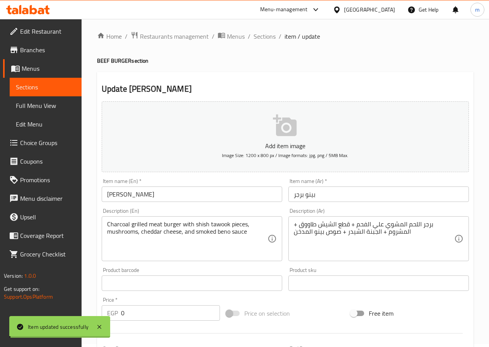
scroll to position [0, 0]
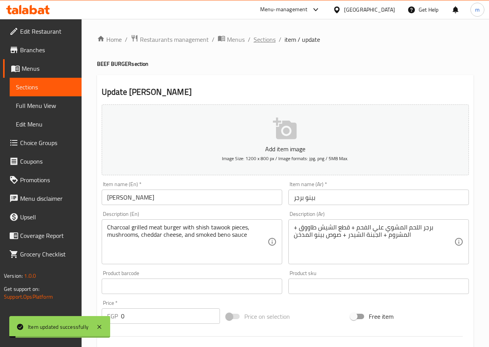
click at [254, 44] on span "Sections" at bounding box center [264, 39] width 22 height 9
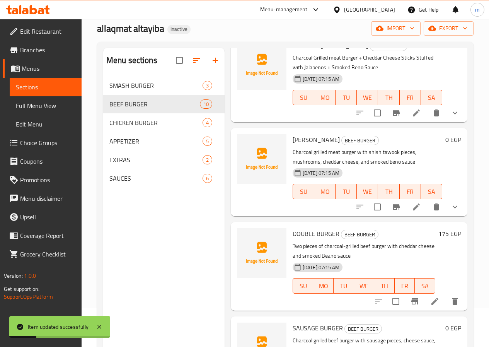
scroll to position [108, 0]
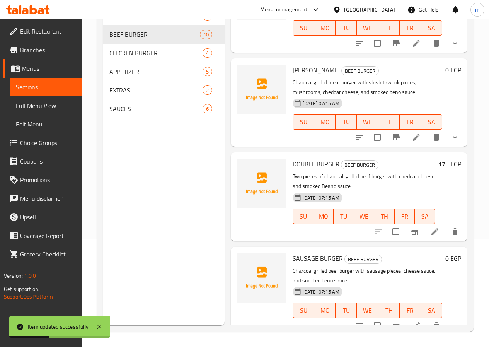
click at [434, 224] on li at bounding box center [435, 231] width 22 height 14
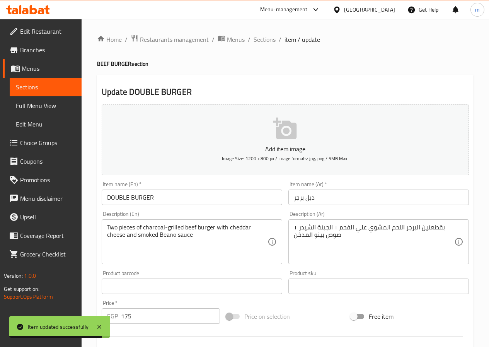
click at [312, 198] on input "دبل برجر" at bounding box center [378, 196] width 180 height 15
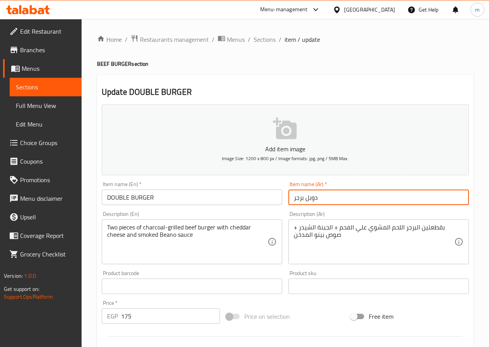
type input "دوبل برجر"
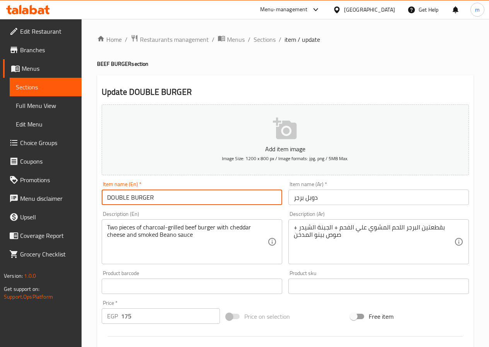
drag, startPoint x: 156, startPoint y: 196, endPoint x: 76, endPoint y: 189, distance: 80.7
click at [76, 189] on div "Edit Restaurant Branches Menus Sections Full Menu View Edit Menu Choice Groups …" at bounding box center [244, 282] width 489 height 527
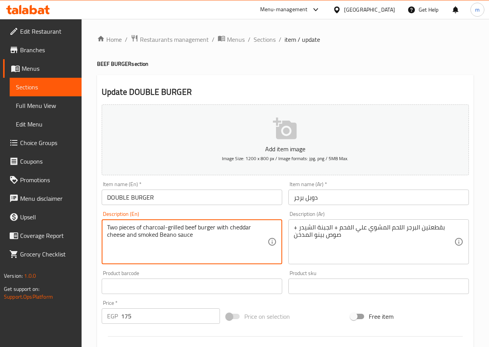
drag, startPoint x: 197, startPoint y: 227, endPoint x: 186, endPoint y: 226, distance: 10.5
click at [167, 235] on textarea "Two pieces of charcoal-grilled meat burger with cheddar cheese and smoked Beano…" at bounding box center [187, 241] width 160 height 37
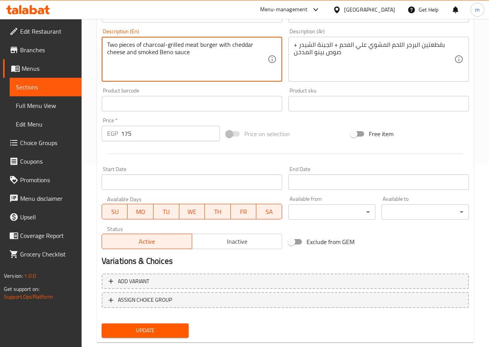
scroll to position [199, 0]
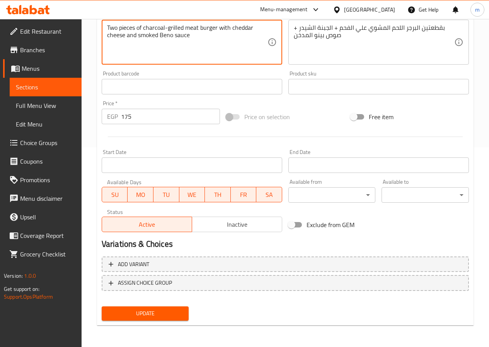
type textarea "Two pieces of charcoal-grilled meat burger with cheddar cheese and smoked Beno …"
click at [152, 313] on span "Update" at bounding box center [145, 313] width 75 height 10
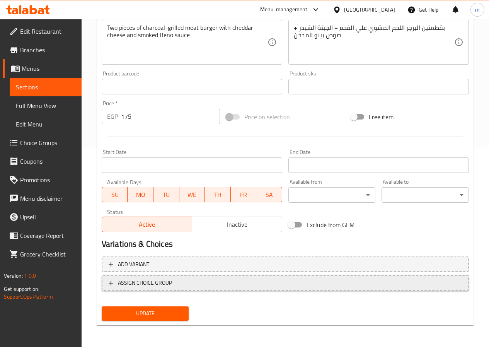
scroll to position [6, 0]
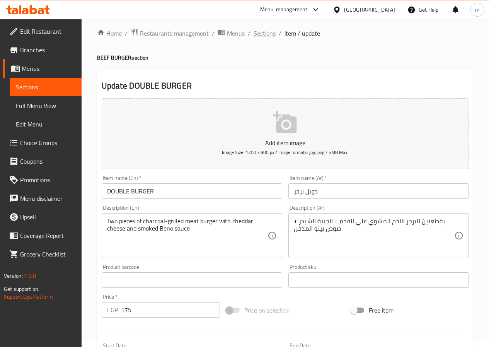
click at [257, 31] on span "Sections" at bounding box center [264, 33] width 22 height 9
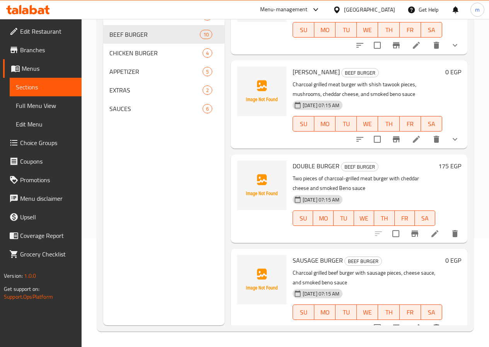
scroll to position [615, 0]
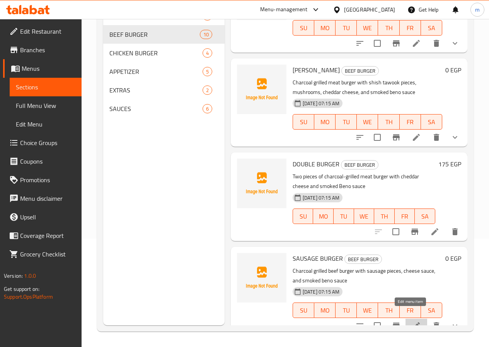
click at [411, 321] on icon at bounding box center [415, 325] width 9 height 9
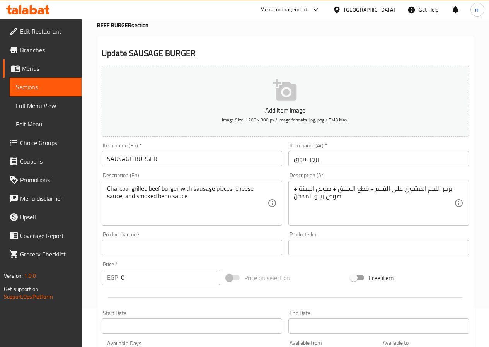
scroll to position [77, 0]
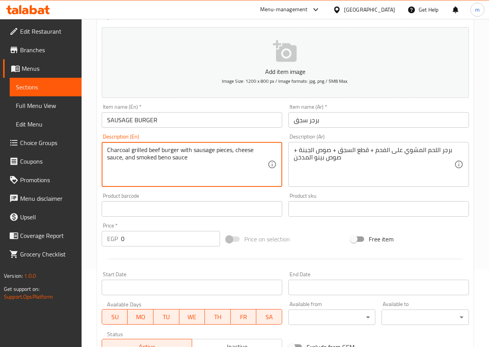
drag, startPoint x: 148, startPoint y: 150, endPoint x: 160, endPoint y: 151, distance: 12.0
type textarea "Charcoal grilled meat burger with sausage pieces, cheese sauce, and smoked beno…"
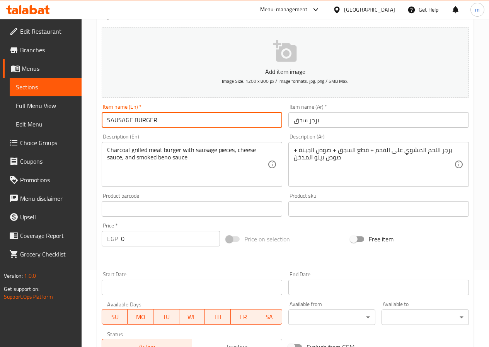
drag, startPoint x: 107, startPoint y: 119, endPoint x: 132, endPoint y: 121, distance: 24.5
click at [132, 121] on input "SAUSAGE BURGER" at bounding box center [192, 119] width 180 height 15
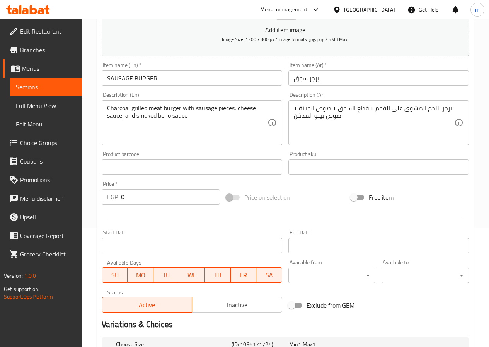
scroll to position [217, 0]
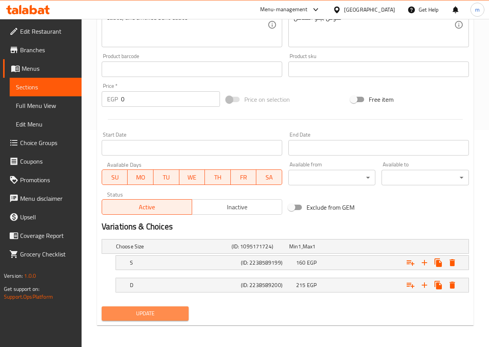
click at [167, 315] on span "Update" at bounding box center [145, 313] width 75 height 10
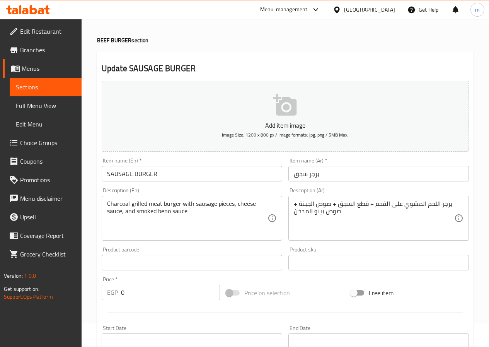
click at [48, 89] on span "Sections" at bounding box center [45, 86] width 59 height 9
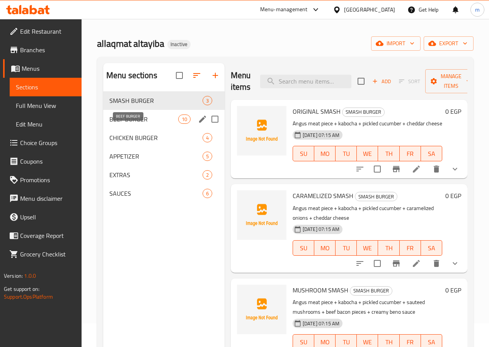
click at [123, 124] on span "BEEF BURGER" at bounding box center [143, 118] width 69 height 9
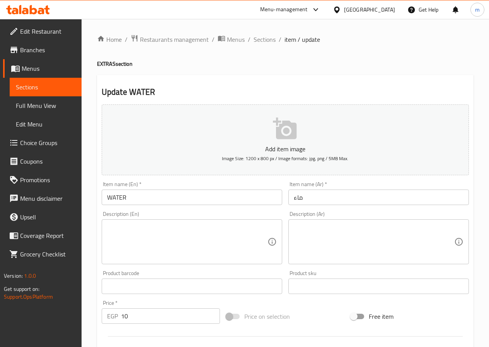
click at [34, 108] on span "Full Menu View" at bounding box center [45, 105] width 59 height 9
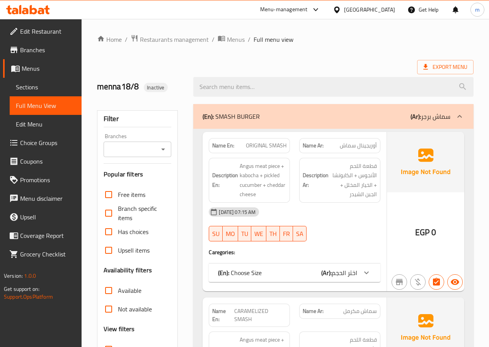
click at [455, 115] on icon at bounding box center [459, 116] width 9 height 9
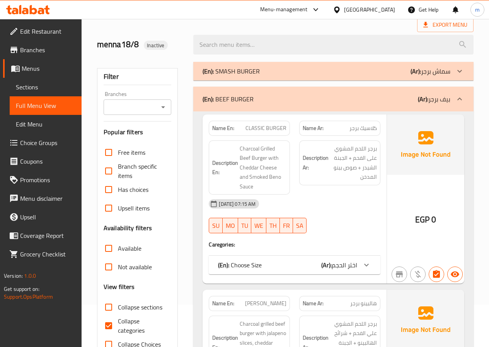
scroll to position [116, 0]
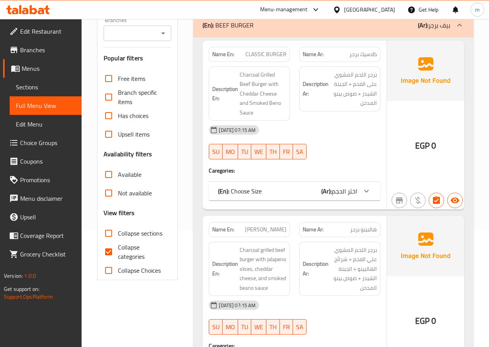
click at [456, 29] on icon at bounding box center [459, 24] width 9 height 9
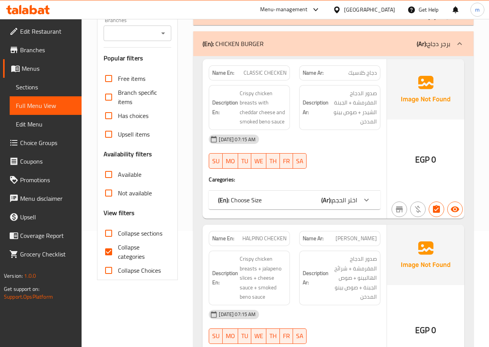
click at [452, 42] on div at bounding box center [459, 43] width 19 height 19
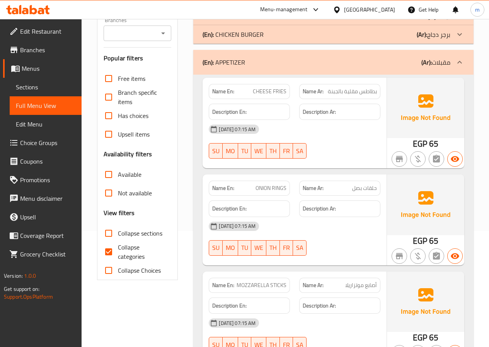
click at [445, 58] on p "(Ar): مقبلات" at bounding box center [435, 62] width 29 height 9
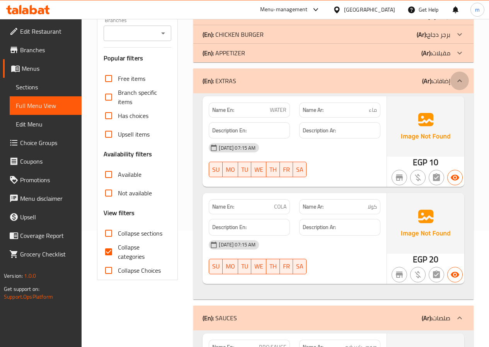
click at [455, 87] on div at bounding box center [459, 80] width 19 height 19
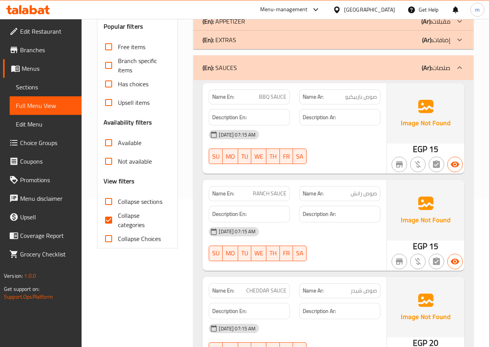
scroll to position [103, 0]
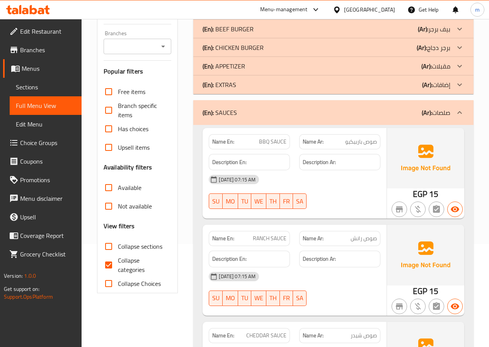
click at [430, 112] on b "(Ar):" at bounding box center [426, 113] width 10 height 12
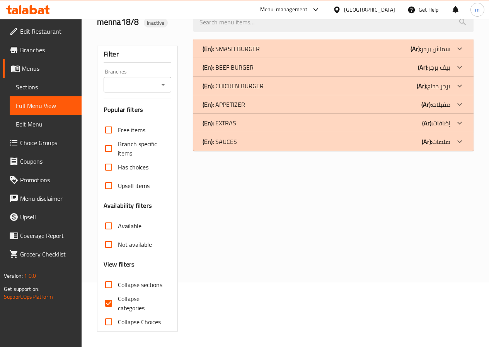
scroll to position [65, 0]
click at [456, 53] on icon at bounding box center [459, 48] width 9 height 9
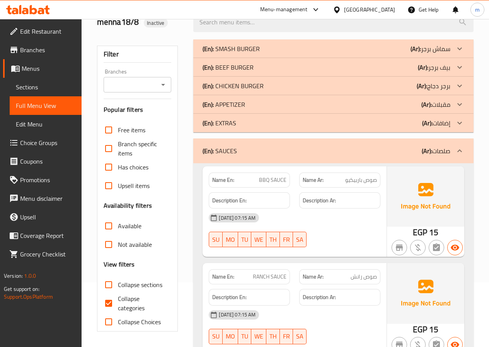
scroll to position [103, 0]
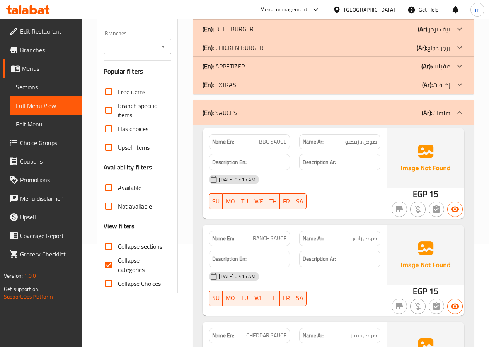
click at [258, 138] on p "Name En: BBQ SAUCE" at bounding box center [249, 142] width 74 height 8
drag, startPoint x: 258, startPoint y: 142, endPoint x: 269, endPoint y: 142, distance: 11.6
click at [269, 142] on p "Name En: BBQ SAUCE" at bounding box center [249, 142] width 74 height 8
copy span "BBQ"
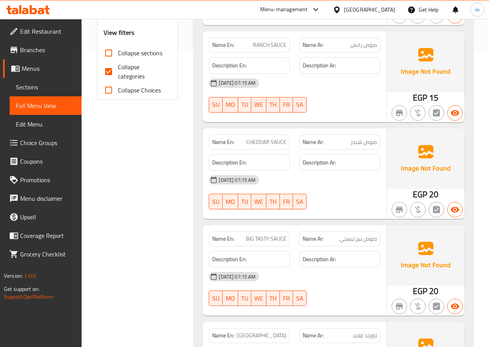
scroll to position [141, 0]
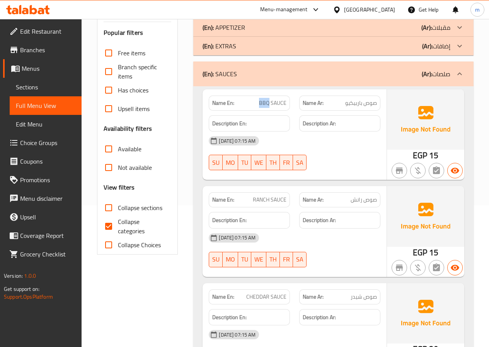
click at [107, 223] on input "Collapse categories" at bounding box center [108, 226] width 19 height 19
checkbox input "false"
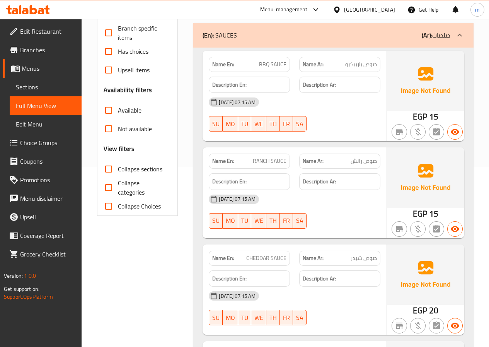
click at [337, 117] on div "[DATE] 07:15 AM SU MO TU WE TH FR SA" at bounding box center [294, 114] width 181 height 43
drag, startPoint x: 254, startPoint y: 160, endPoint x: 269, endPoint y: 160, distance: 15.5
click at [269, 160] on span "RANCH SAUCE" at bounding box center [270, 161] width 34 height 8
copy span "RANCH"
click at [339, 205] on div "[DATE] 07:15 AM" at bounding box center [294, 199] width 181 height 19
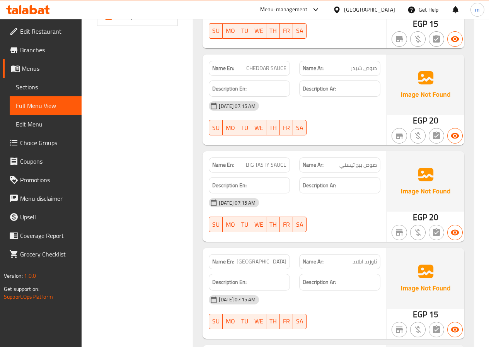
scroll to position [373, 0]
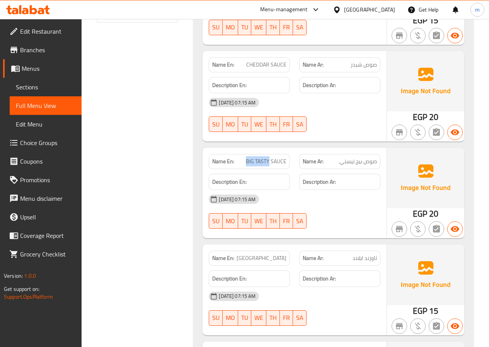
drag, startPoint x: 246, startPoint y: 161, endPoint x: 269, endPoint y: 162, distance: 22.4
click at [269, 162] on span "BIG TASTY SAUCE" at bounding box center [266, 161] width 41 height 8
copy span "BIG TASTY"
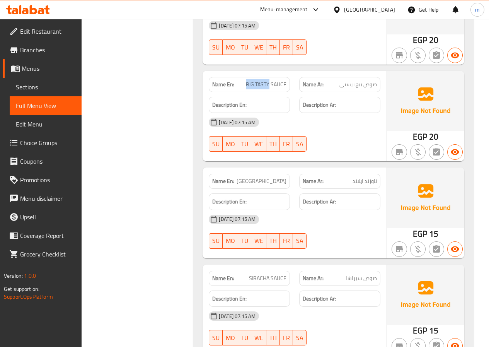
scroll to position [450, 0]
drag, startPoint x: 241, startPoint y: 179, endPoint x: 267, endPoint y: 179, distance: 25.9
click at [267, 179] on span "[GEOGRAPHIC_DATA]" at bounding box center [261, 181] width 50 height 8
copy span "THOUSAND"
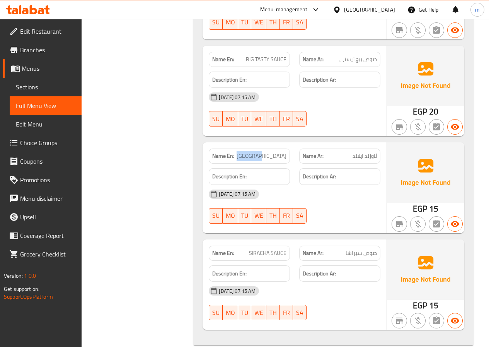
scroll to position [489, 0]
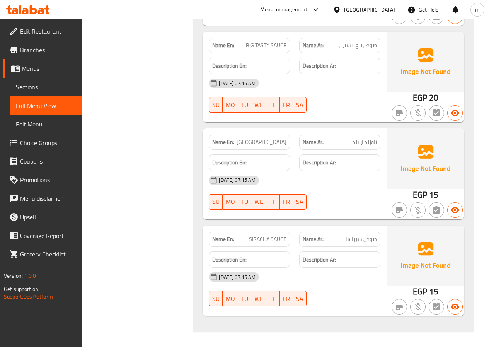
click at [249, 239] on p "Name En: SIRACHA SAUCE" at bounding box center [249, 239] width 74 height 8
drag, startPoint x: 250, startPoint y: 239, endPoint x: 269, endPoint y: 241, distance: 19.5
click at [269, 241] on span "SIRACHA SAUCE" at bounding box center [267, 239] width 37 height 8
copy span "SIRACHA"
click at [346, 238] on span "صوص سيراشا" at bounding box center [360, 239] width 31 height 8
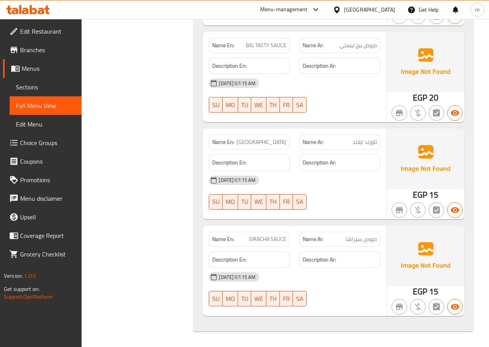
click at [345, 238] on p "Name Ar: صوص سيراشا" at bounding box center [339, 239] width 74 height 8
drag, startPoint x: 346, startPoint y: 238, endPoint x: 378, endPoint y: 238, distance: 32.1
click at [379, 237] on div "Name Ar: صوص سيراشا" at bounding box center [339, 238] width 81 height 15
copy span "صوص سيراشا"
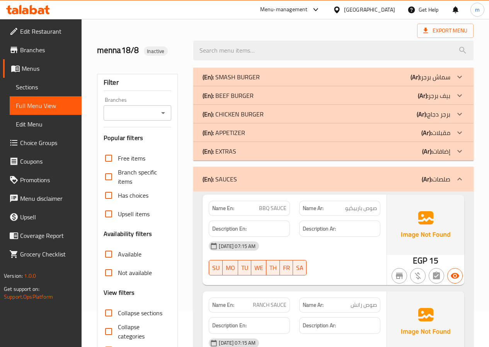
scroll to position [0, 0]
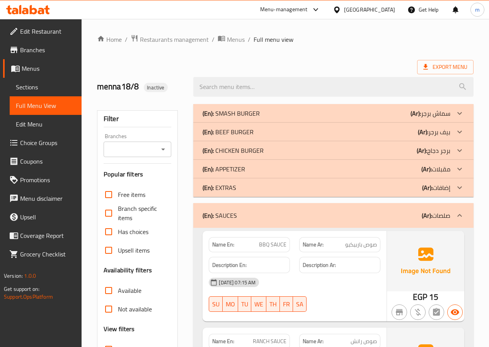
click at [461, 218] on icon at bounding box center [459, 215] width 9 height 9
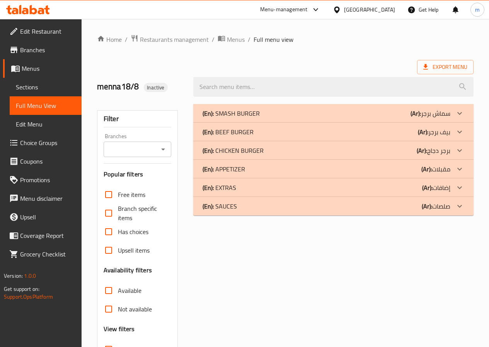
click at [461, 118] on icon at bounding box center [459, 113] width 9 height 9
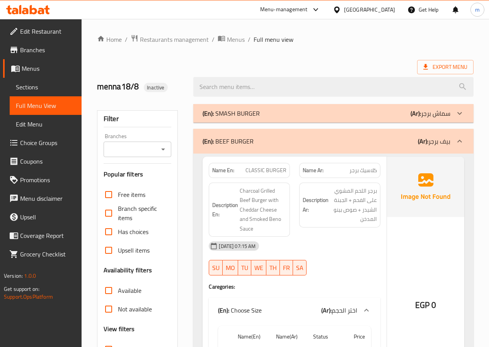
click at [213, 145] on b "(En):" at bounding box center [207, 141] width 11 height 12
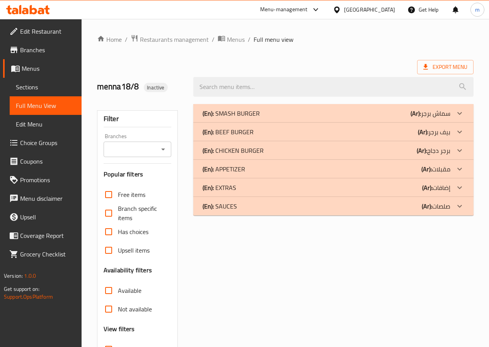
click at [421, 119] on b "(Ar):" at bounding box center [415, 113] width 10 height 12
